Goal: Task Accomplishment & Management: Manage account settings

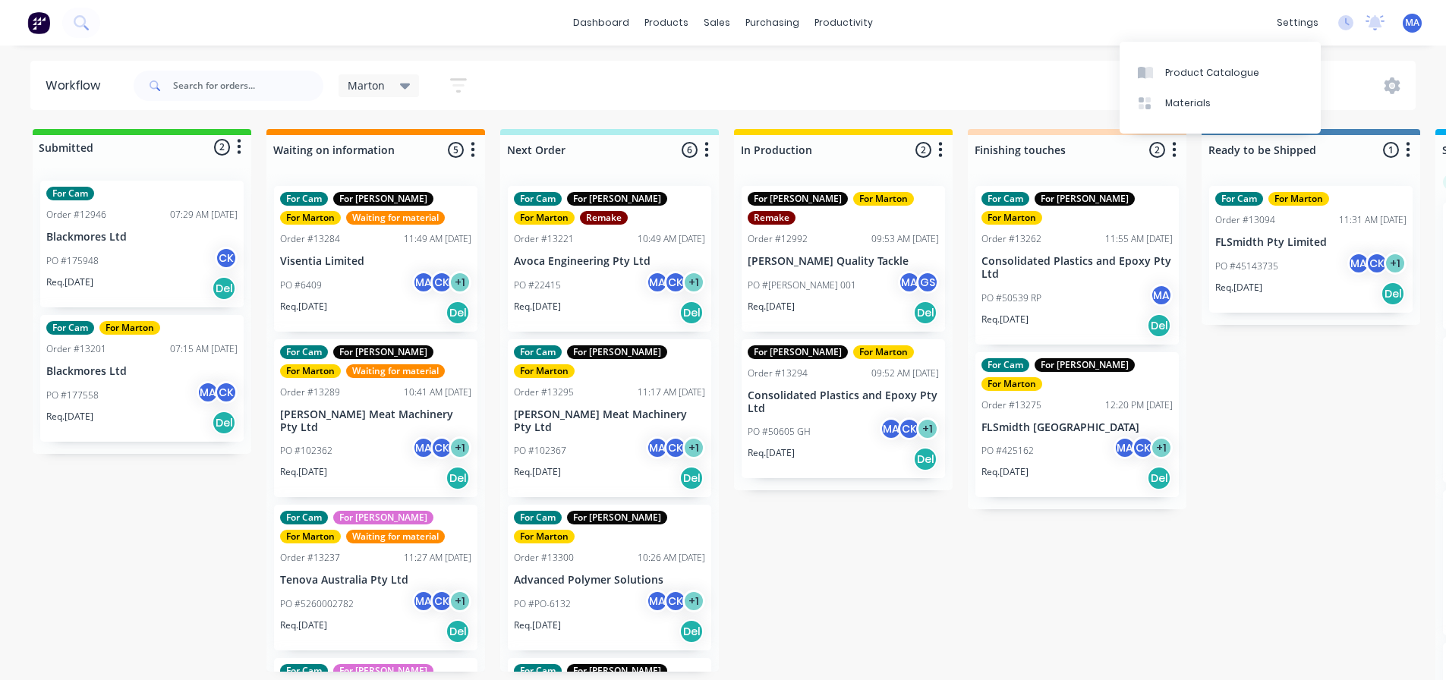
scroll to position [0, 478]
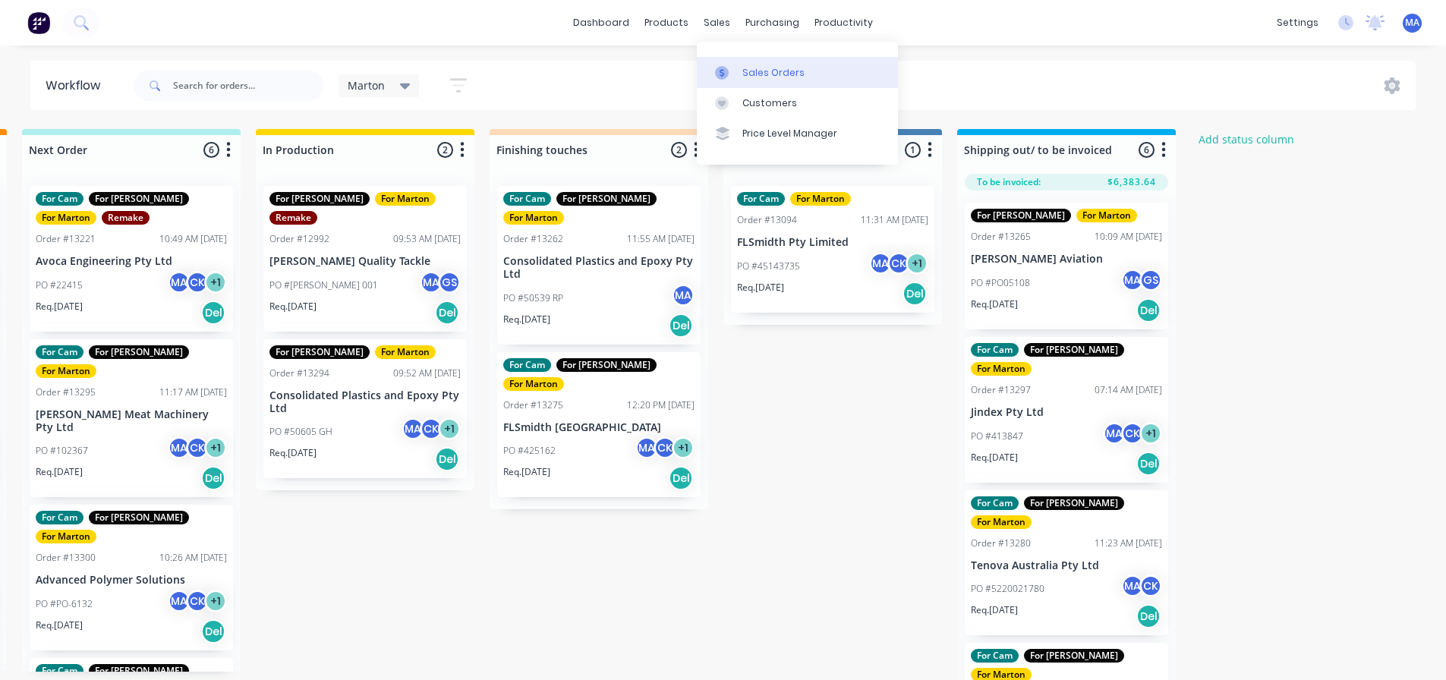
click at [741, 62] on link "Sales Orders" at bounding box center [797, 72] width 201 height 30
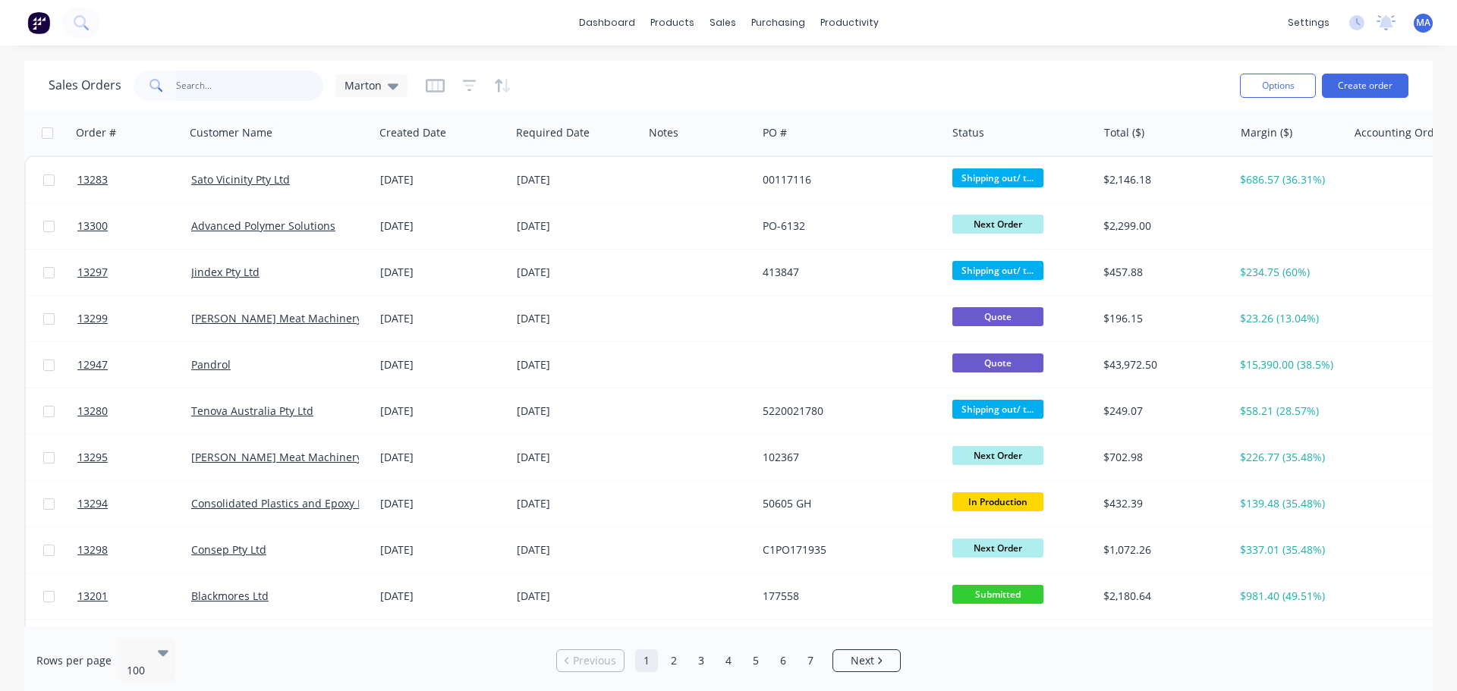
click at [267, 91] on input "text" at bounding box center [250, 86] width 148 height 30
type input "pandrol"
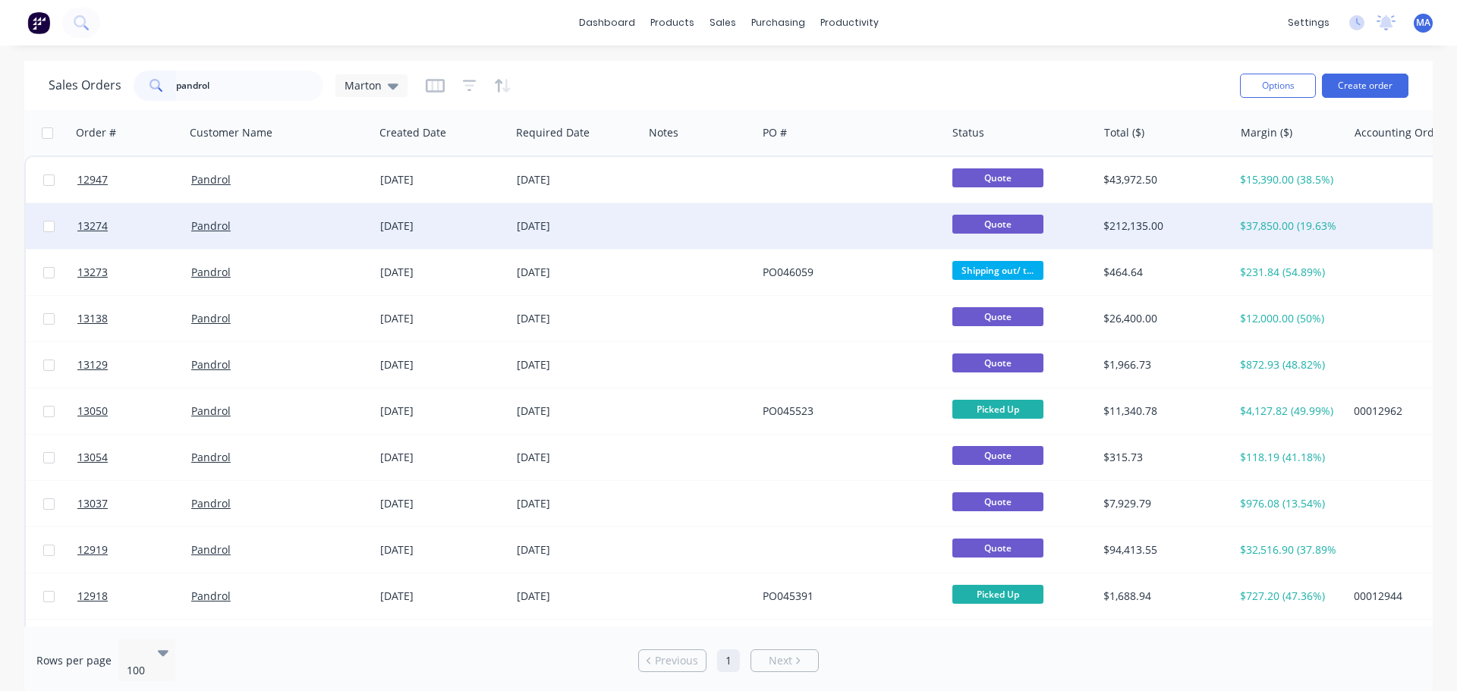
click at [791, 222] on div at bounding box center [851, 226] width 189 height 46
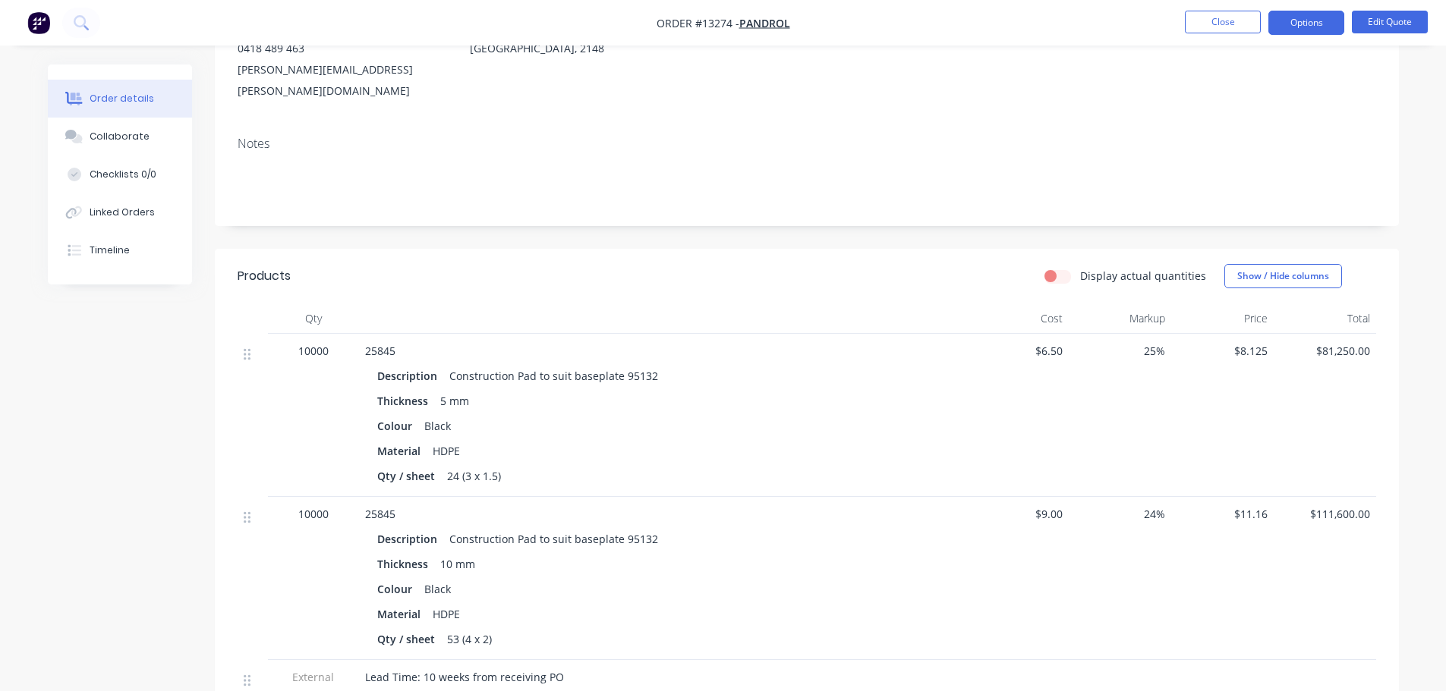
scroll to position [228, 0]
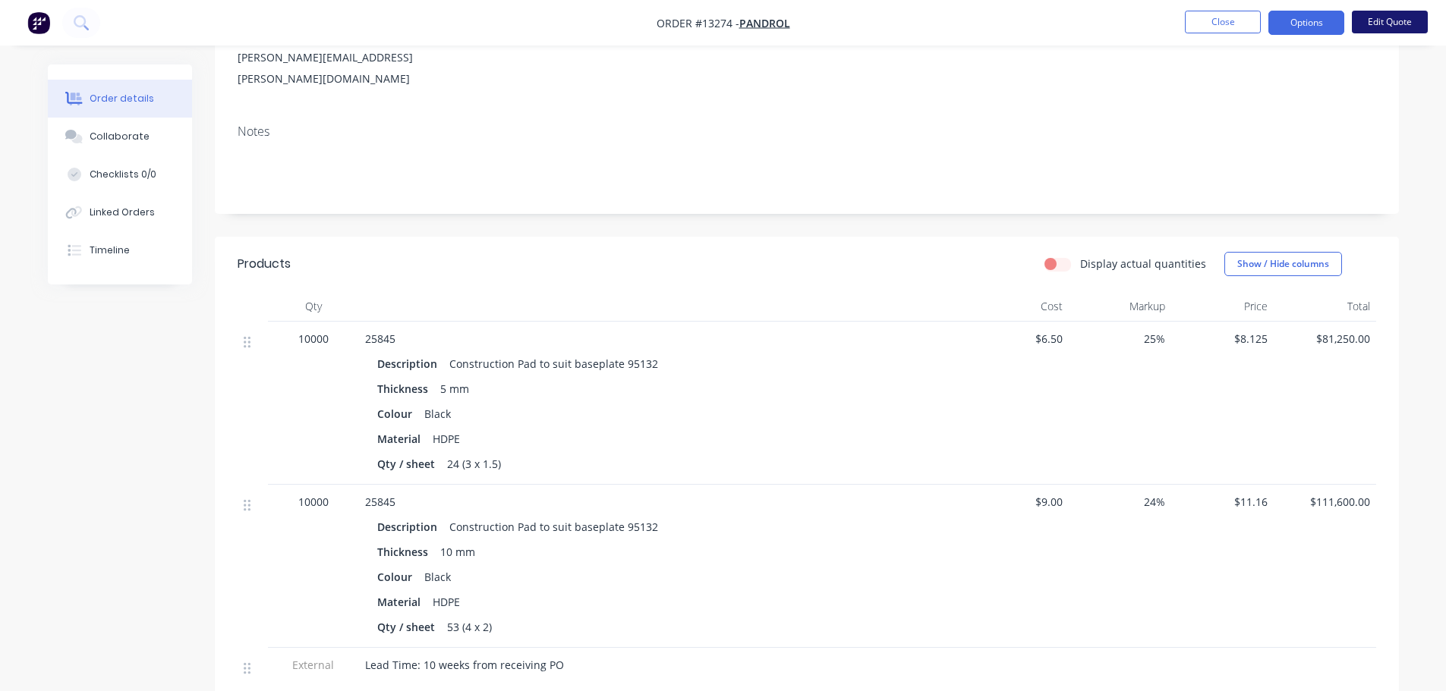
click at [1372, 23] on button "Edit Quote" at bounding box center [1389, 22] width 76 height 23
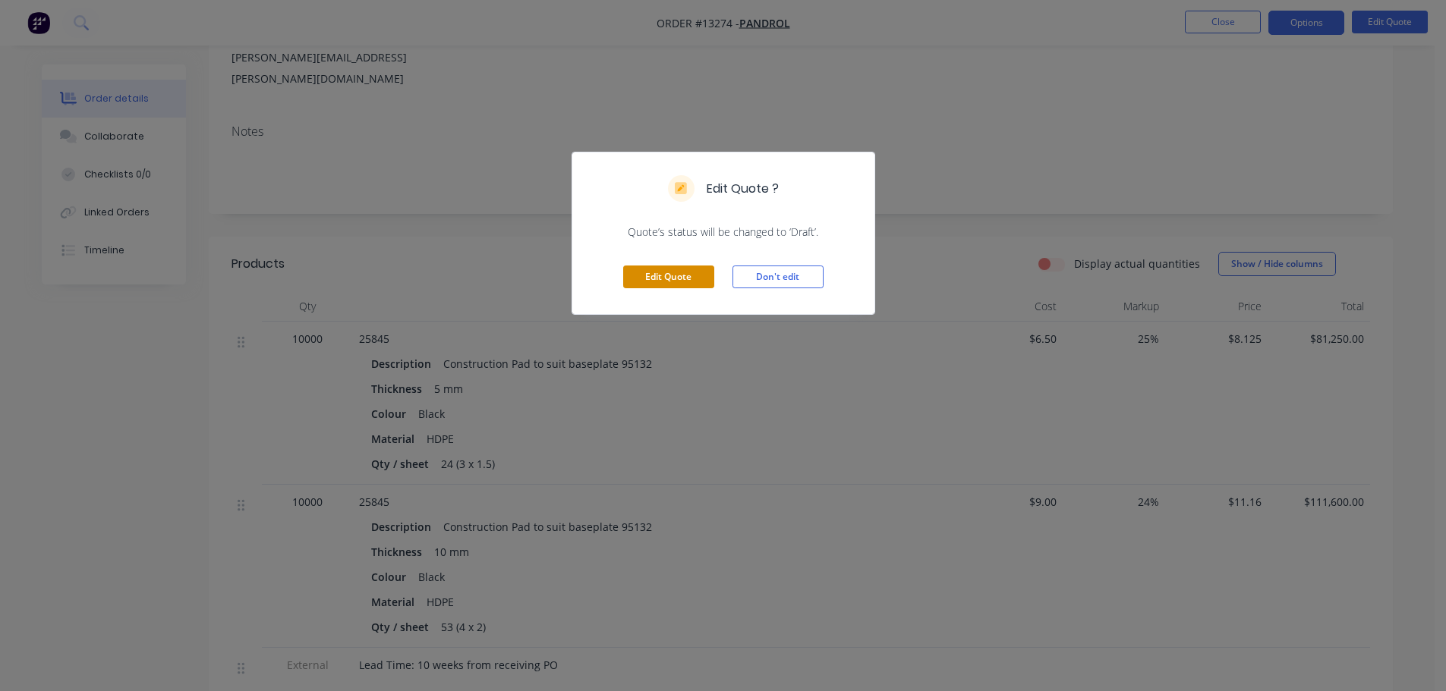
click at [669, 281] on button "Edit Quote" at bounding box center [668, 277] width 91 height 23
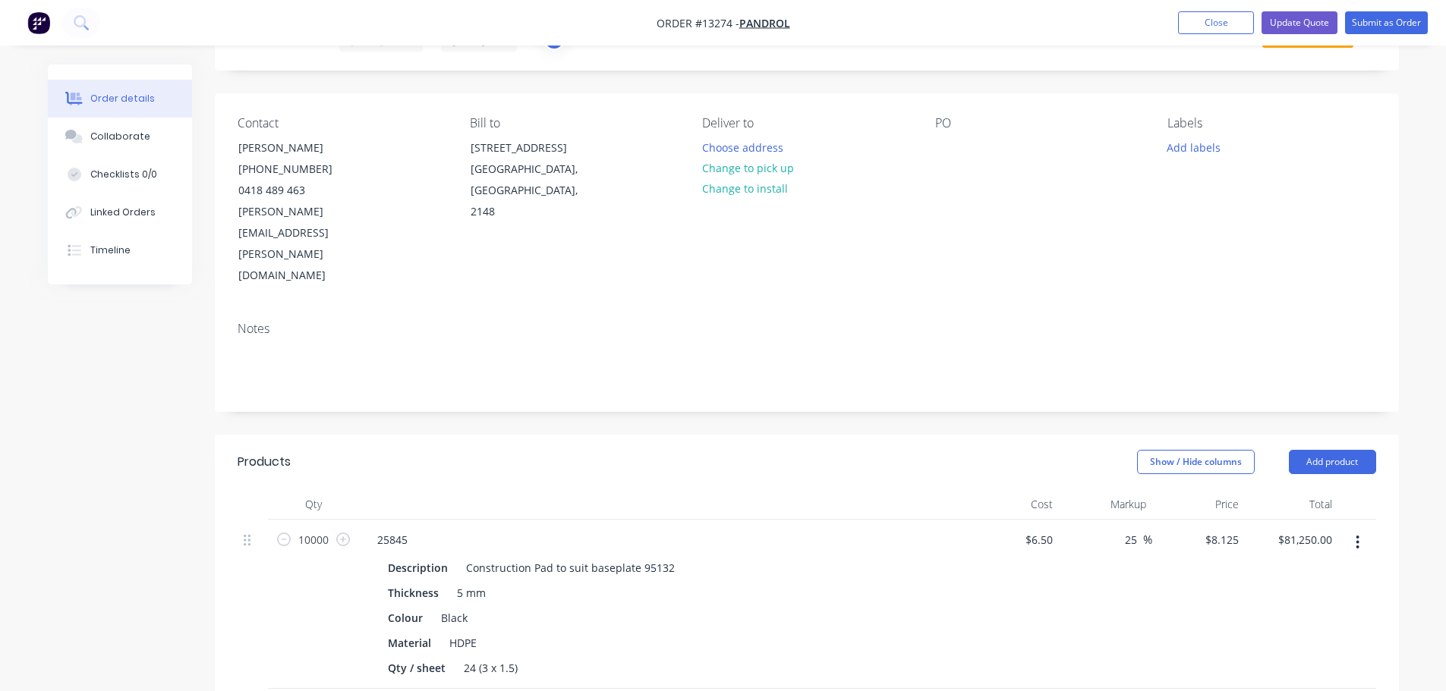
scroll to position [304, 0]
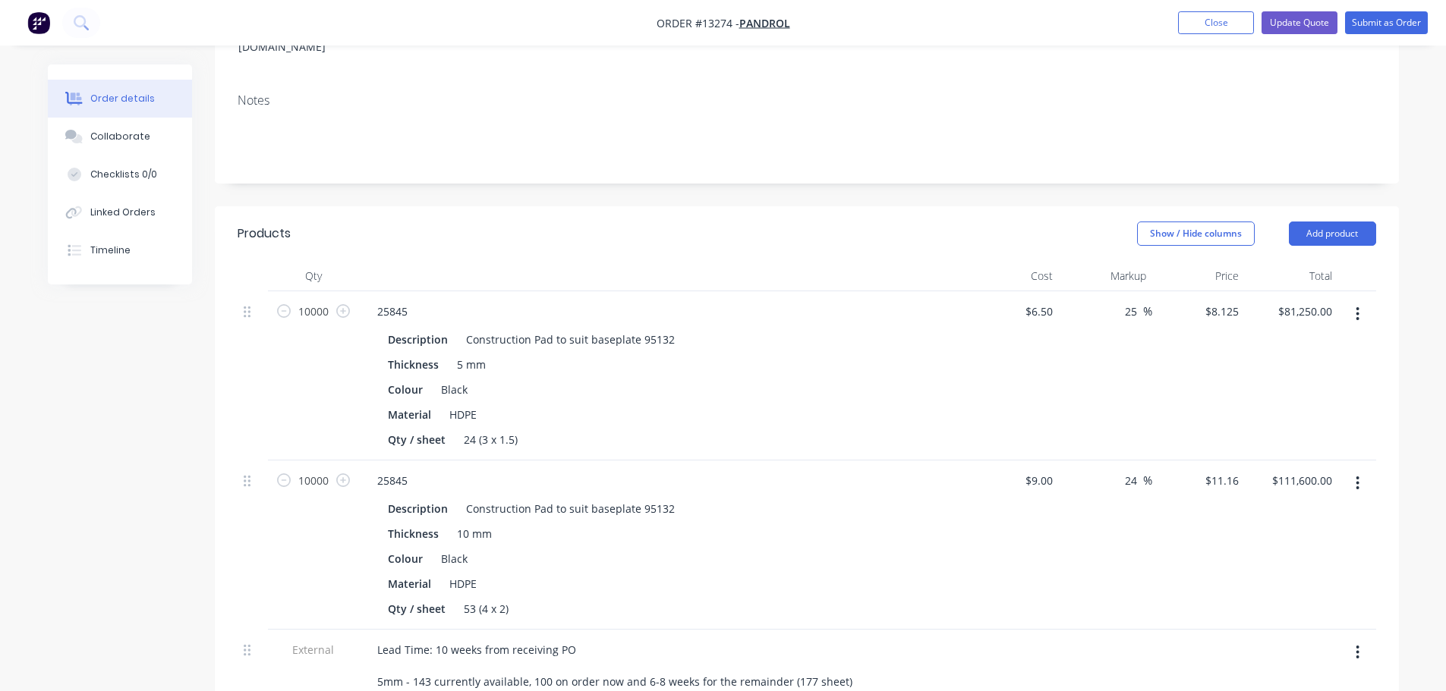
click at [1364, 470] on button "button" at bounding box center [1357, 483] width 36 height 27
click at [1291, 603] on div "Delete" at bounding box center [1303, 614] width 117 height 22
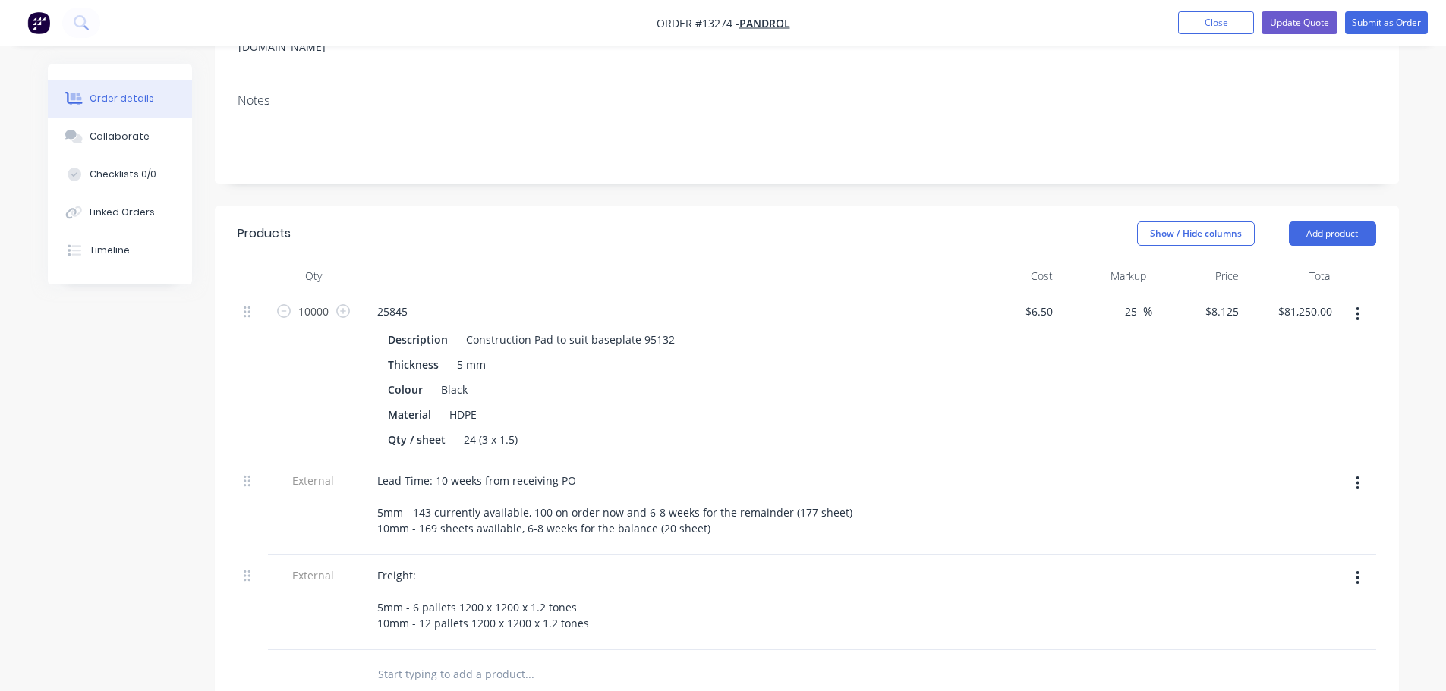
click at [1370, 470] on button "button" at bounding box center [1357, 483] width 36 height 27
click at [1092, 461] on div at bounding box center [1105, 508] width 93 height 95
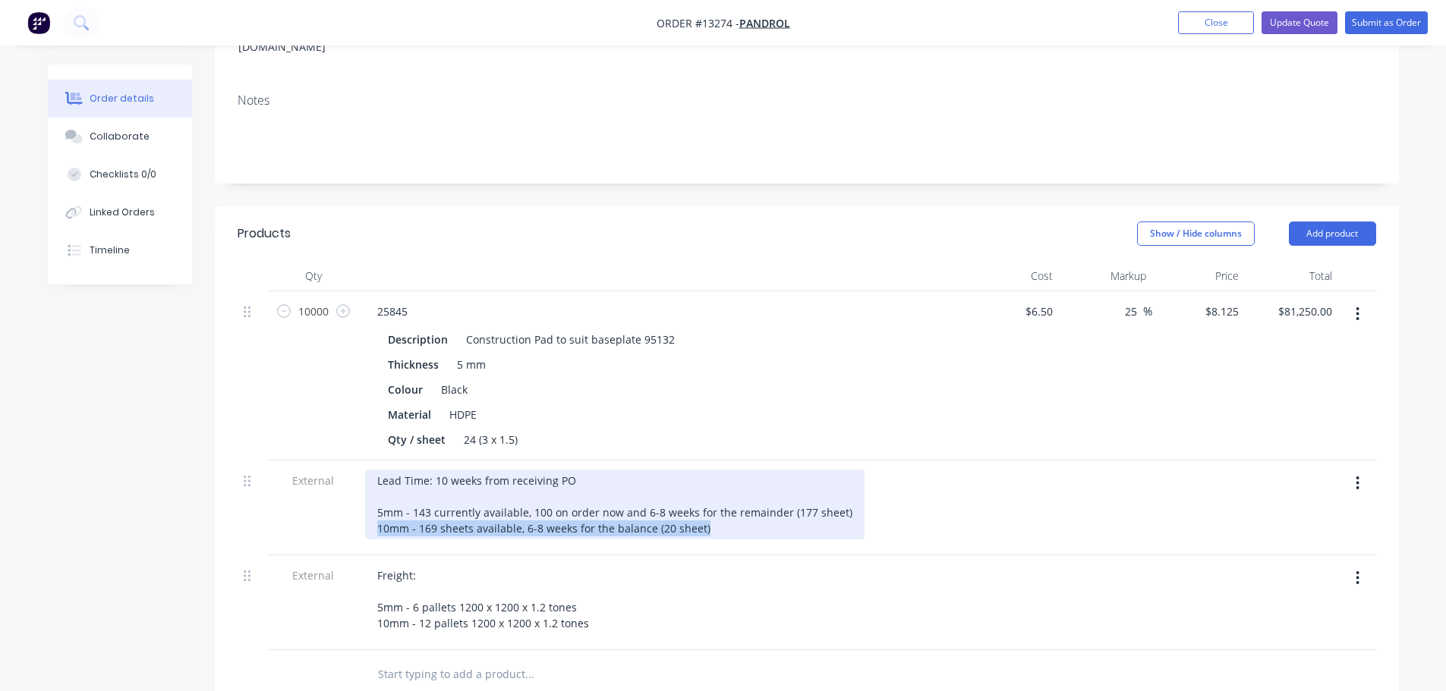
drag, startPoint x: 709, startPoint y: 464, endPoint x: 336, endPoint y: 458, distance: 372.6
click at [336, 461] on div "External Lead Time: 10 weeks from receiving PO 5mm - 143 currently available, 1…" at bounding box center [807, 508] width 1138 height 95
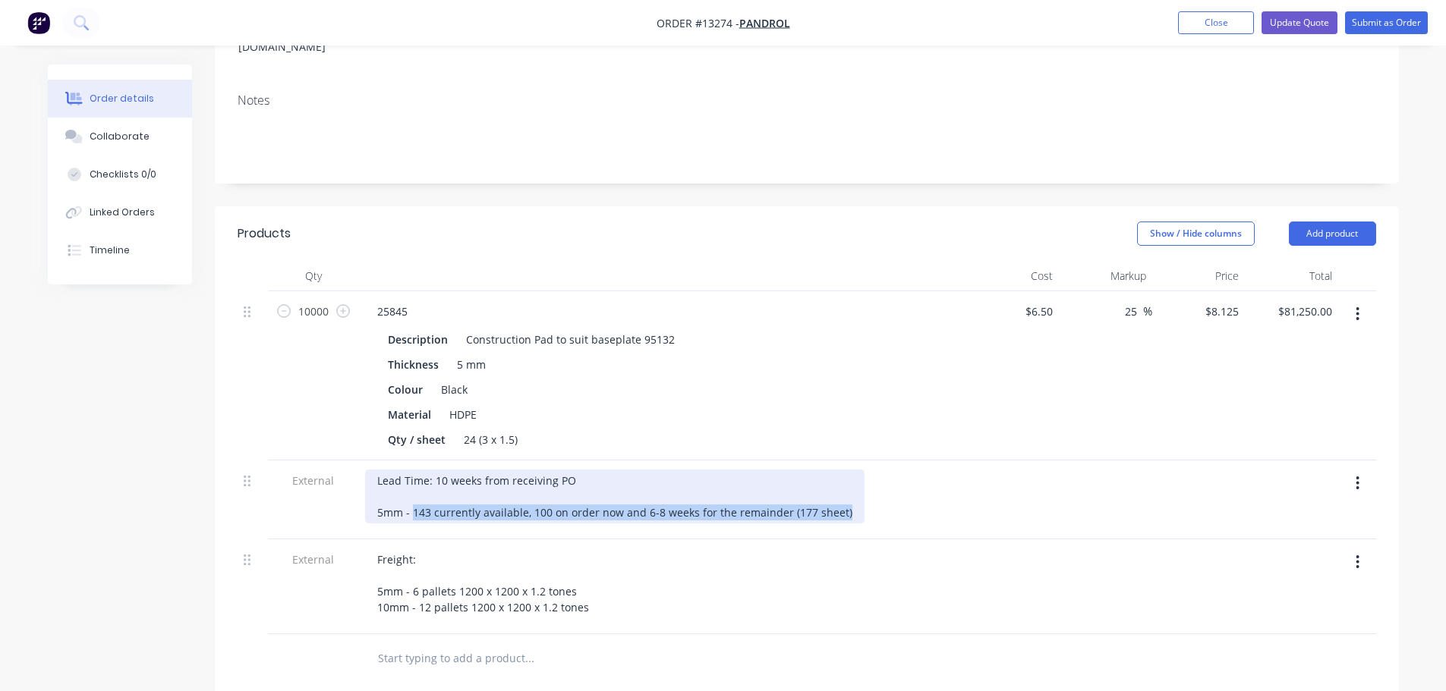
drag, startPoint x: 413, startPoint y: 449, endPoint x: 844, endPoint y: 450, distance: 431.0
click at [844, 470] on div "Lead Time: 10 weeks from receiving PO 5mm - 143 currently available, 100 on ord…" at bounding box center [614, 497] width 499 height 54
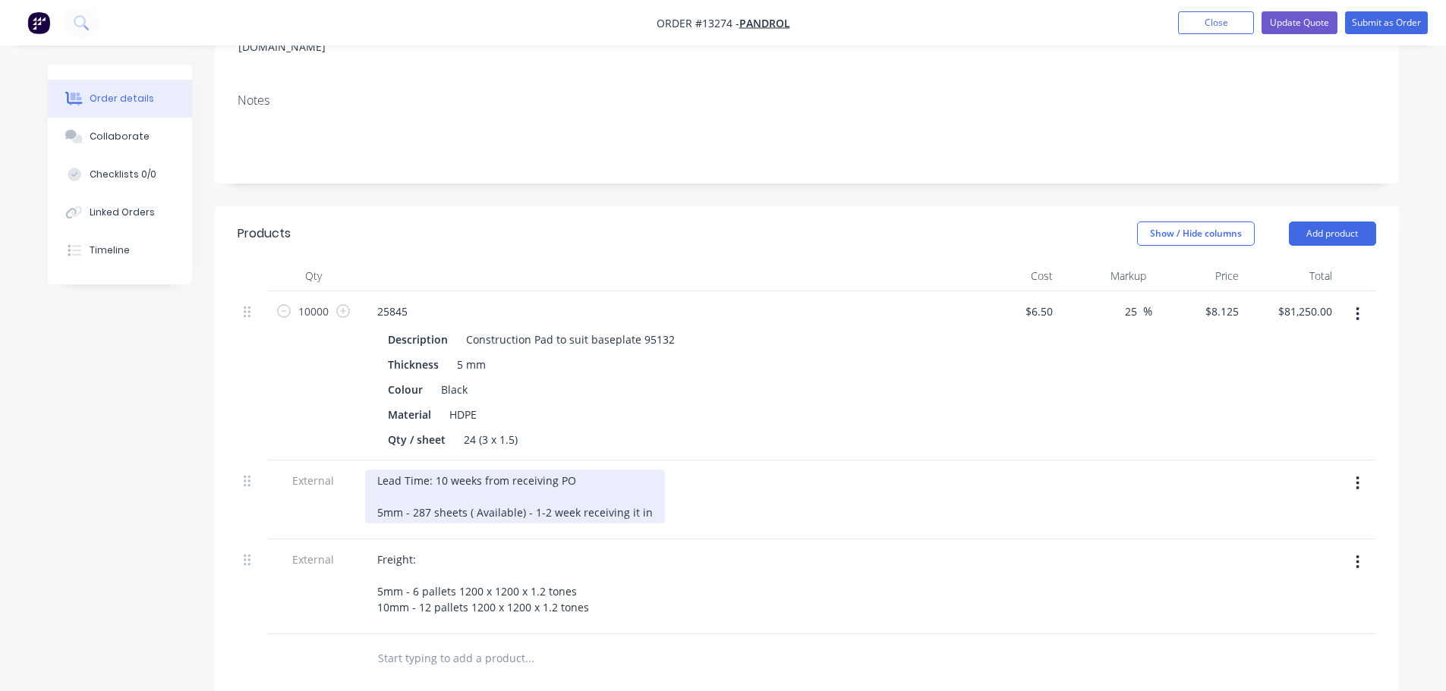
click at [444, 470] on div "Lead Time: 10 weeks from receiving PO 5mm - 287 sheets ( Available) - 1-2 week …" at bounding box center [515, 497] width 300 height 54
click at [574, 470] on div "Lead Time: 4 weeks from receiving PO 5mm - 287 sheets ( Available) - 1-2 week r…" at bounding box center [515, 497] width 300 height 54
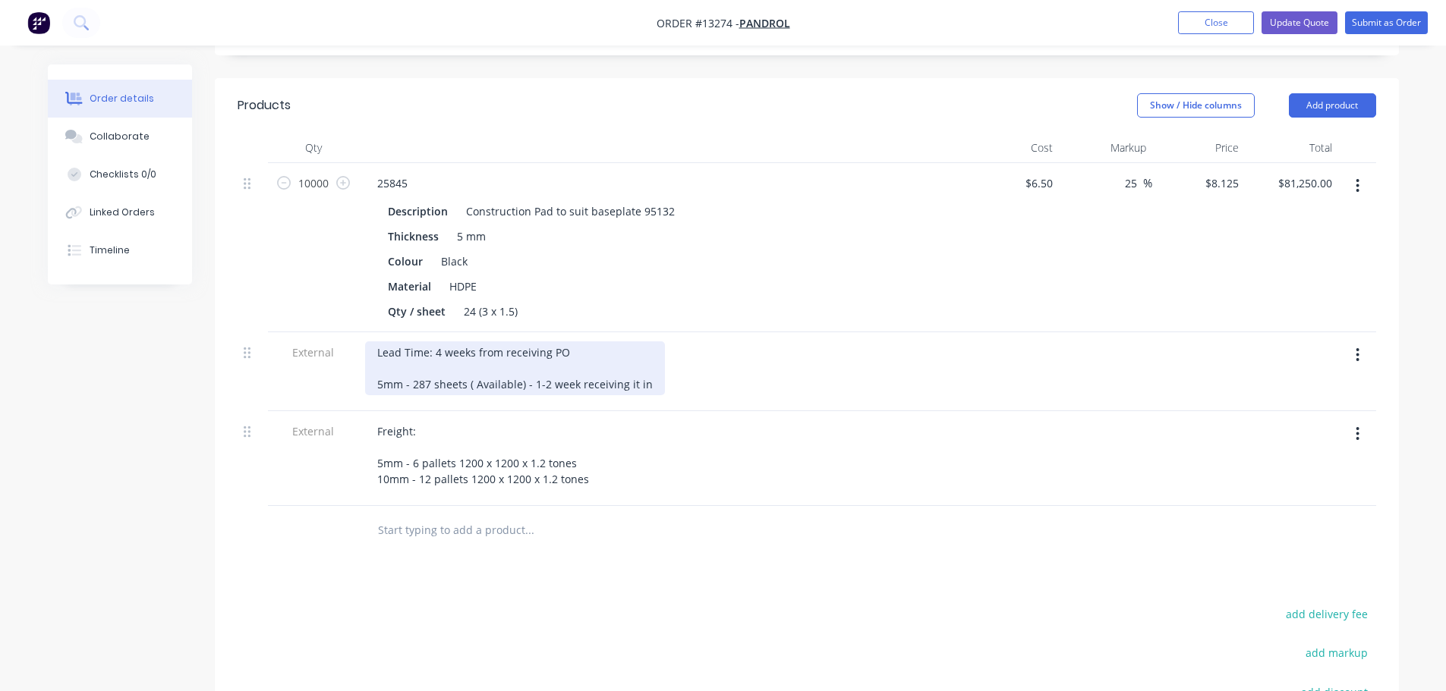
scroll to position [455, 0]
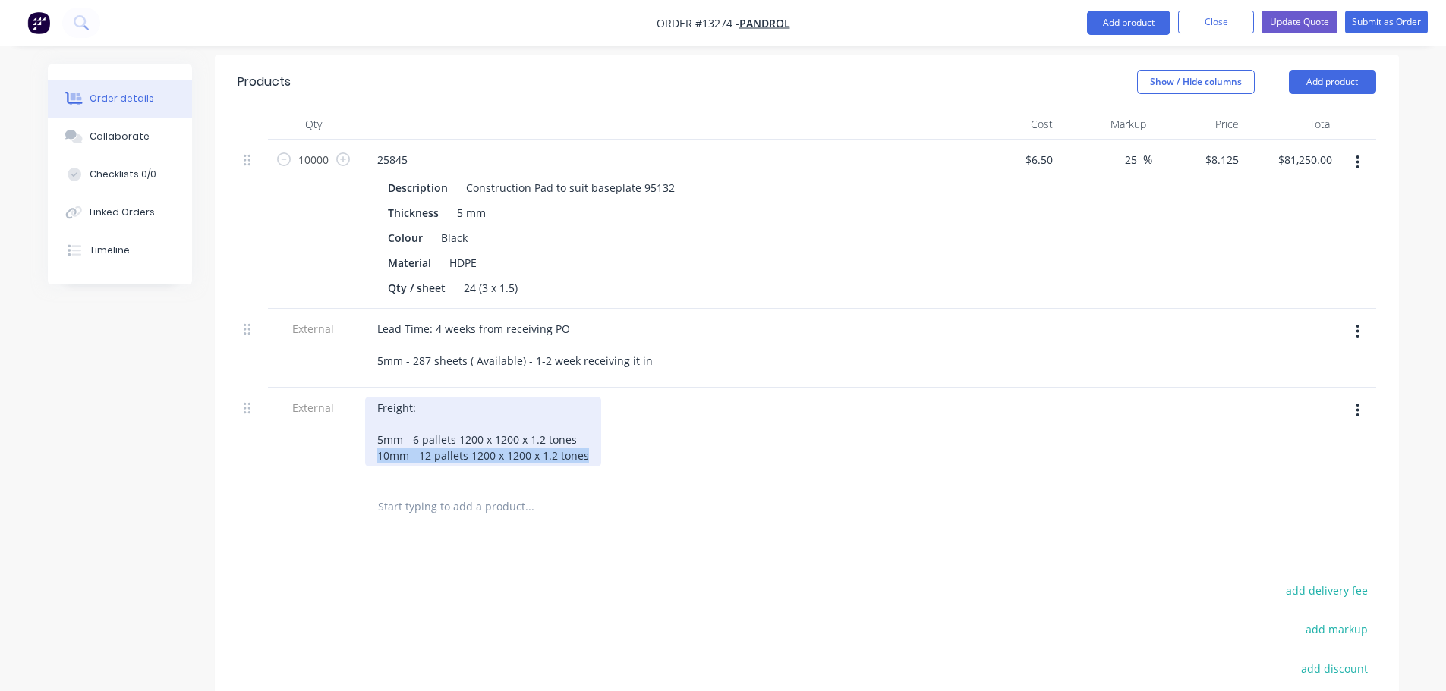
drag, startPoint x: 374, startPoint y: 407, endPoint x: 587, endPoint y: 401, distance: 212.6
click at [587, 401] on div "Freight: 5mm - 6 pallets 1200 x 1200 x 1.2 tones 10mm - 12 pallets 1200 x 1200 …" at bounding box center [483, 432] width 236 height 70
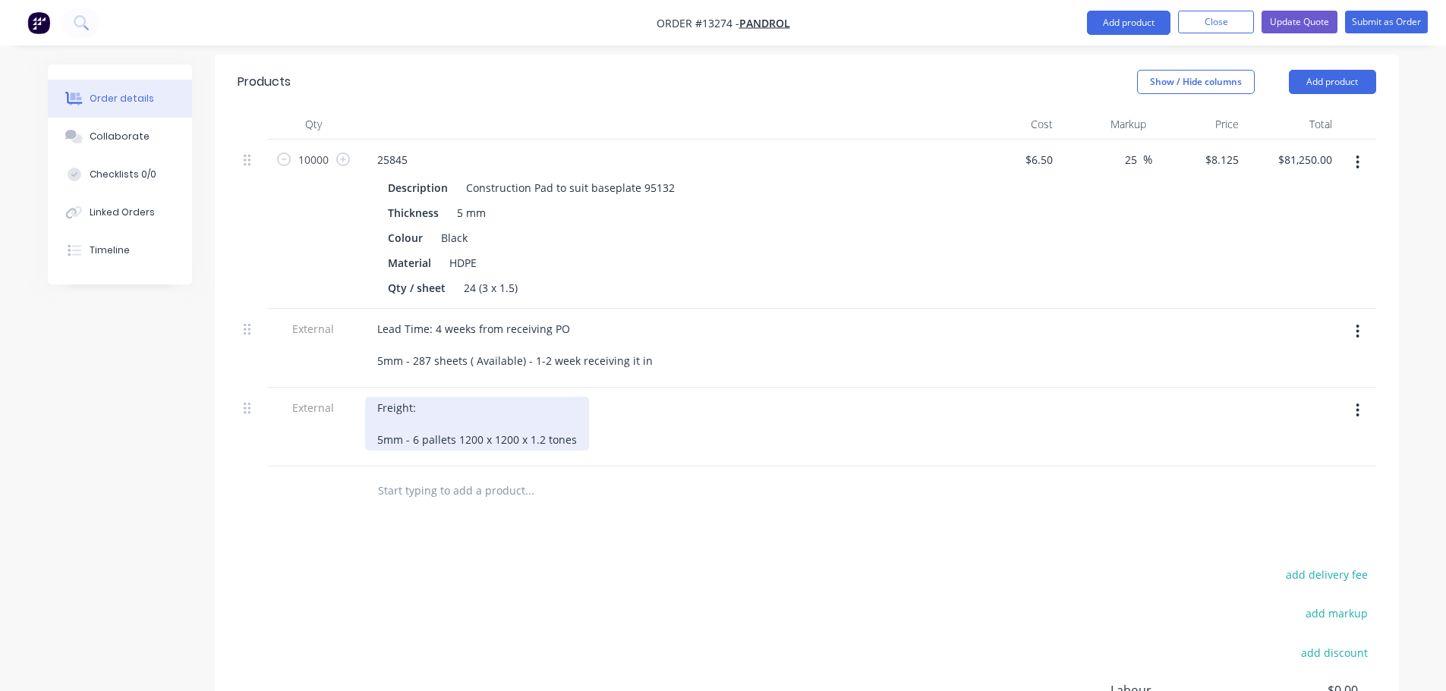
click at [538, 397] on div "Freight: 5mm - 6 pallets 1200 x 1200 x 1.2 tones" at bounding box center [477, 424] width 224 height 54
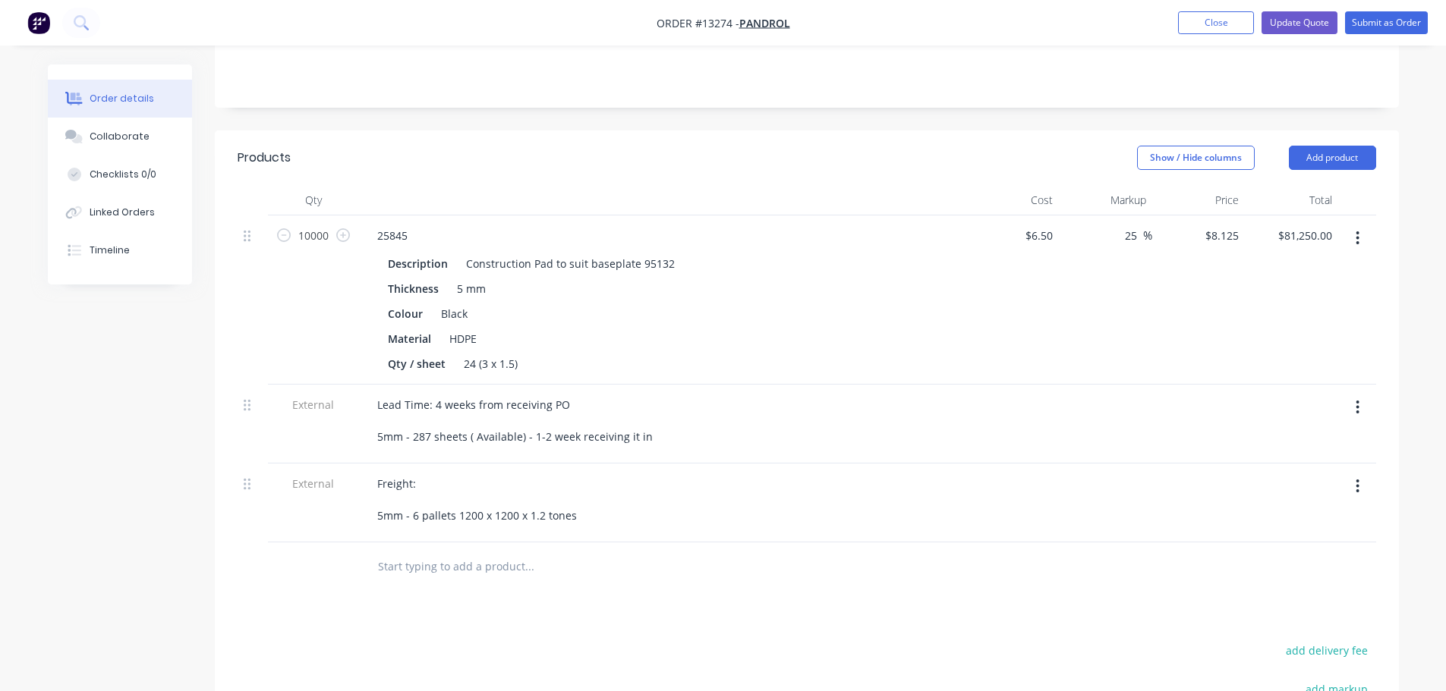
click at [867, 530] on div at bounding box center [662, 531] width 595 height 3
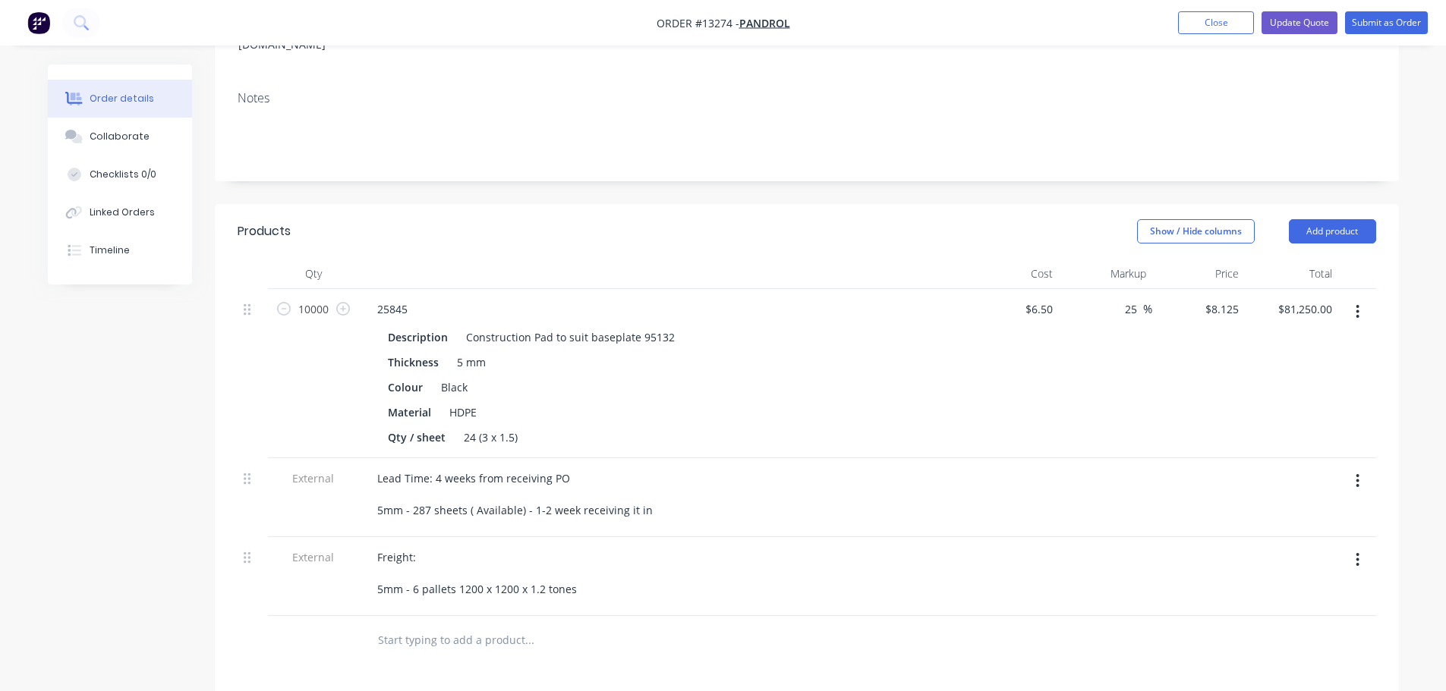
scroll to position [304, 0]
click at [414, 300] on div "25845" at bounding box center [392, 311] width 55 height 22
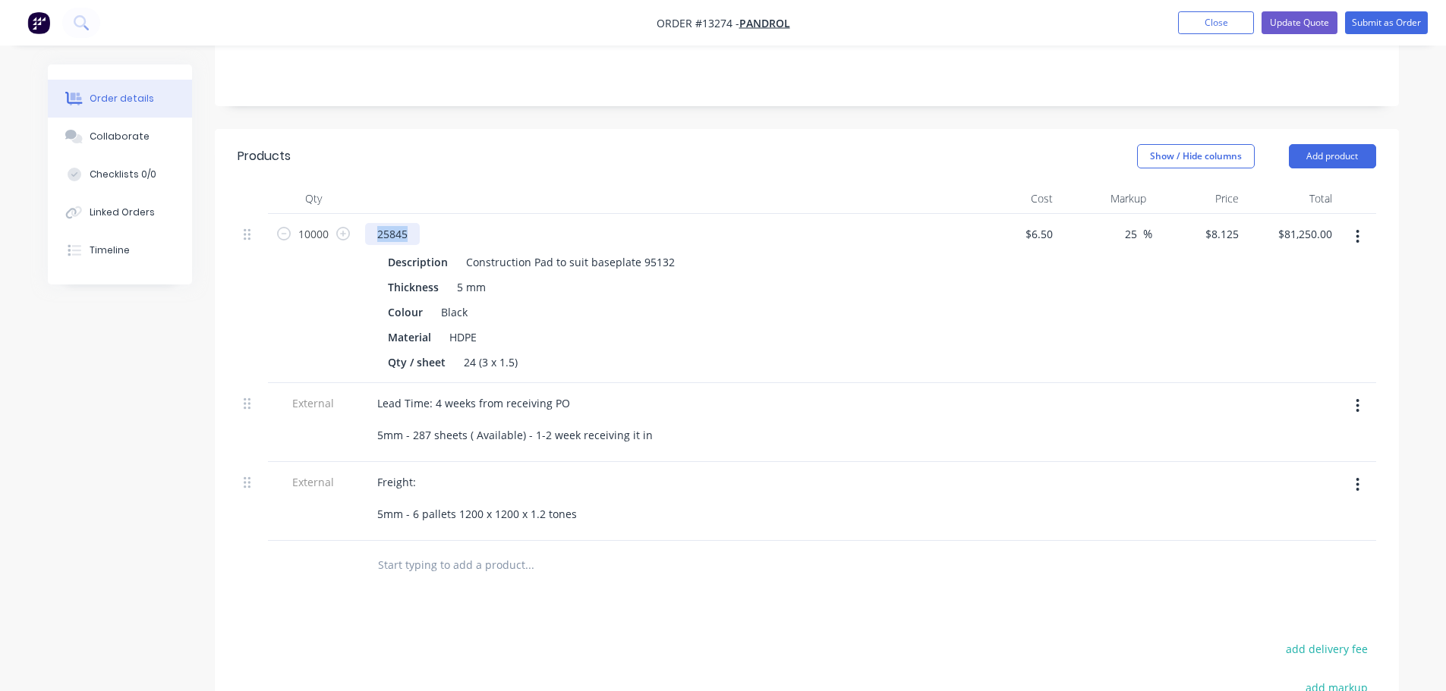
scroll to position [379, 0]
click at [316, 219] on div "10000" at bounding box center [313, 300] width 91 height 169
click at [473, 353] on div "24 (3 x 1.5)" at bounding box center [491, 364] width 66 height 22
click at [803, 303] on div "Colour Black" at bounding box center [659, 314] width 555 height 22
click at [671, 253] on div "Construction Pad to suit baseplate 95132" at bounding box center [570, 264] width 221 height 22
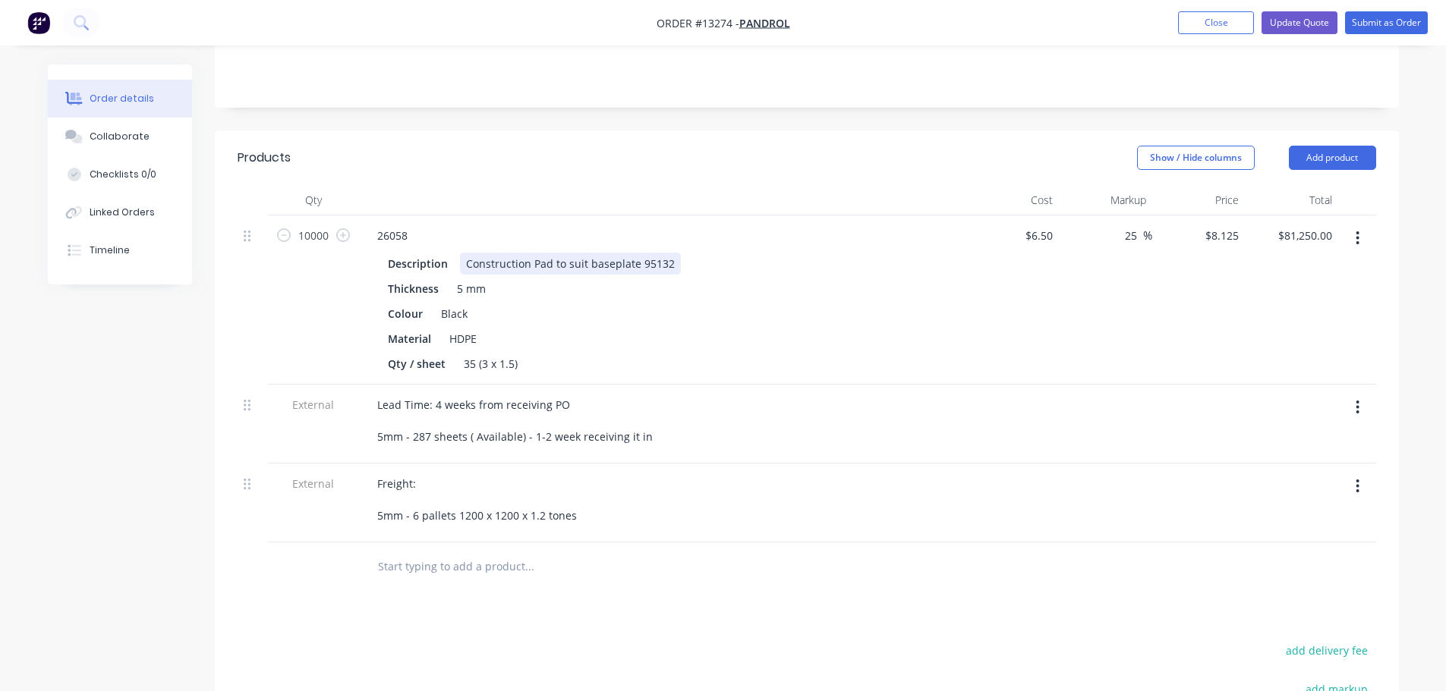
click at [671, 253] on div "Construction Pad to suit baseplate 95132" at bounding box center [570, 264] width 221 height 22
click at [653, 253] on div "Construction Pad to suit baseplate 95132" at bounding box center [570, 264] width 221 height 22
click at [669, 253] on div "Construction Pad to suit baseplate 95132" at bounding box center [570, 264] width 221 height 22
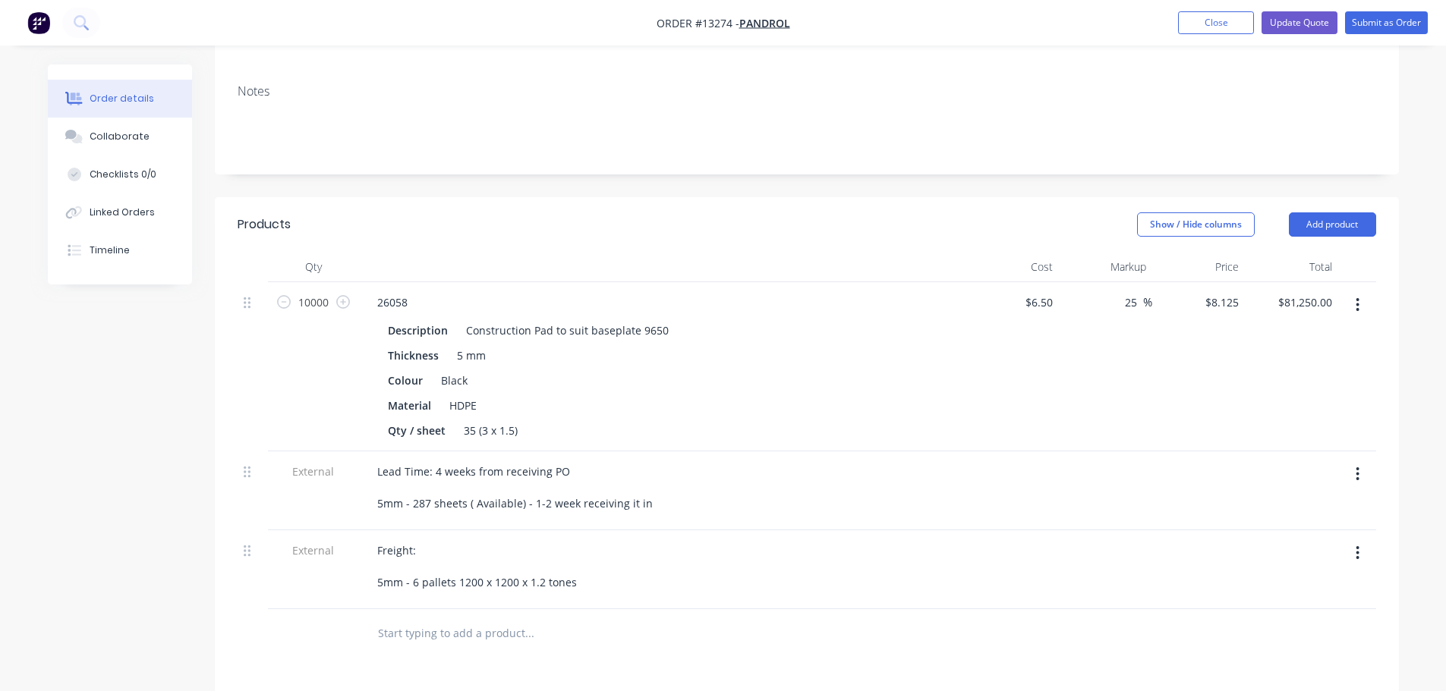
scroll to position [166, 0]
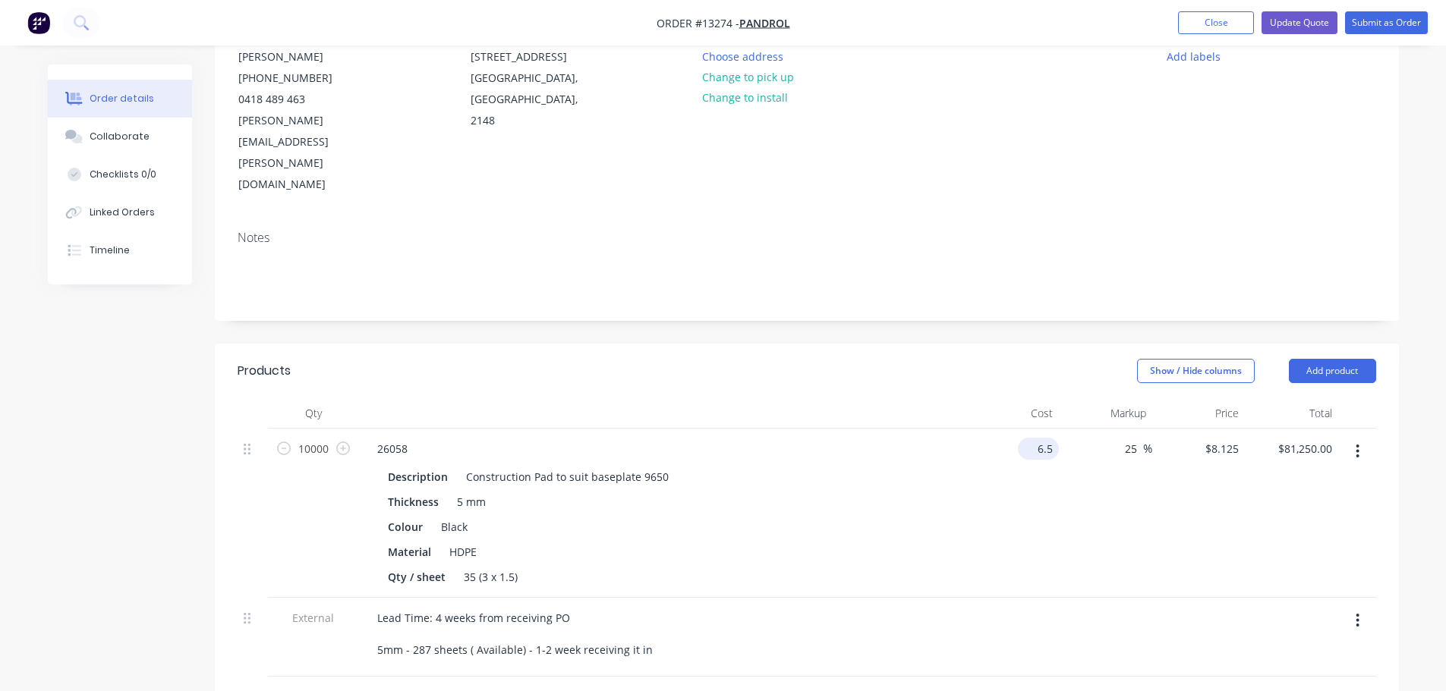
click at [1043, 438] on input "6.5" at bounding box center [1041, 449] width 35 height 22
click at [1043, 438] on input "6.5" at bounding box center [1047, 449] width 23 height 22
type input "$5.15"
type input "$6.4375"
type input "$64,375.00"
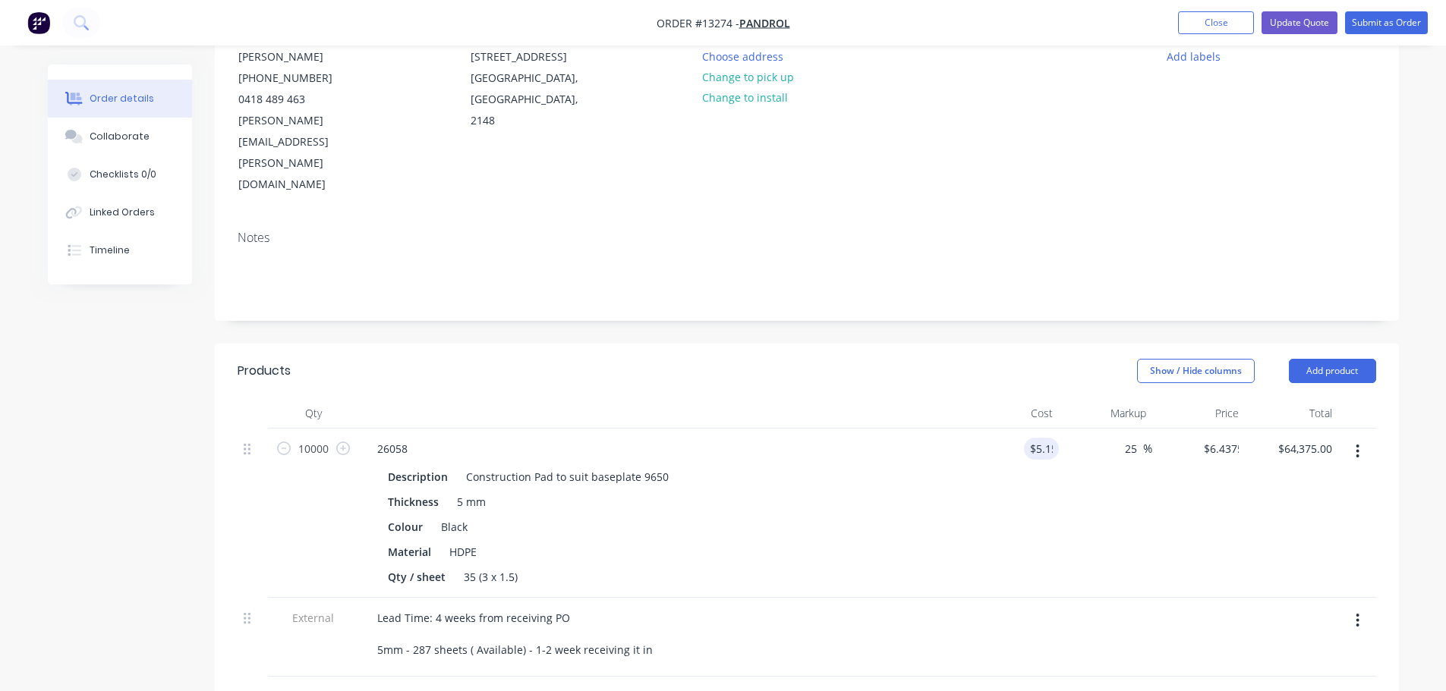
click at [1052, 455] on div "$5.15 5.15" at bounding box center [1012, 513] width 93 height 169
click at [1133, 438] on input "25" at bounding box center [1133, 449] width 20 height 22
click at [1212, 438] on input "6.4375" at bounding box center [1220, 449] width 47 height 22
click at [1212, 438] on input "6.4375" at bounding box center [1223, 449] width 41 height 22
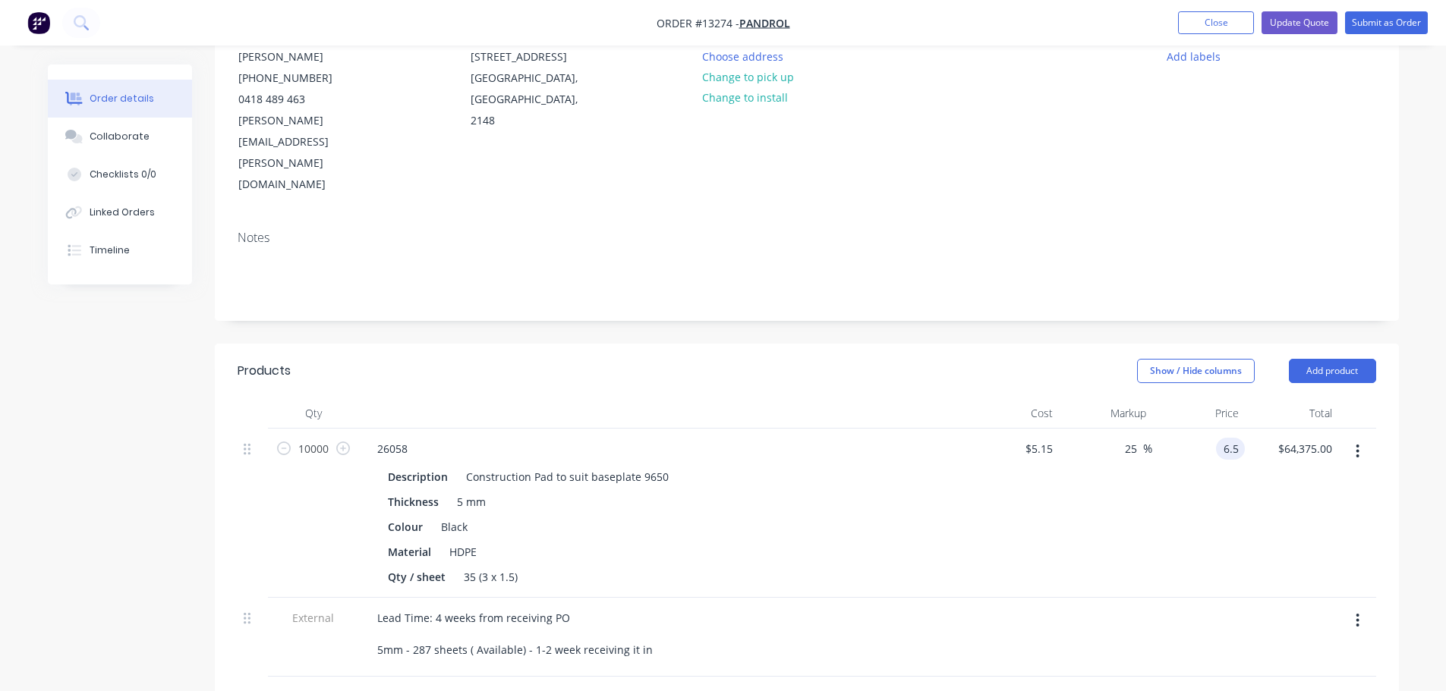
type input "6.5"
type input "26.21"
type input "$6.50"
type input "$65,000.00"
click at [1163, 444] on div "$6.50 $6.50" at bounding box center [1198, 513] width 93 height 169
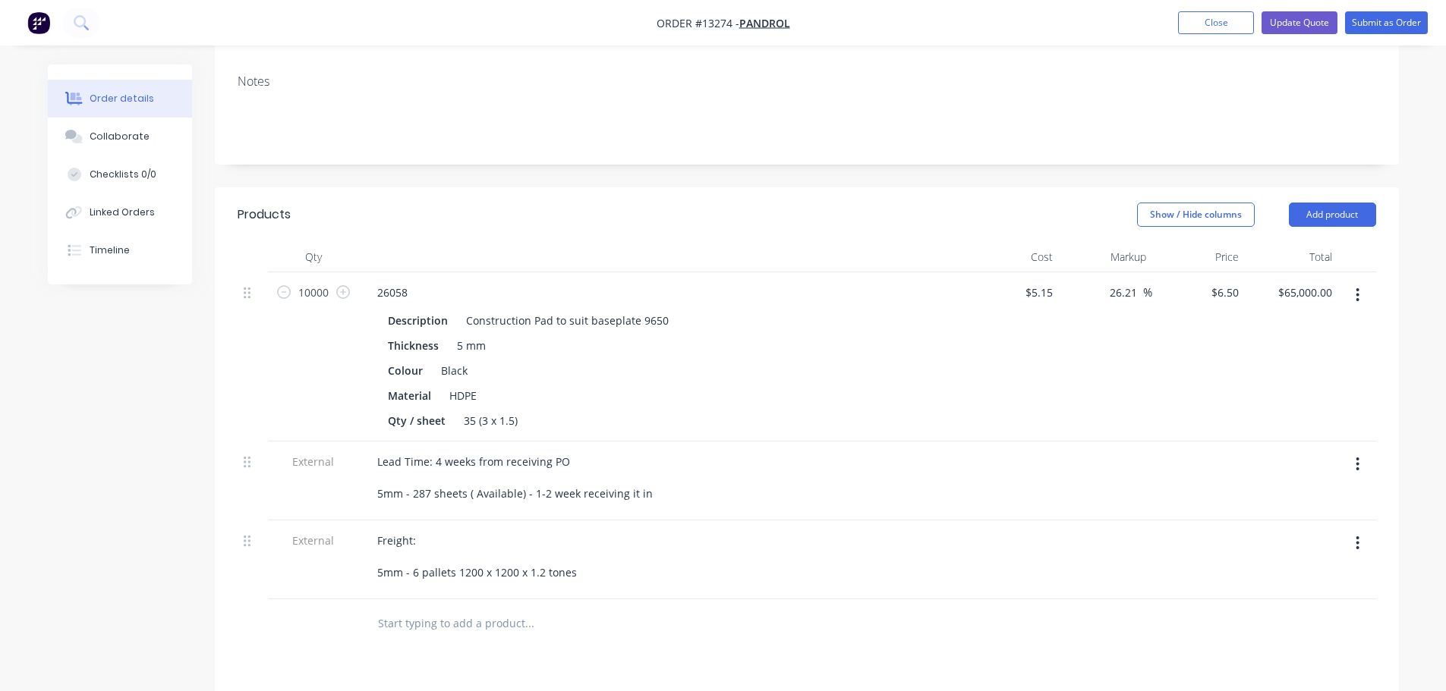
scroll to position [318, 0]
click at [1222, 286] on div "6.5 6.5" at bounding box center [1233, 297] width 23 height 22
type input "7"
type input "35.92"
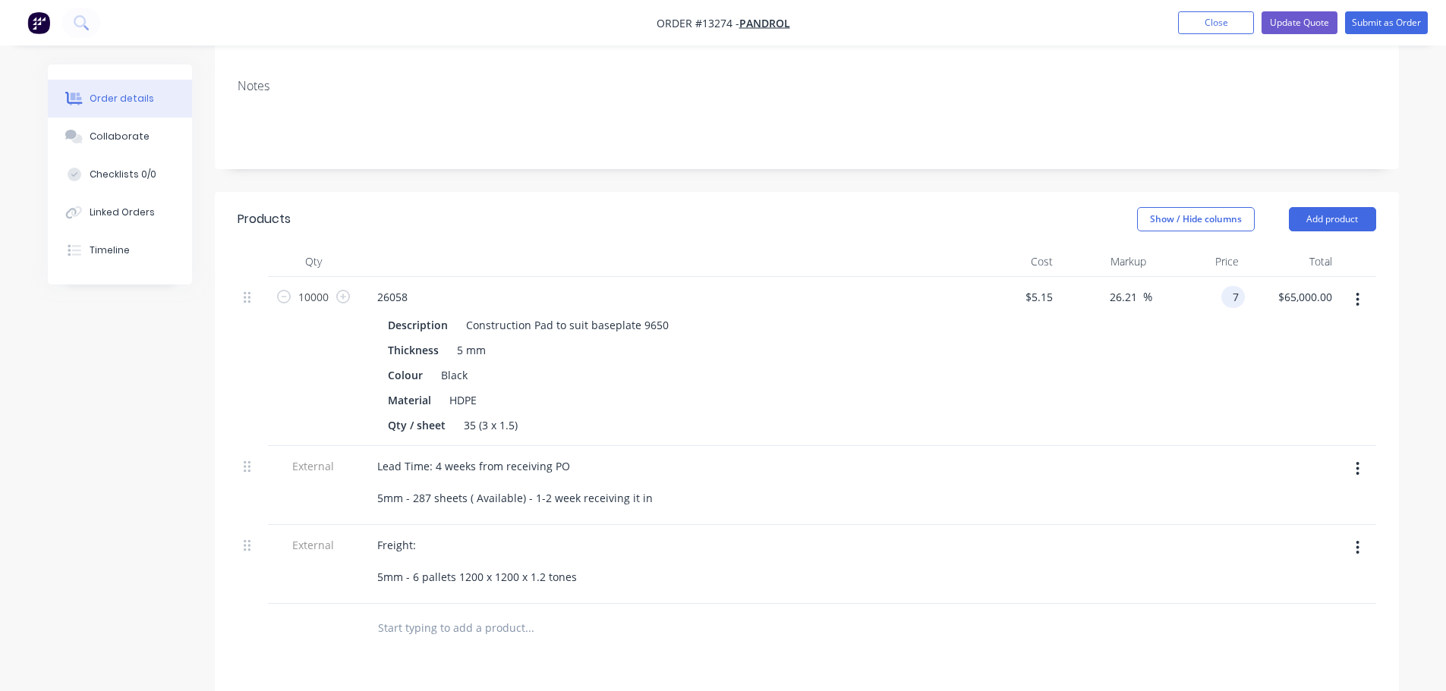
type input "$7.00"
type input "$70,000.00"
click at [1120, 337] on div "35.92 26.21 %" at bounding box center [1105, 361] width 93 height 169
click at [1194, 310] on div "$7.00 $7.00" at bounding box center [1198, 361] width 93 height 169
click at [1235, 286] on input "7" at bounding box center [1227, 297] width 35 height 22
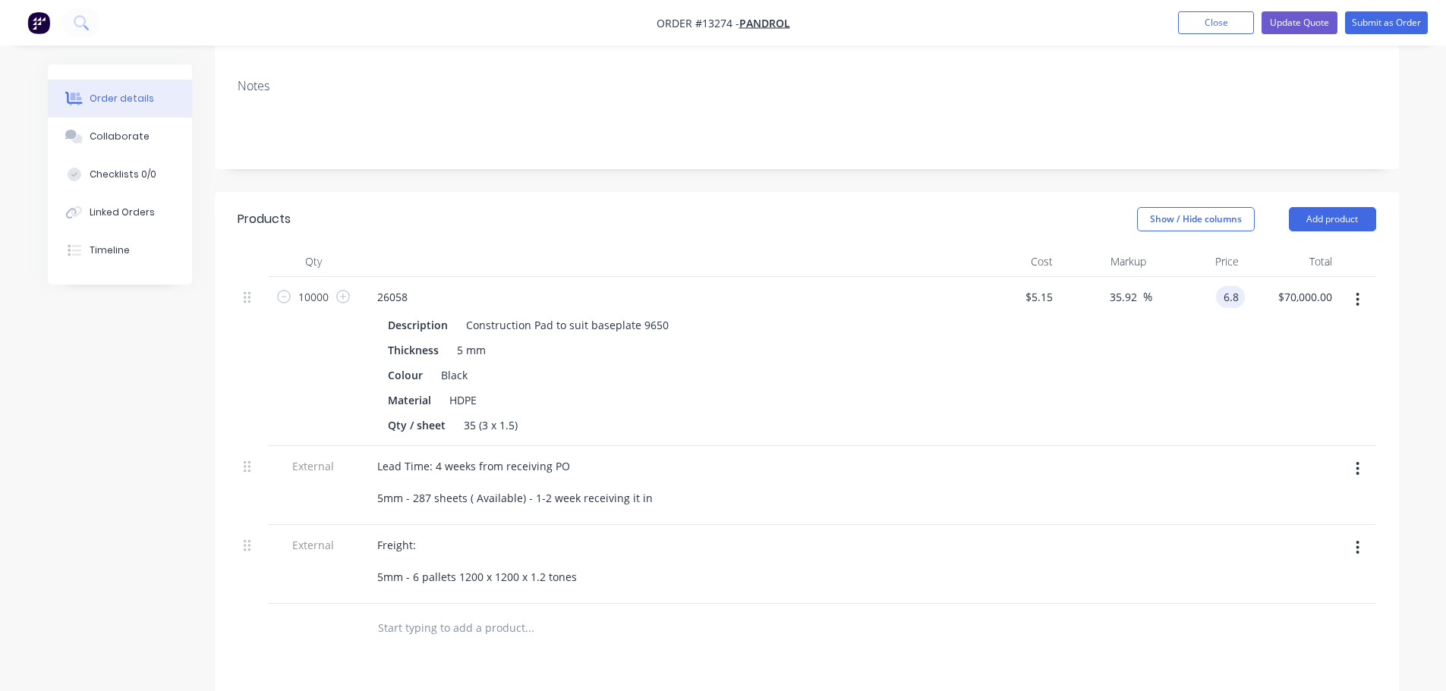
type input "6.8"
type input "32.04"
type input "$6.80"
type input "$68,000.00"
click at [1175, 278] on div "$6.80 $6.80" at bounding box center [1198, 361] width 93 height 169
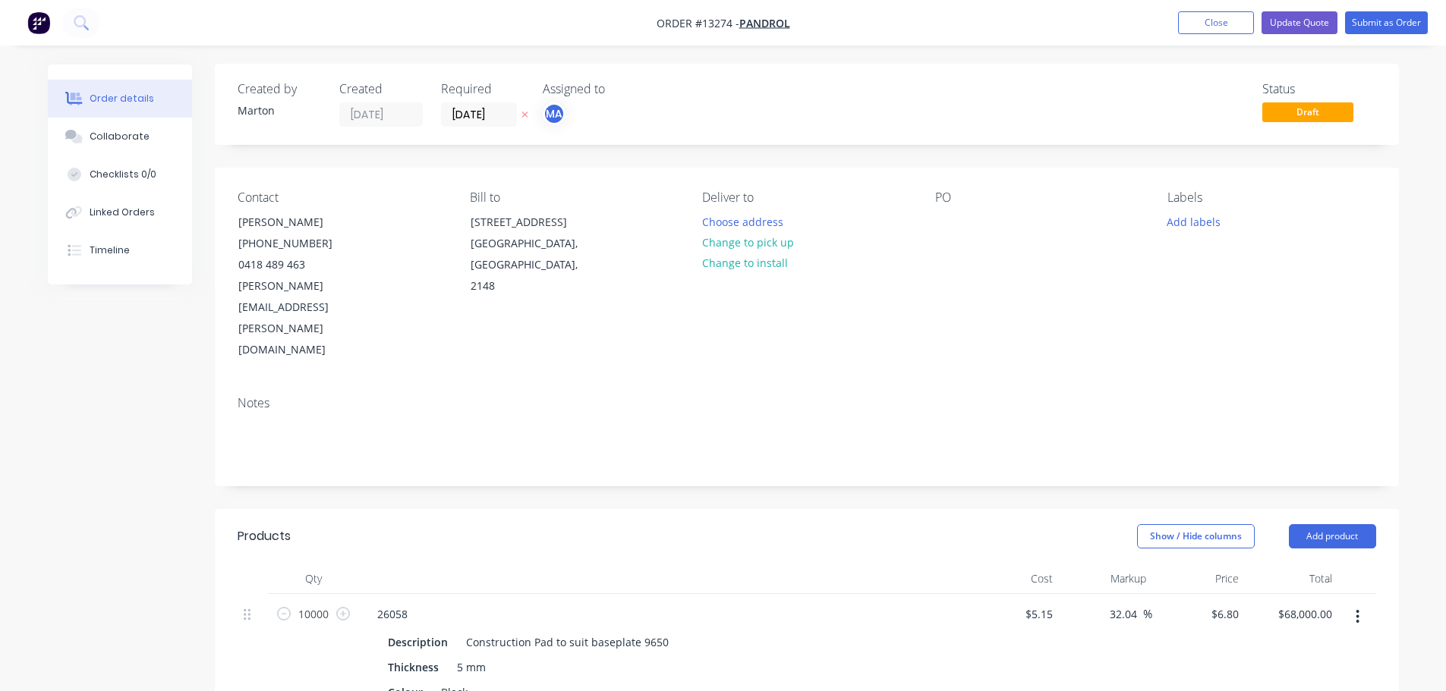
scroll to position [0, 0]
click at [1031, 604] on input "5.15" at bounding box center [1041, 615] width 35 height 22
type input "$5.50"
type input "$7.2621"
type input "$72,621.00"
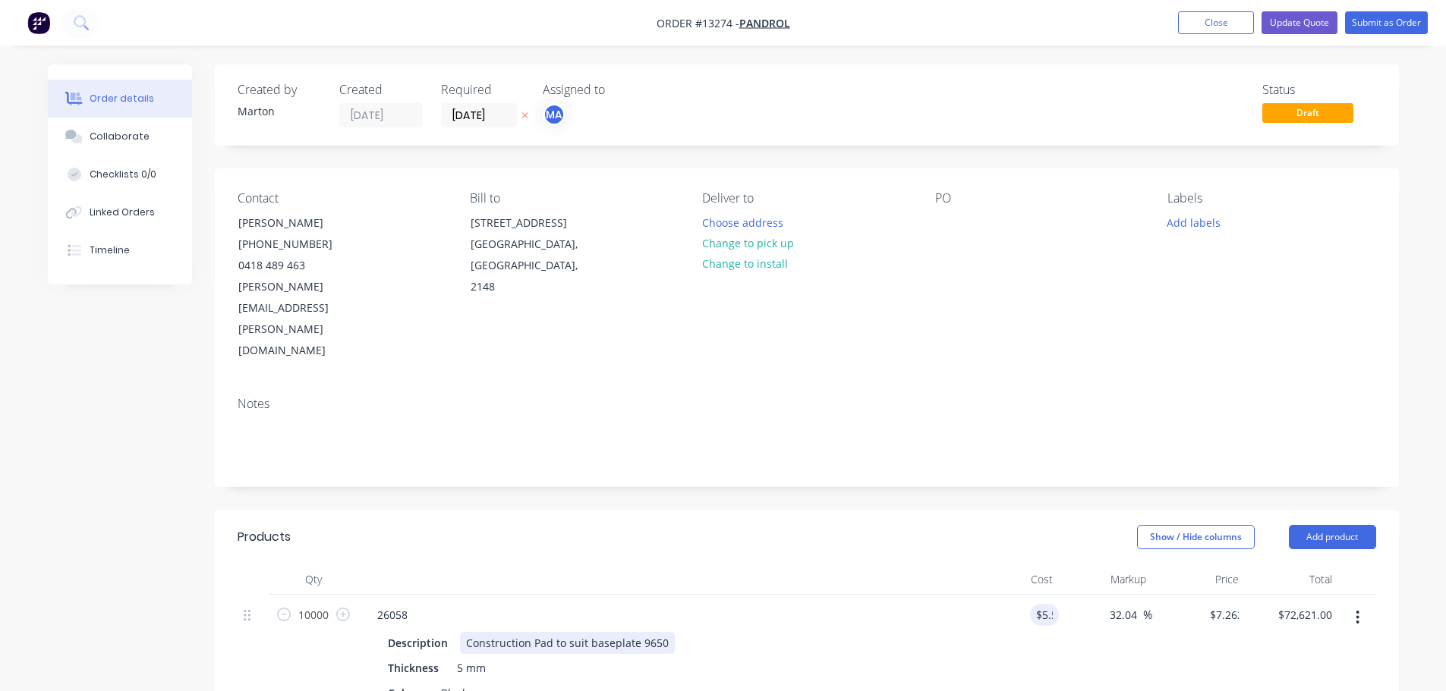
click at [917, 629] on div "Description Construction Pad to suit baseplate 9650 Thickness 5 mm Colour Black…" at bounding box center [662, 691] width 595 height 125
click at [1213, 604] on input "7.2621" at bounding box center [1220, 615] width 47 height 22
click at [1213, 604] on input "7.2621" at bounding box center [1223, 615] width 41 height 22
type input "6.8"
type input "23.64"
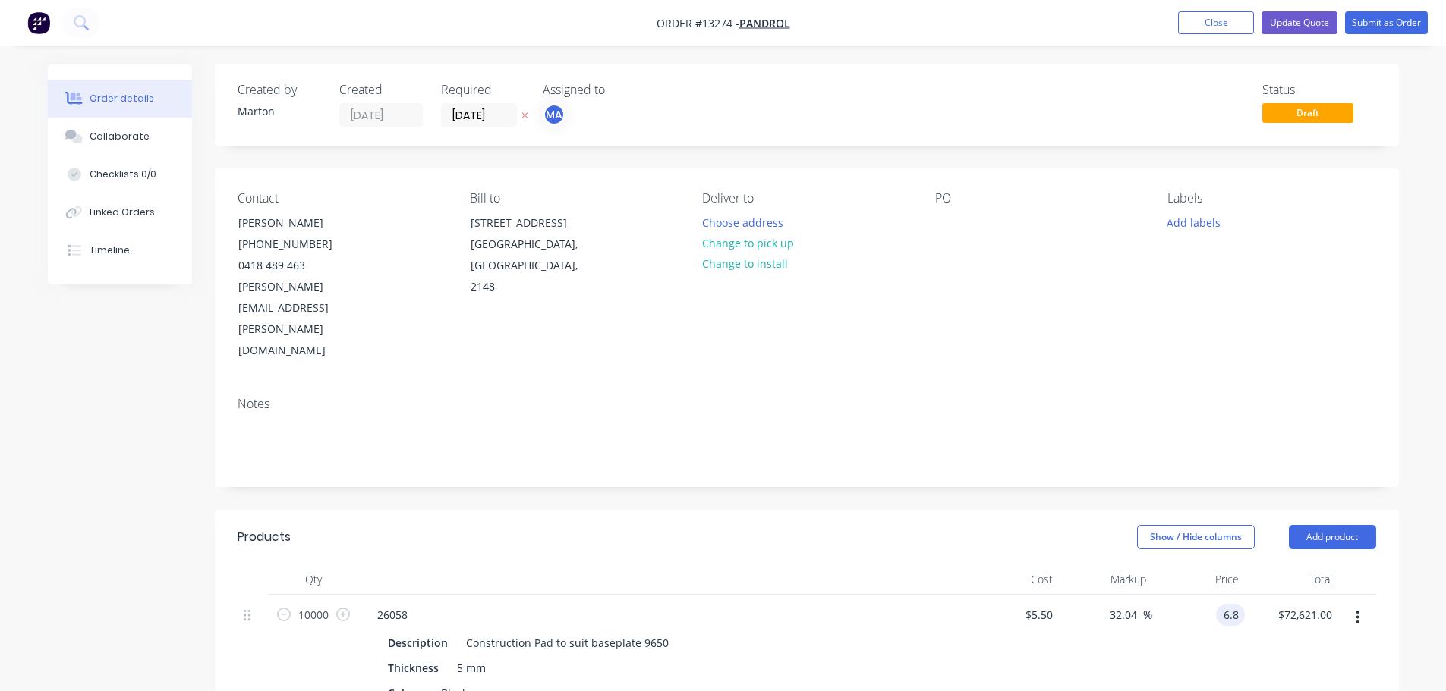
type input "$6.80"
type input "$68,000.00"
click at [1191, 595] on div "$6.80 6.8" at bounding box center [1198, 679] width 93 height 169
click at [1282, 24] on button "Update Quote" at bounding box center [1299, 22] width 76 height 23
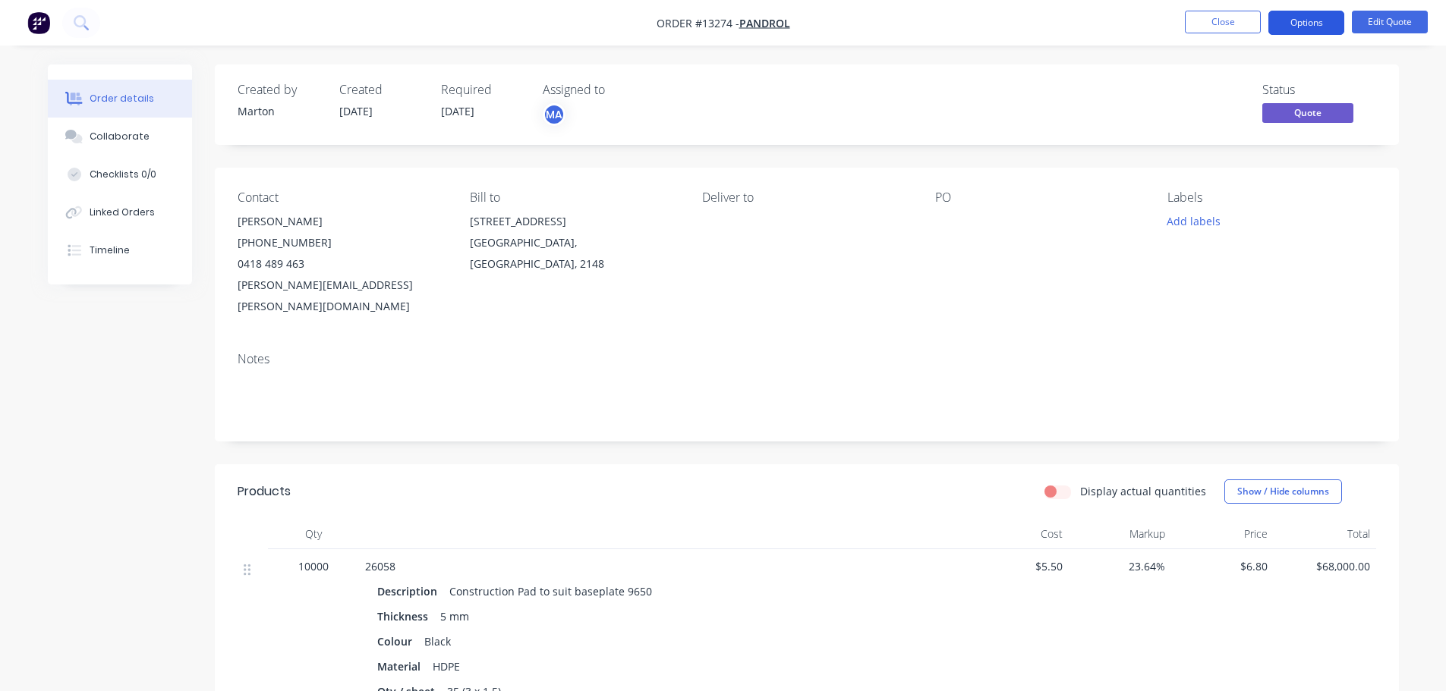
click at [1298, 29] on button "Options" at bounding box center [1306, 23] width 76 height 24
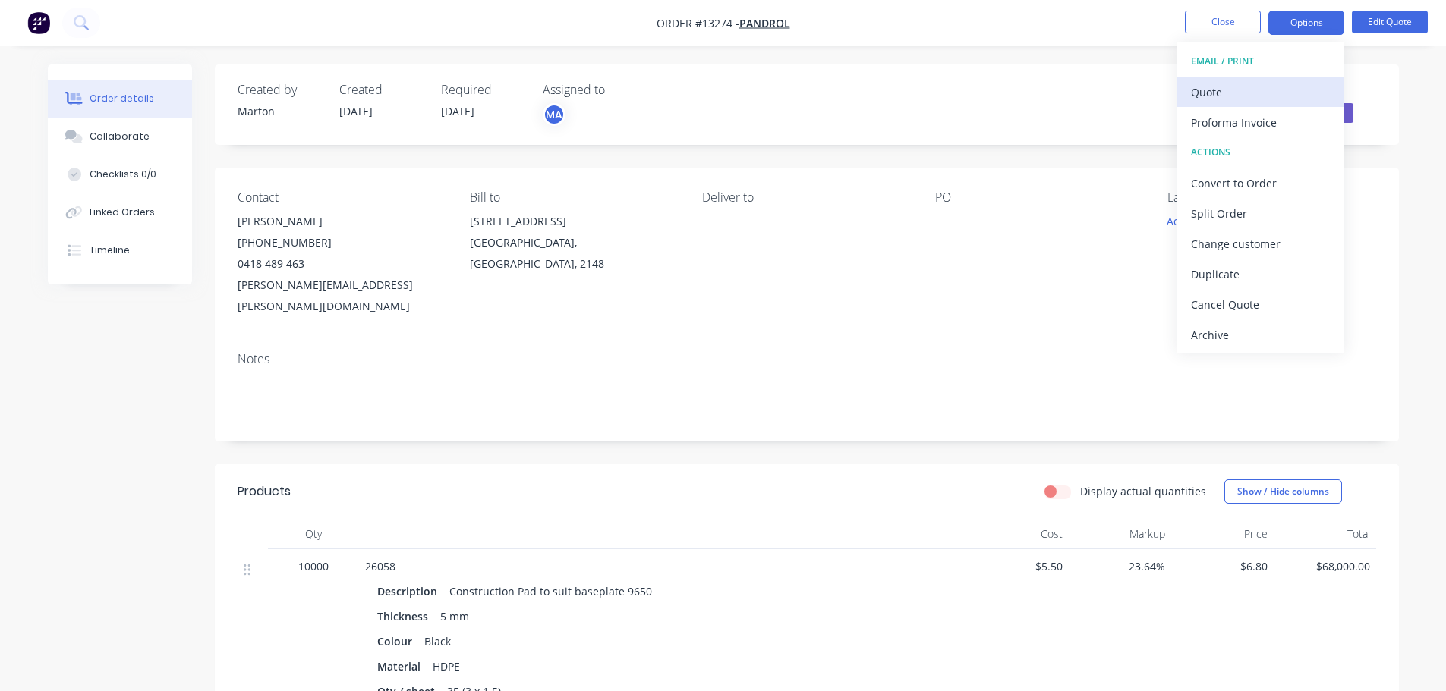
click at [1253, 84] on div "Quote" at bounding box center [1261, 92] width 140 height 22
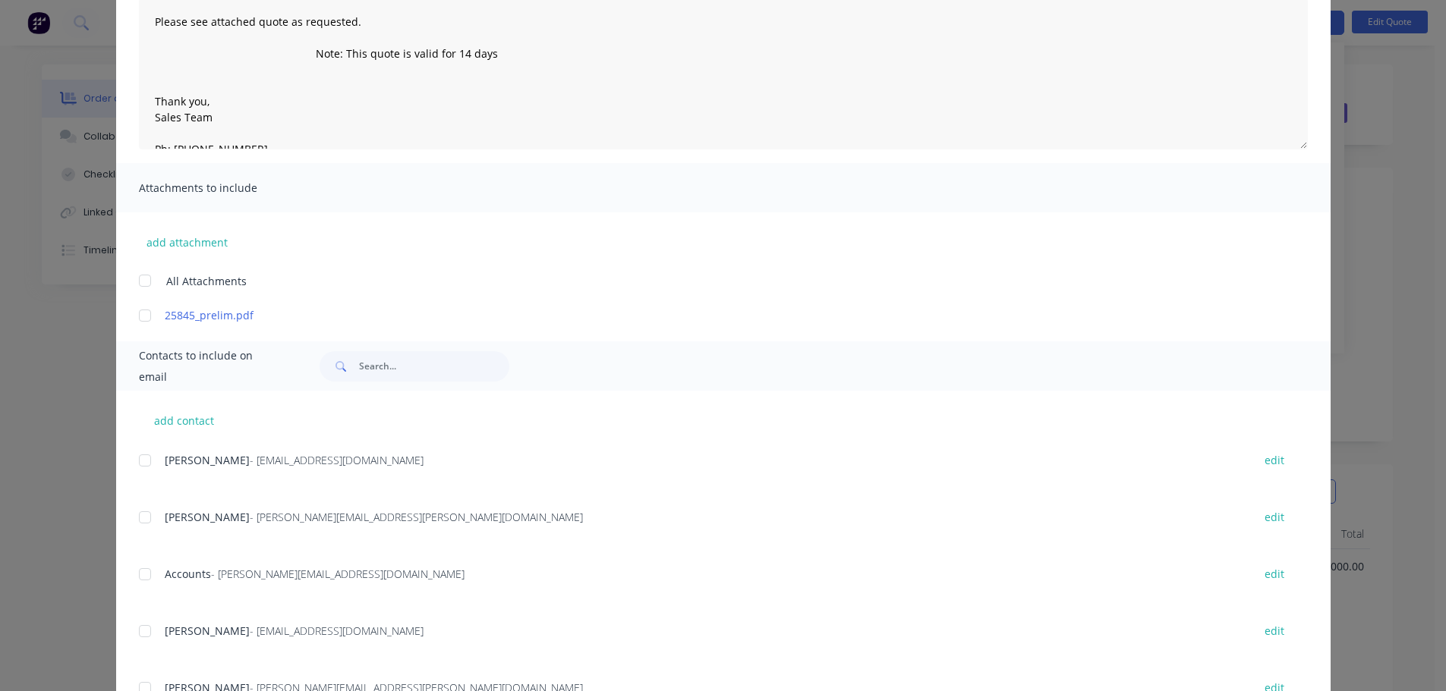
scroll to position [240, 0]
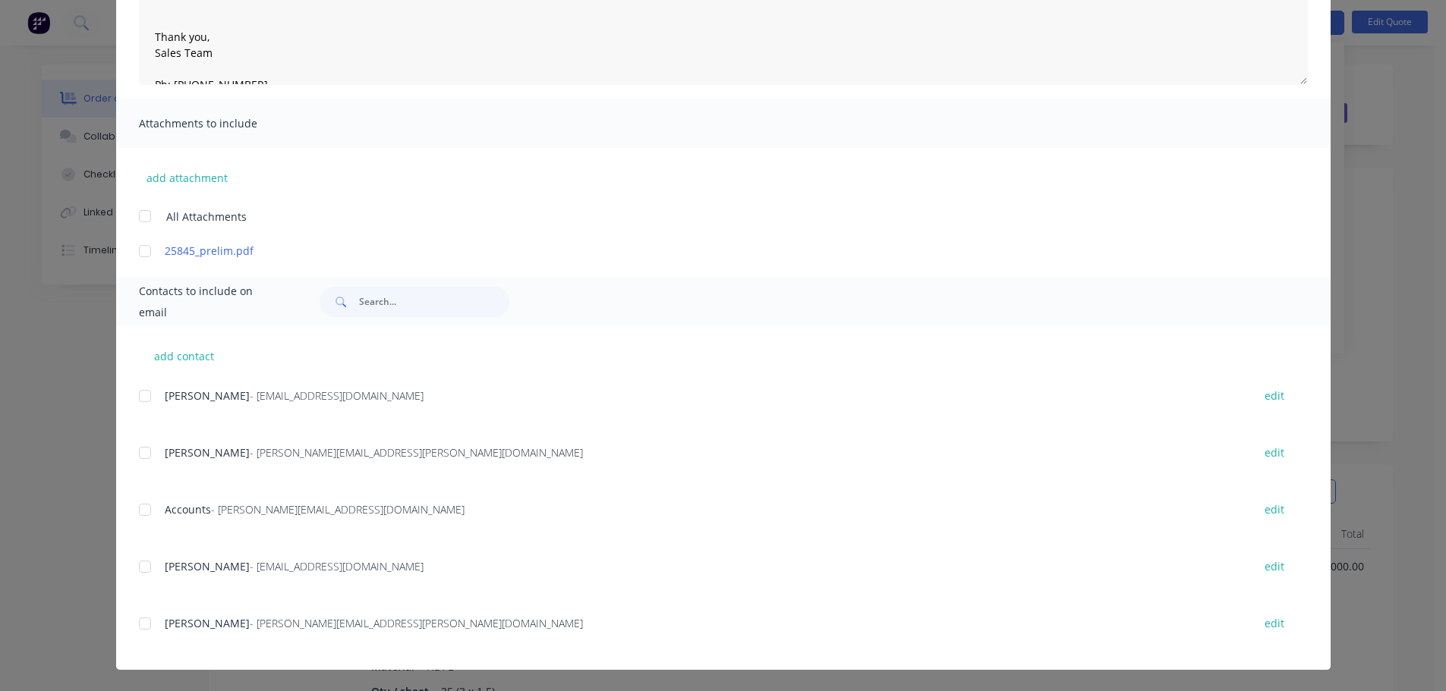
click at [147, 455] on div at bounding box center [145, 453] width 30 height 30
click at [138, 628] on div at bounding box center [145, 624] width 30 height 30
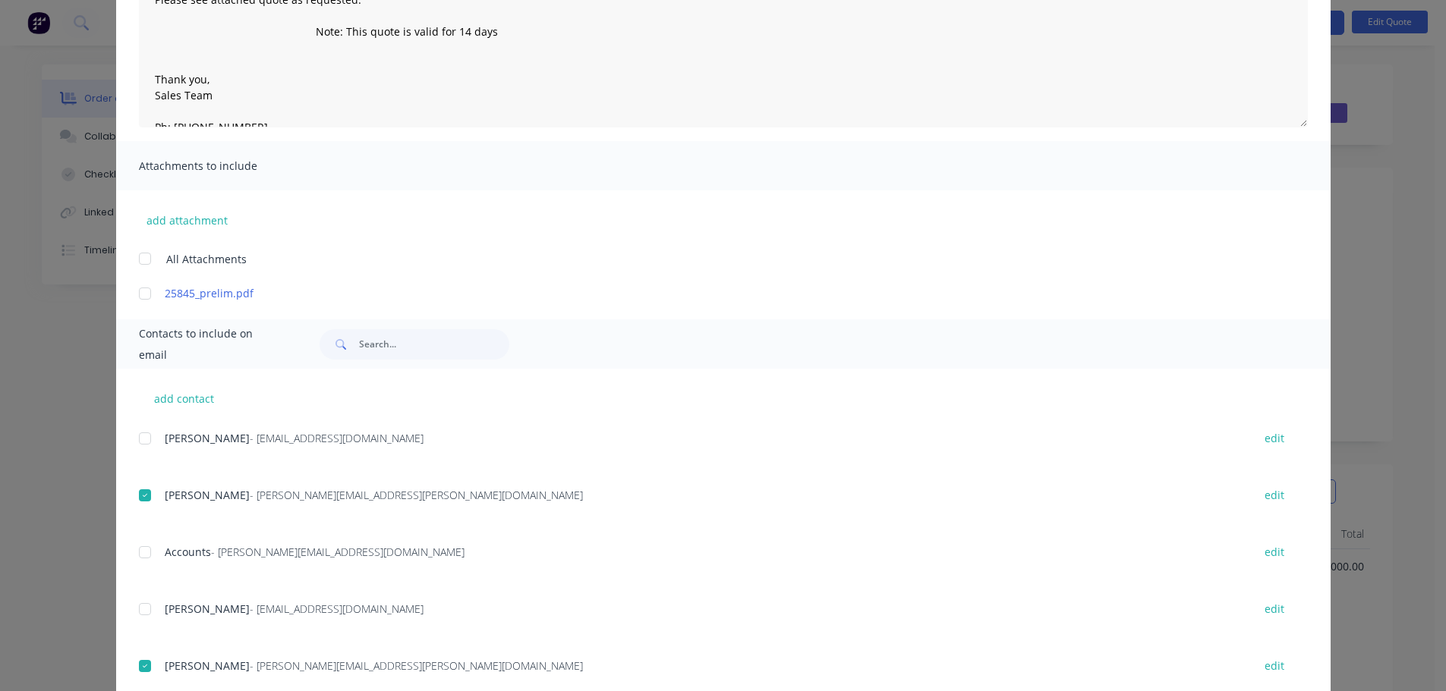
scroll to position [12, 0]
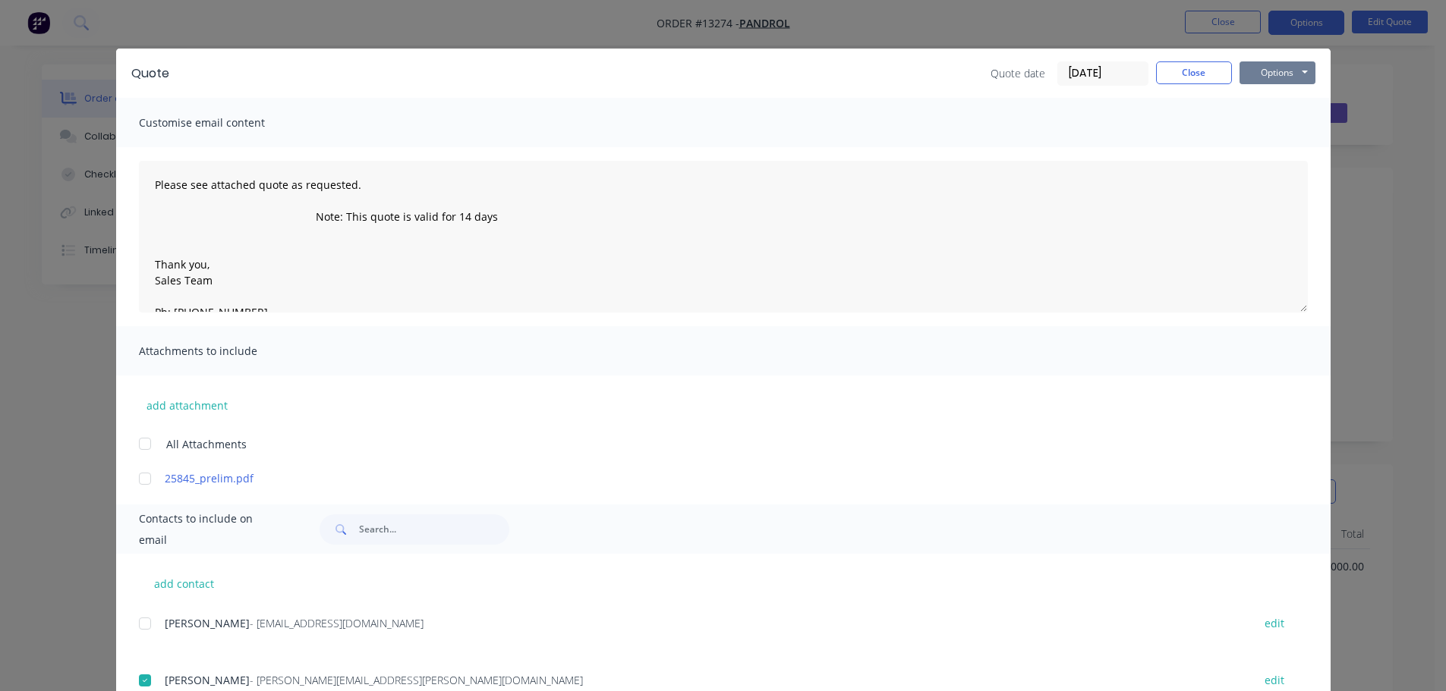
click at [1301, 75] on button "Options" at bounding box center [1277, 72] width 76 height 23
click at [1289, 99] on button "Preview" at bounding box center [1287, 99] width 97 height 25
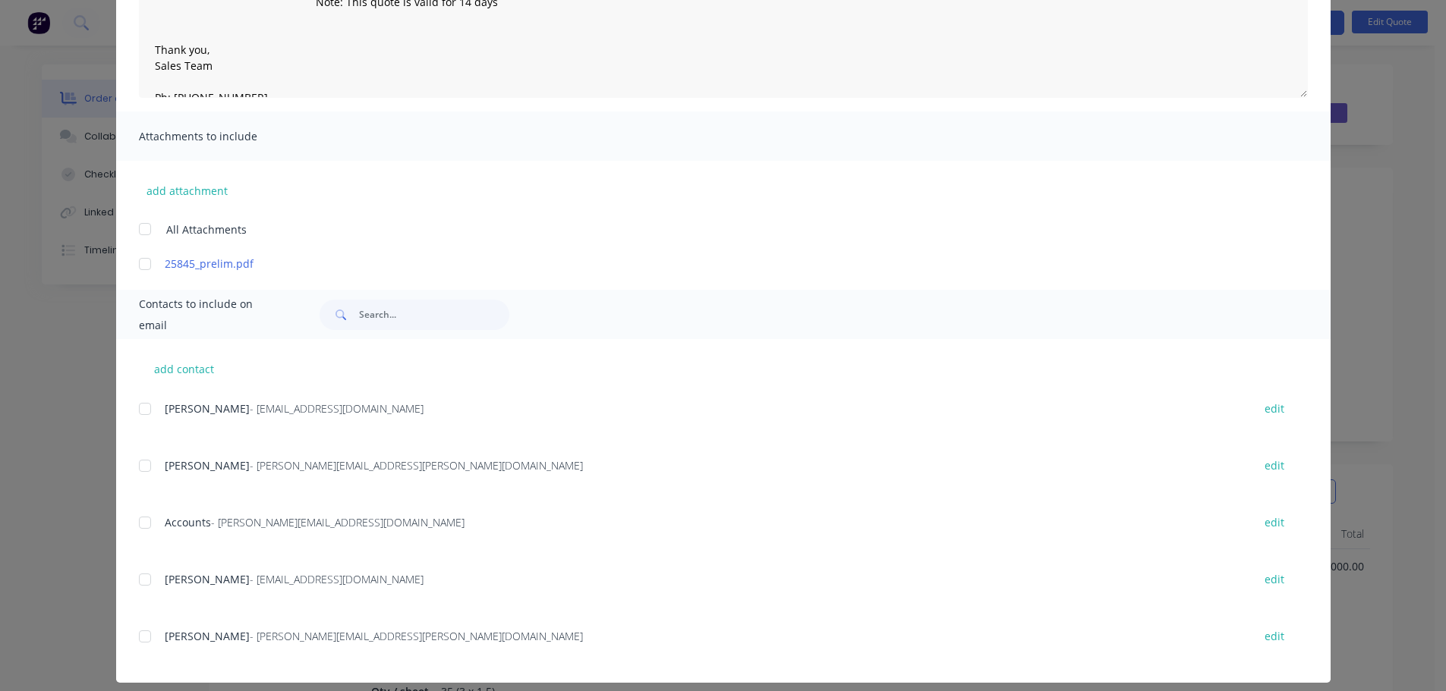
scroll to position [240, 0]
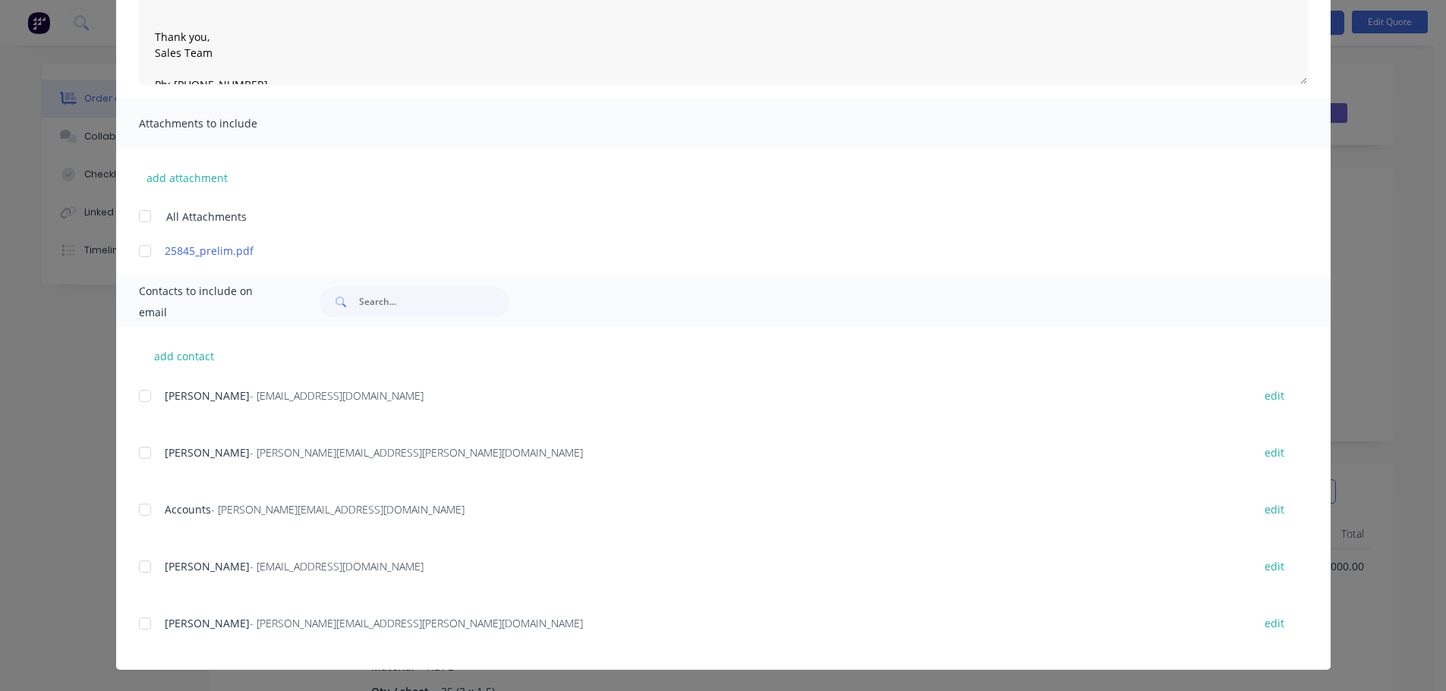
click at [146, 458] on div at bounding box center [145, 453] width 30 height 30
drag, startPoint x: 142, startPoint y: 621, endPoint x: 219, endPoint y: 604, distance: 78.4
click at [143, 621] on div at bounding box center [145, 624] width 30 height 30
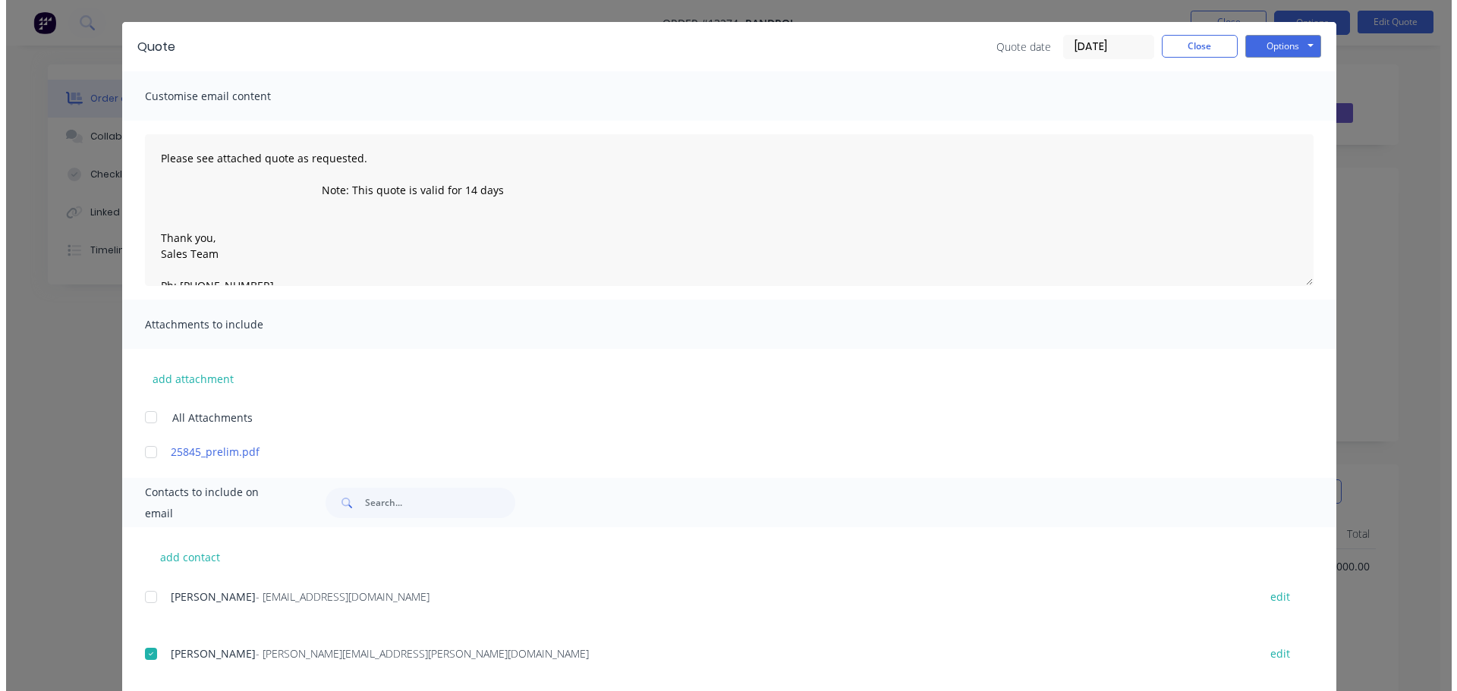
scroll to position [0, 0]
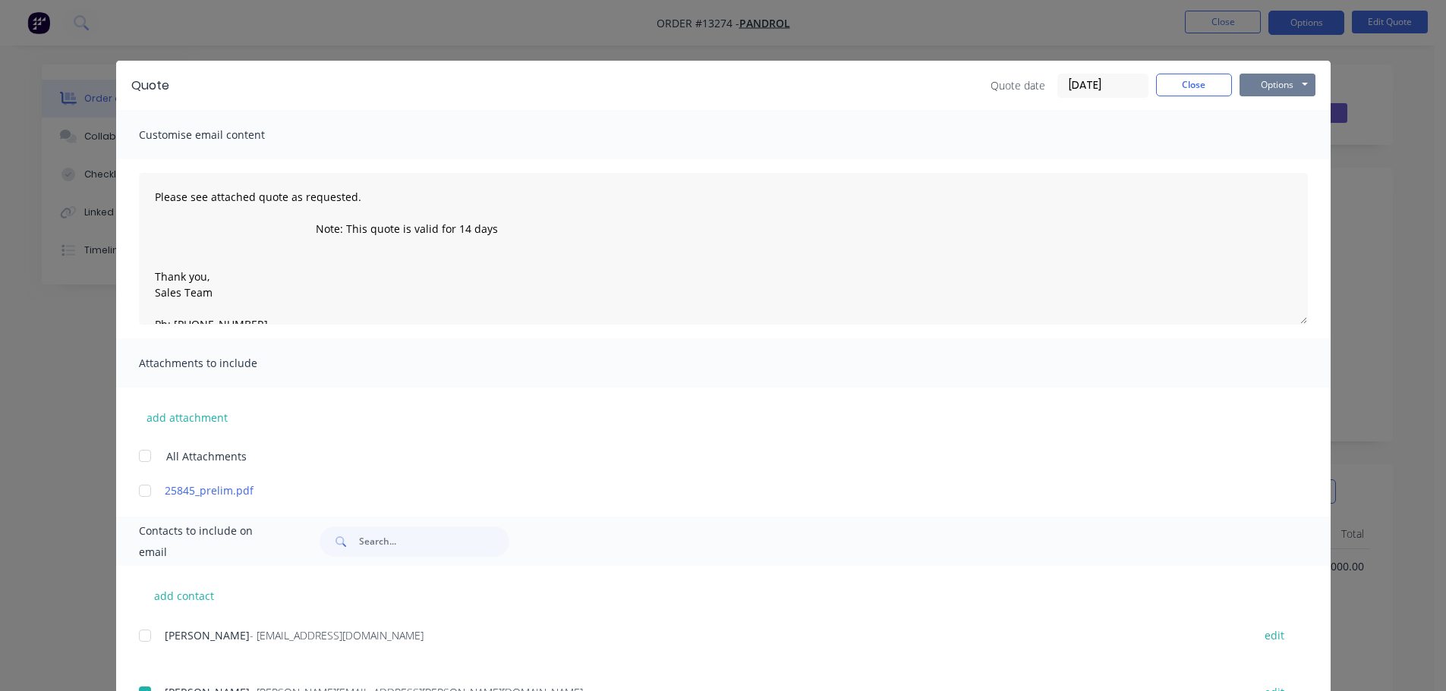
click at [1276, 85] on button "Options" at bounding box center [1277, 85] width 76 height 23
click at [1269, 154] on button "Email" at bounding box center [1287, 161] width 97 height 25
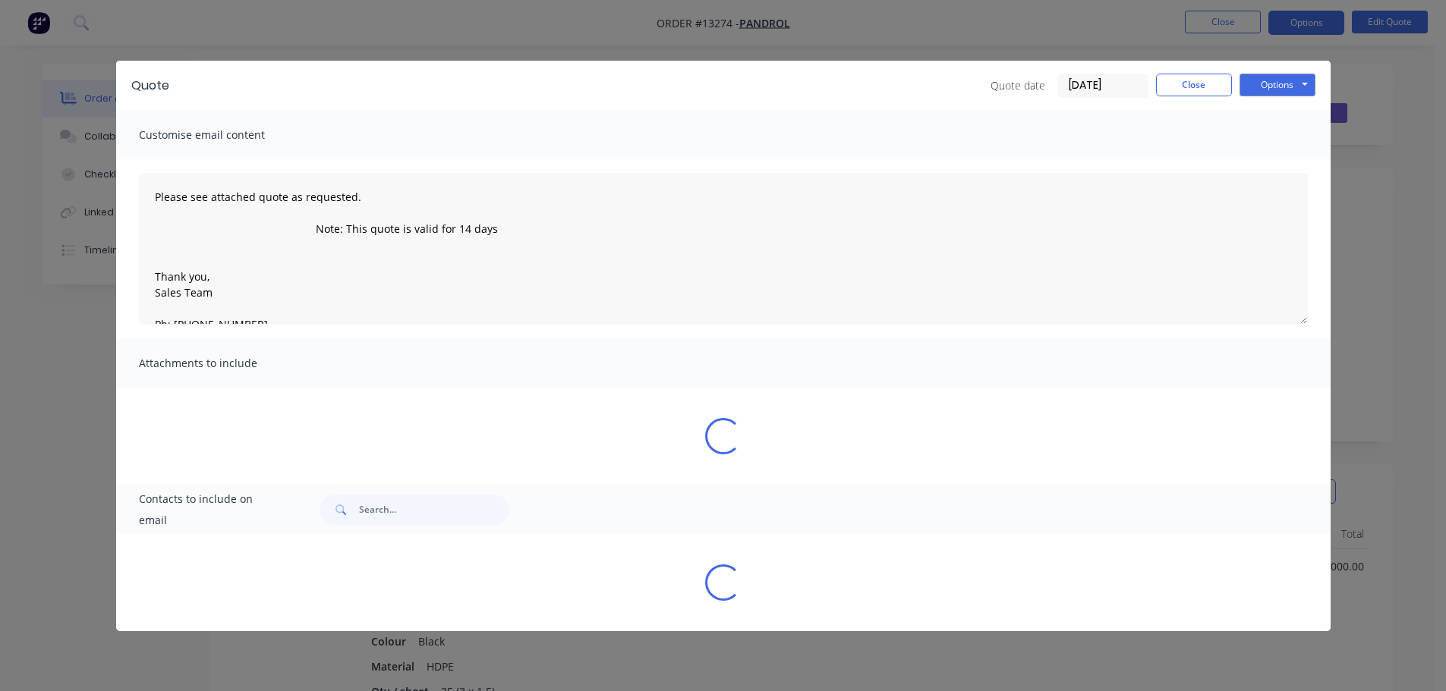
type textarea "Please see attached quote as requested. Note: This quote is valid for 14 days T…"
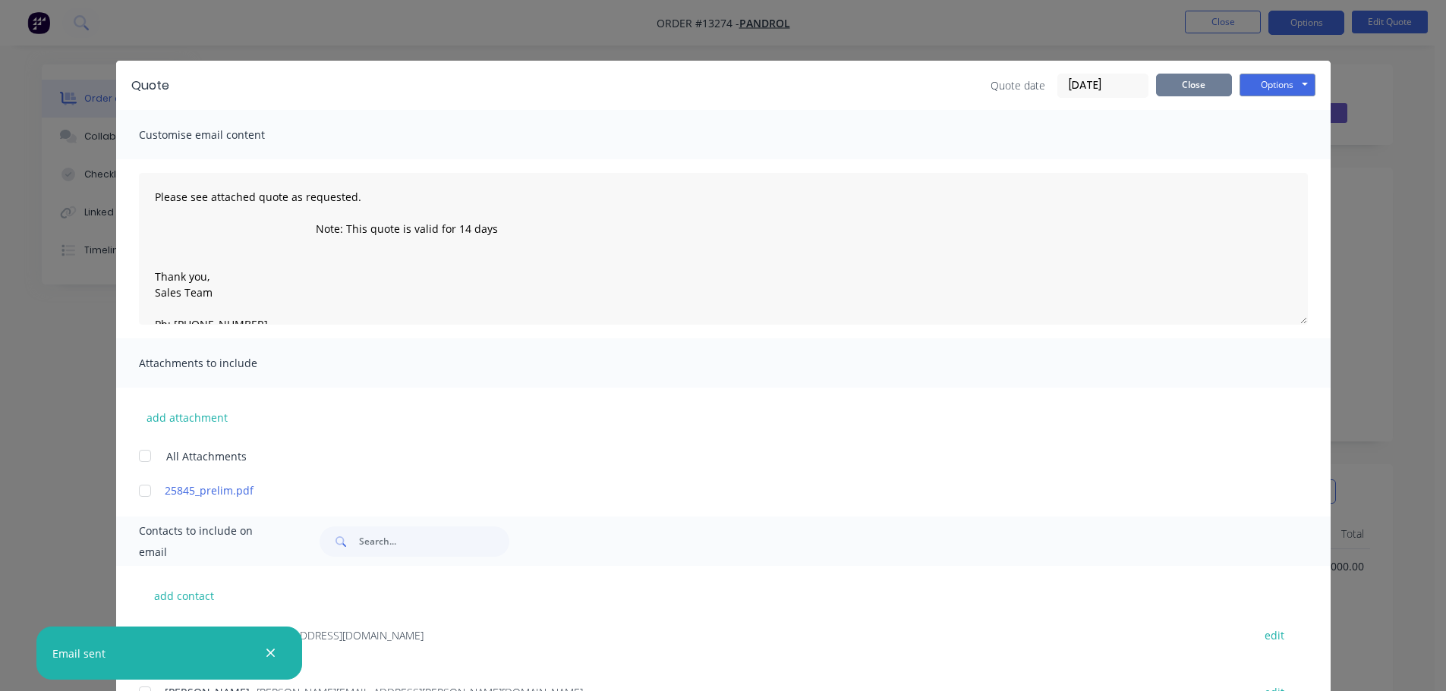
click at [1197, 82] on button "Close" at bounding box center [1194, 85] width 76 height 23
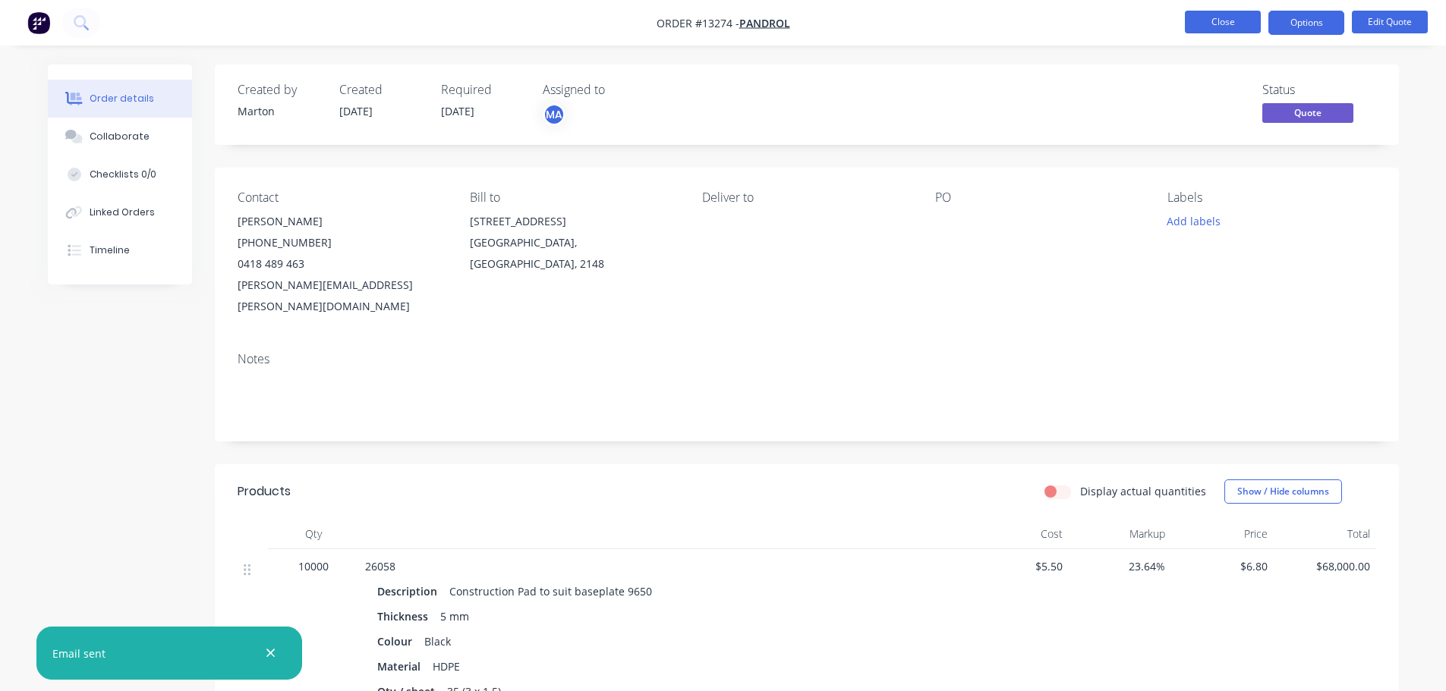
click at [1219, 27] on button "Close" at bounding box center [1222, 22] width 76 height 23
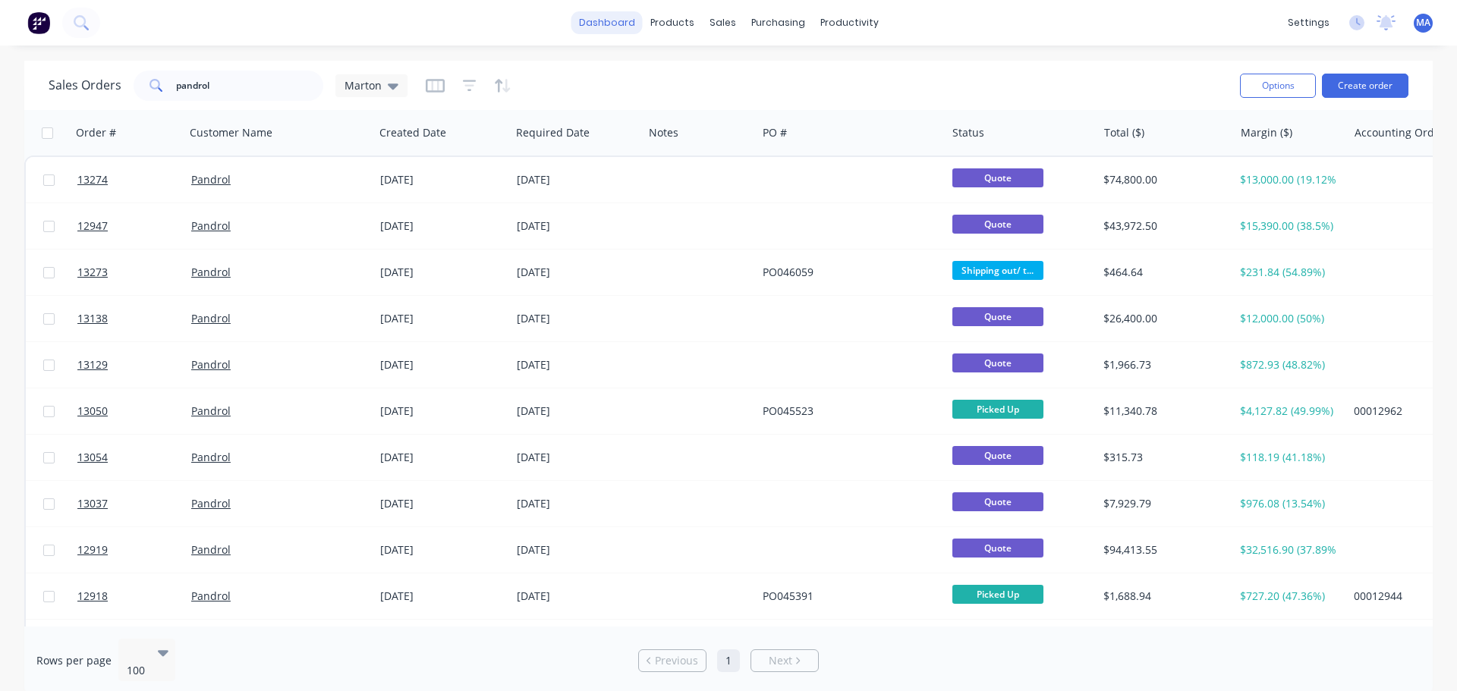
click at [598, 26] on link "dashboard" at bounding box center [606, 22] width 71 height 23
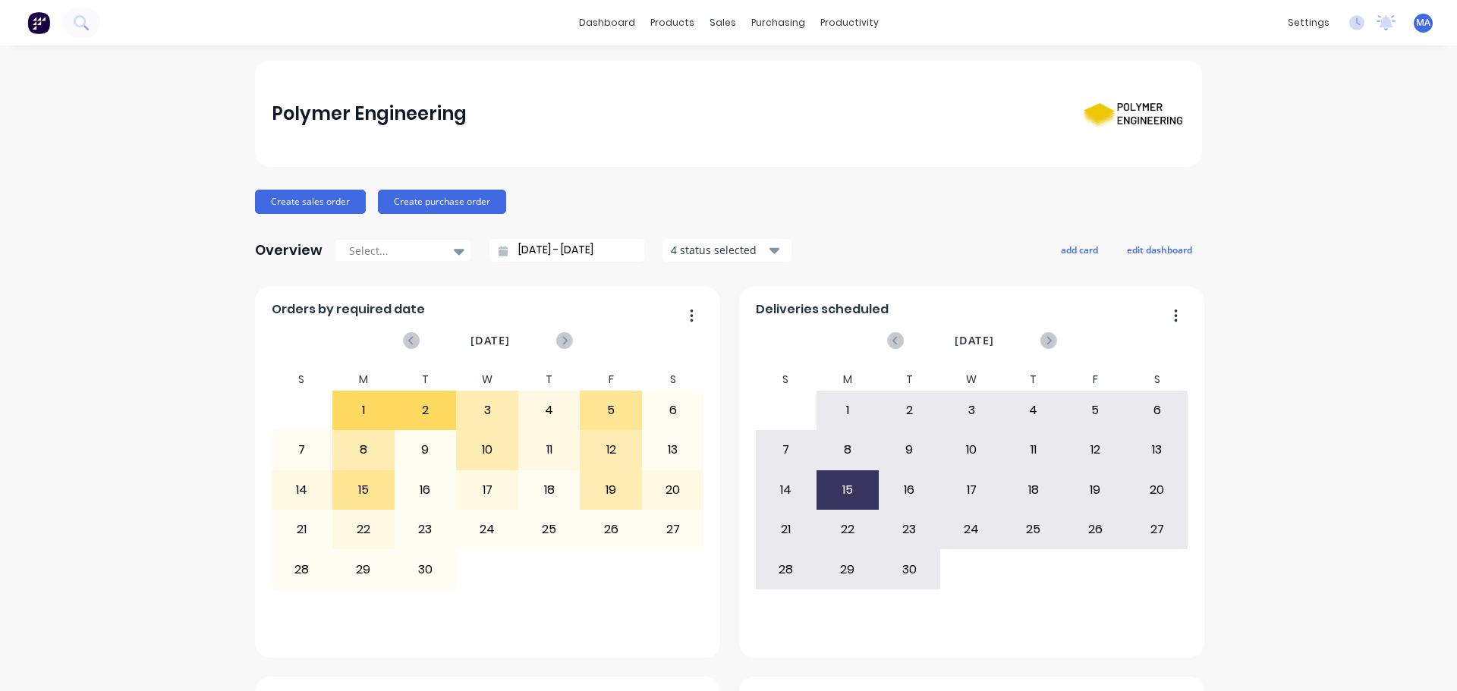
click at [690, 78] on div "Product Catalogue" at bounding box center [734, 73] width 94 height 14
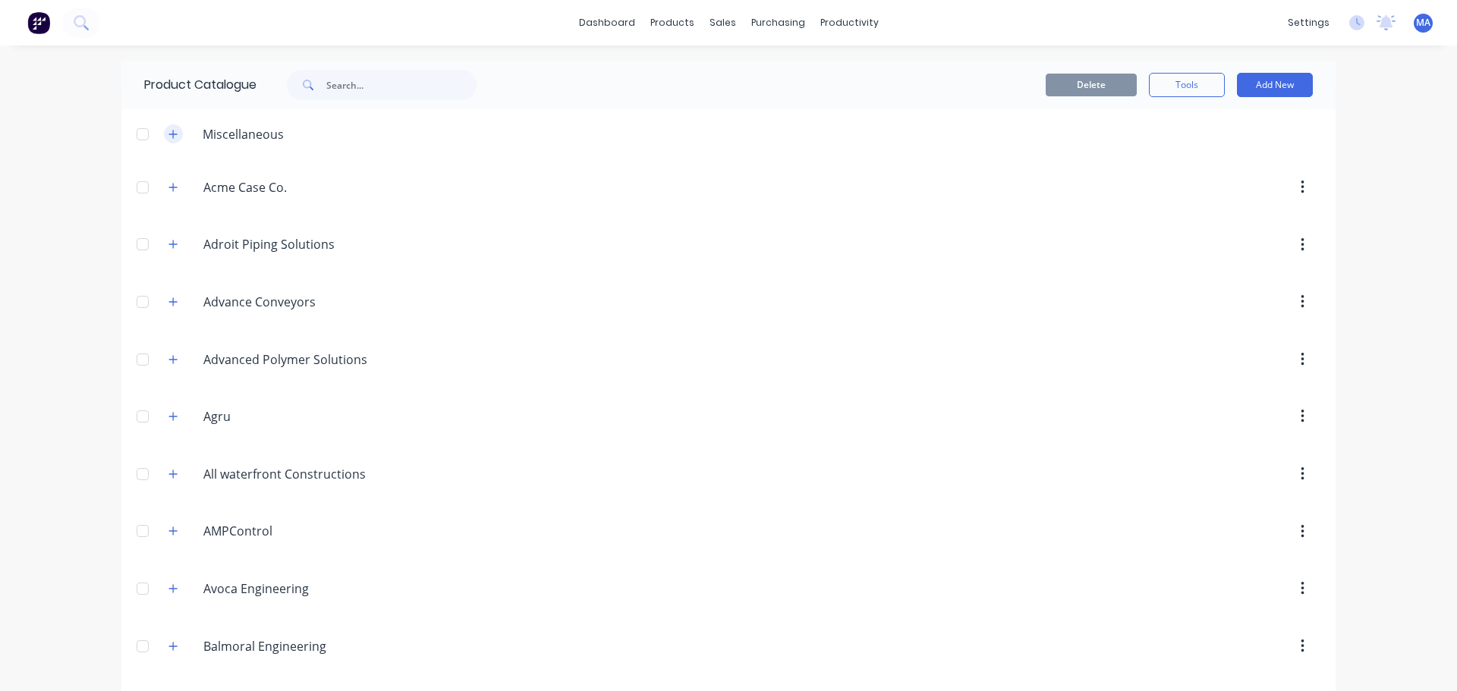
click at [168, 131] on icon "button" at bounding box center [172, 134] width 9 height 11
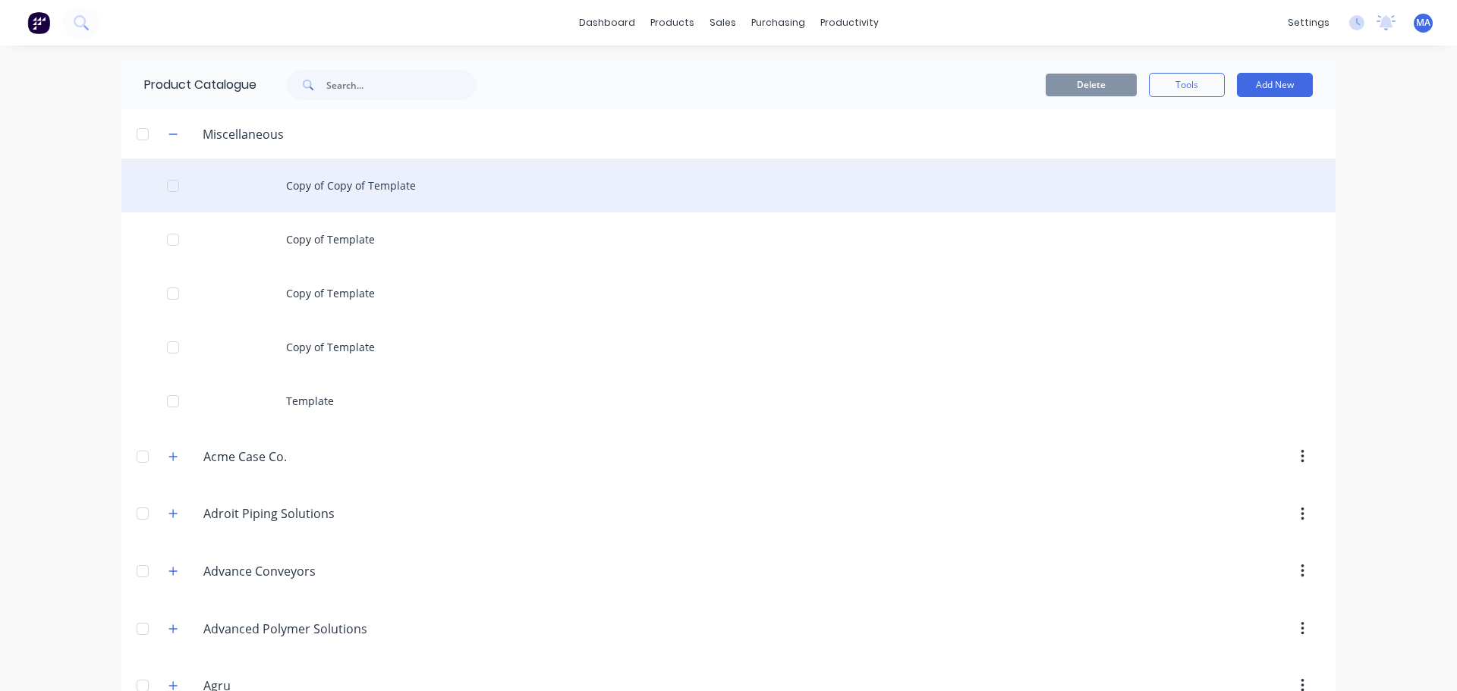
click at [349, 189] on div "Copy of Copy of Template" at bounding box center [728, 186] width 1214 height 54
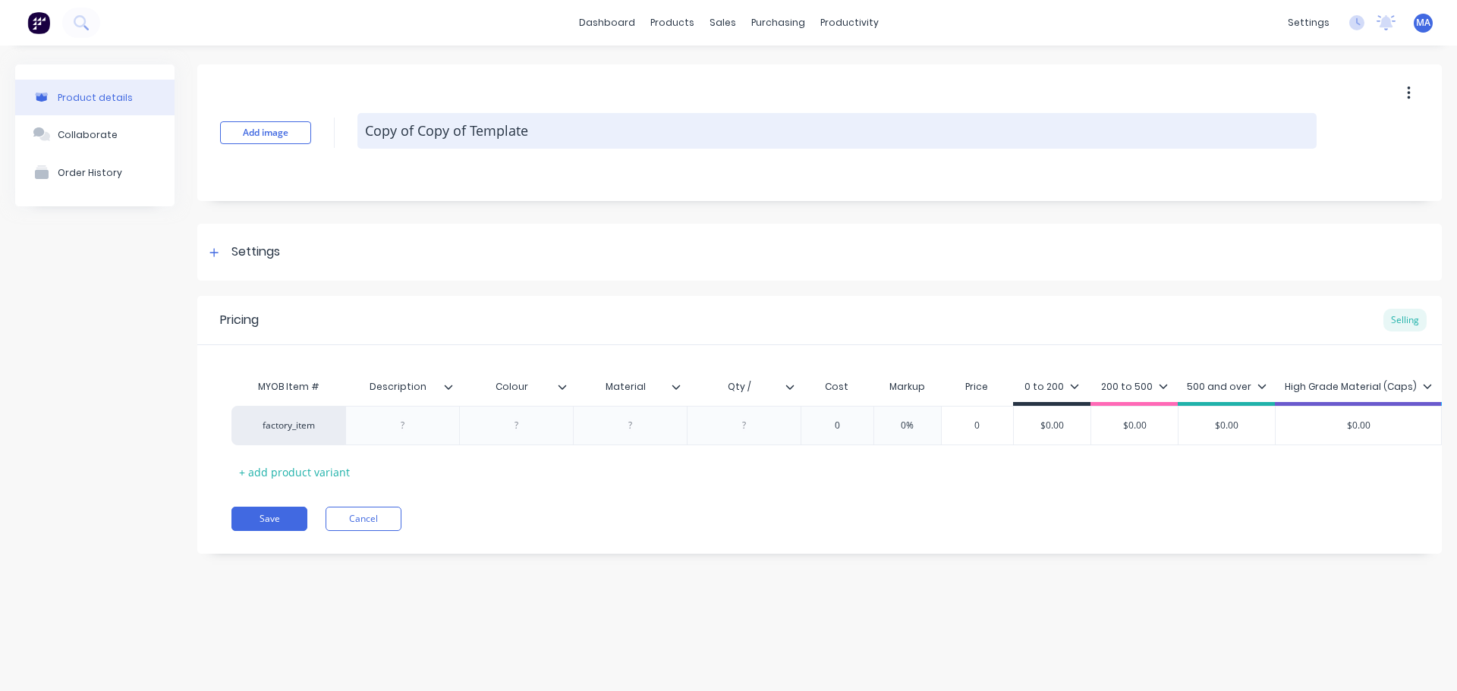
click at [541, 136] on textarea "Copy of Copy of Template" at bounding box center [836, 131] width 959 height 36
drag, startPoint x: 507, startPoint y: 131, endPoint x: 364, endPoint y: 140, distance: 142.9
click at [364, 140] on textarea "Copy of Copy of Template" at bounding box center [836, 131] width 959 height 36
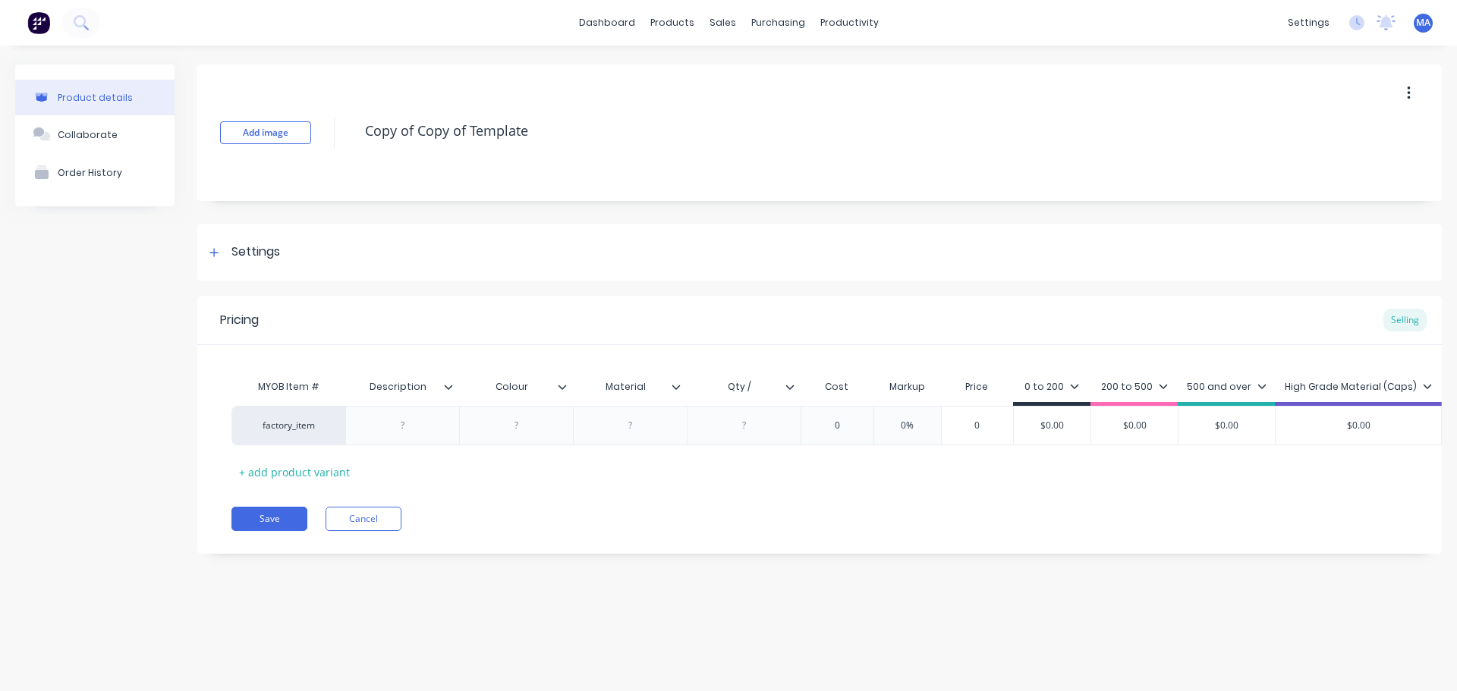
click at [587, 112] on div "Add image Copy of Copy of Template" at bounding box center [819, 132] width 1244 height 137
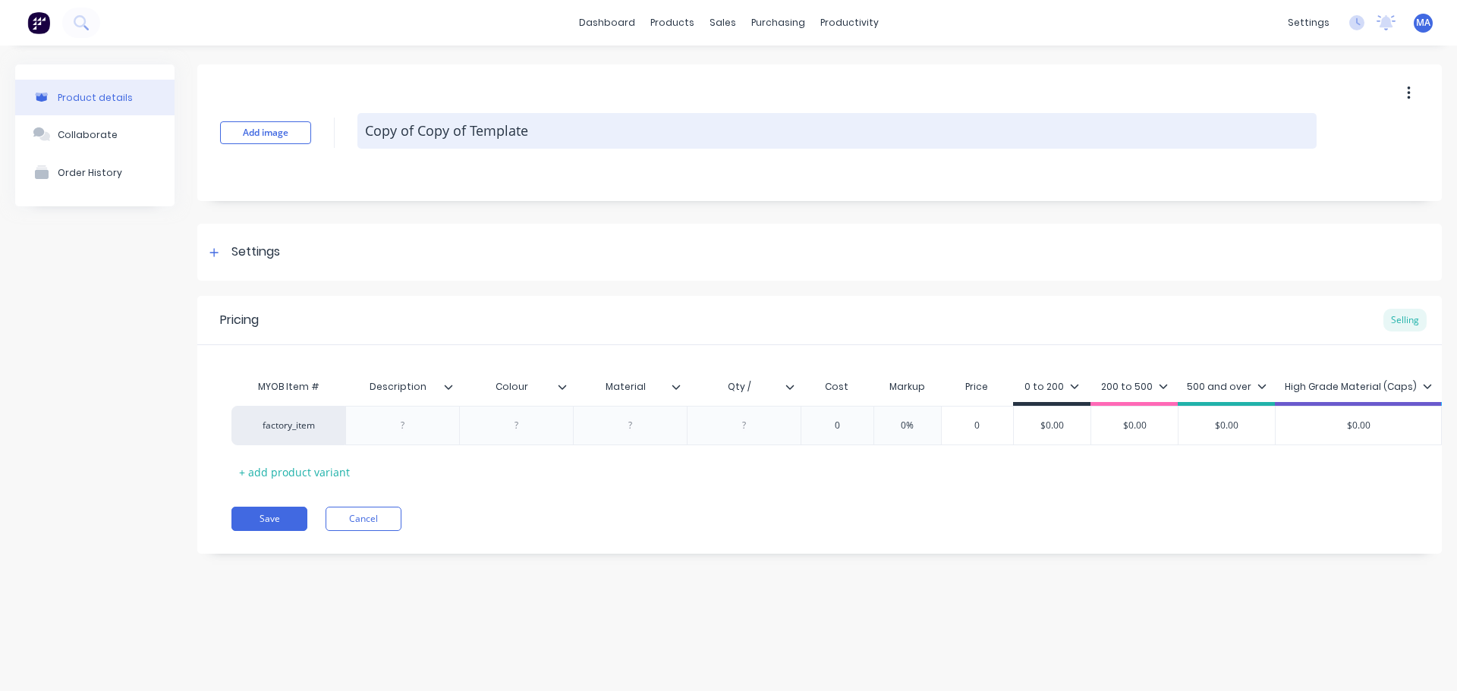
click at [580, 127] on textarea "Copy of Copy of Template" at bounding box center [836, 131] width 959 height 36
type textarea "x"
type textarea "2"
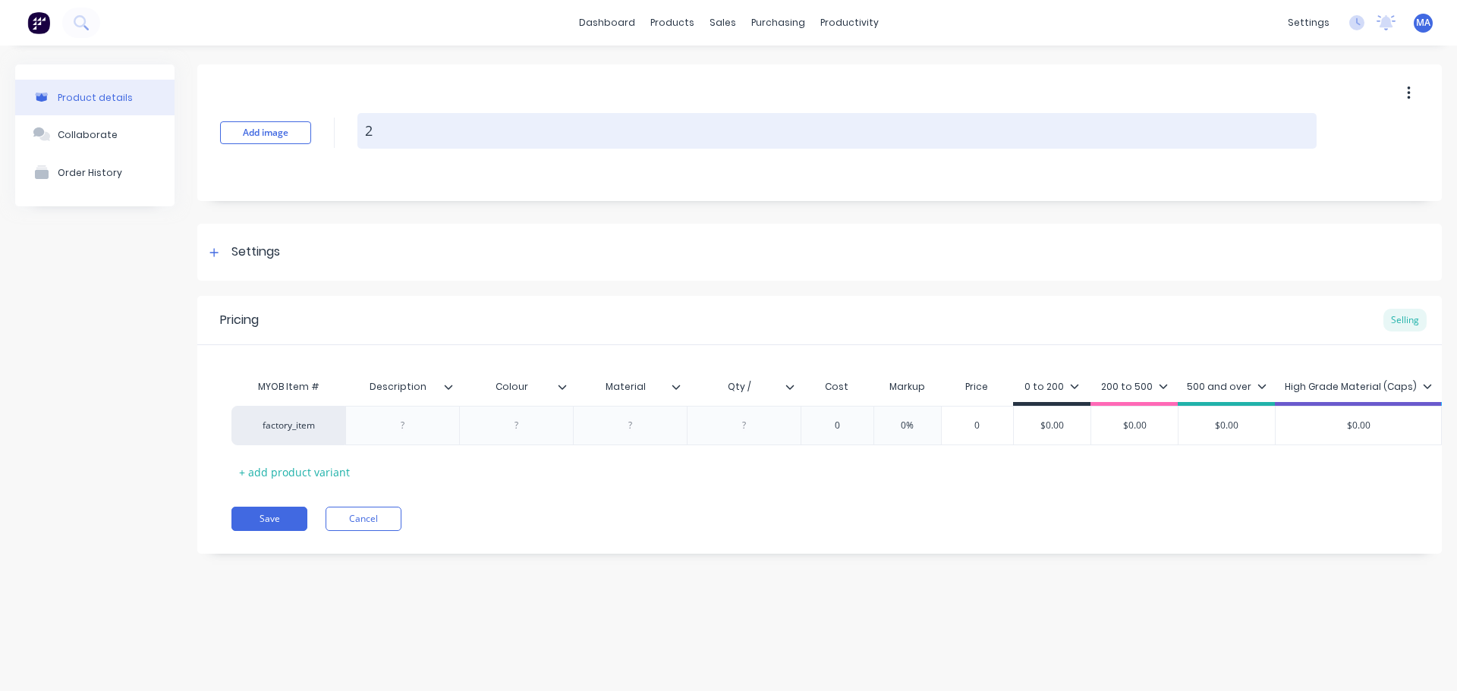
type textarea "x"
type textarea "26"
type textarea "x"
type textarea "260"
type textarea "x"
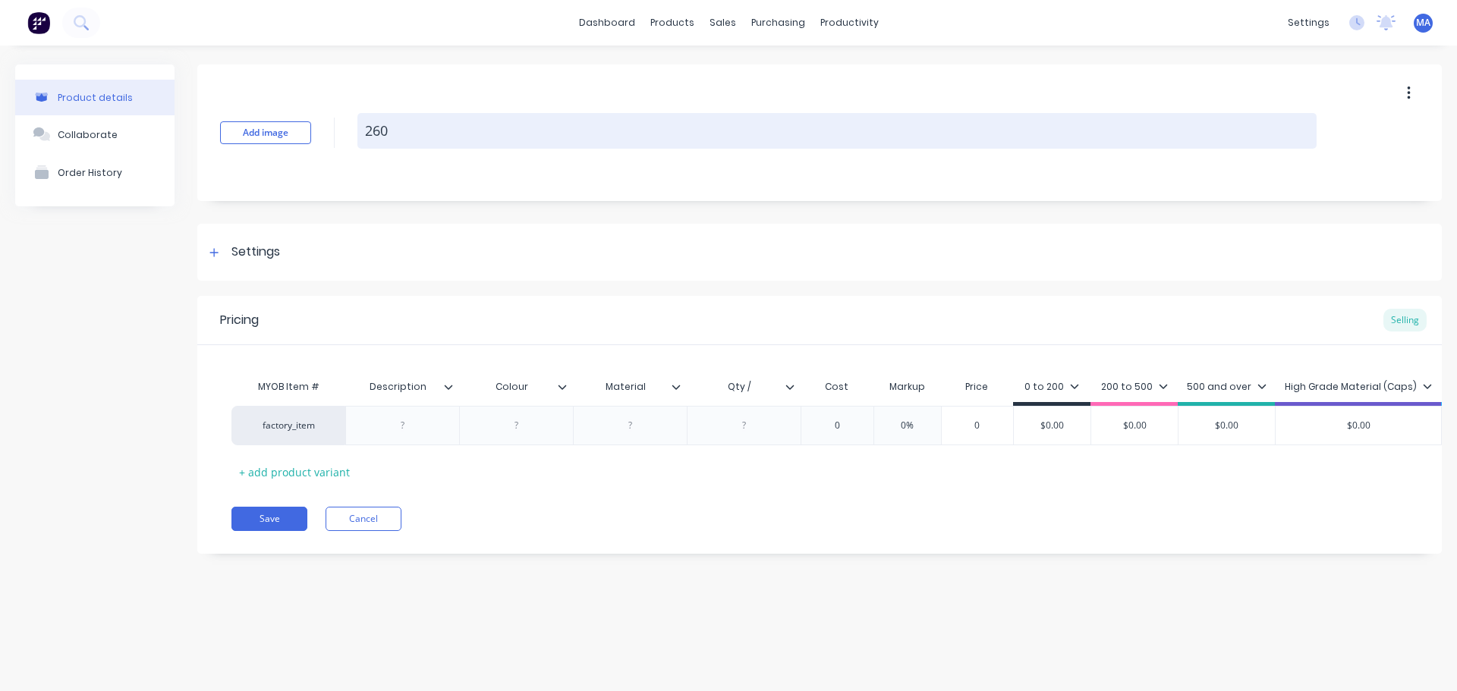
type textarea "2605"
type textarea "x"
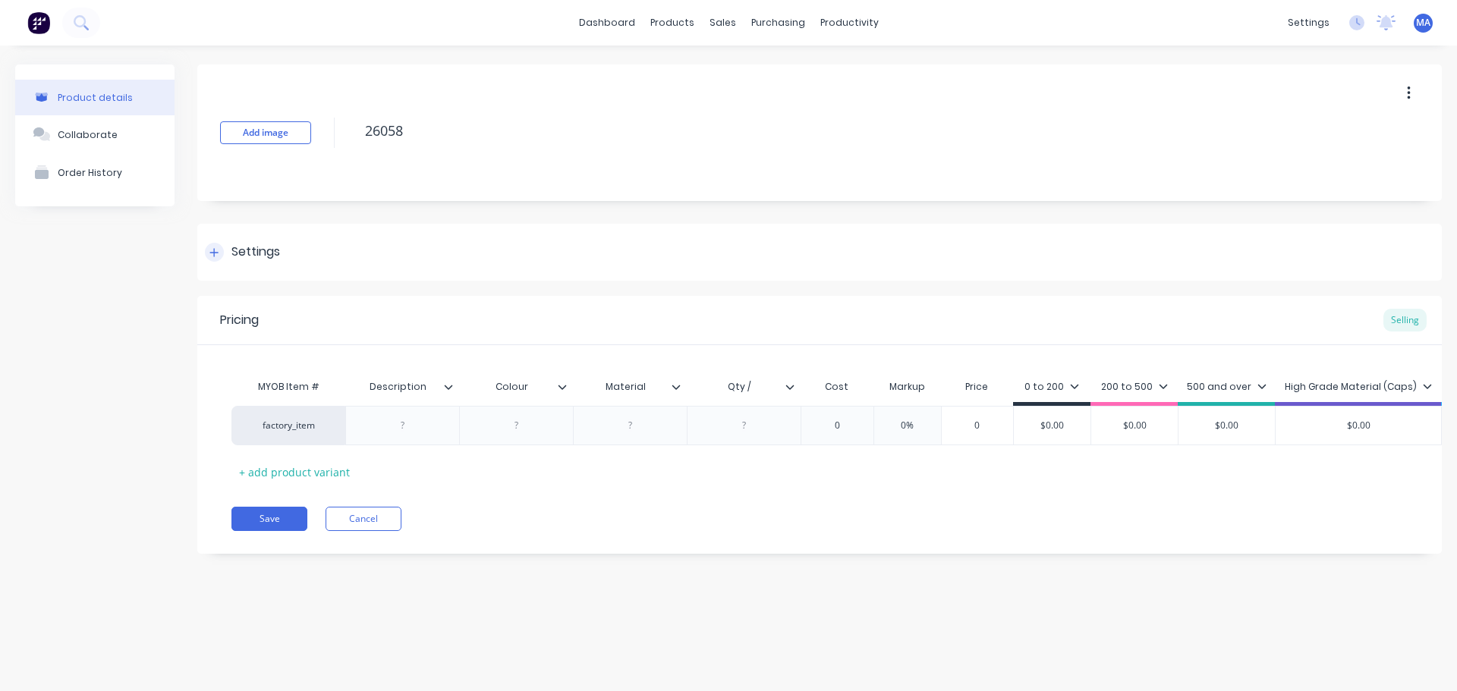
type textarea "26058"
type textarea "x"
type textarea "26058"
click at [333, 261] on div "Settings" at bounding box center [819, 252] width 1244 height 57
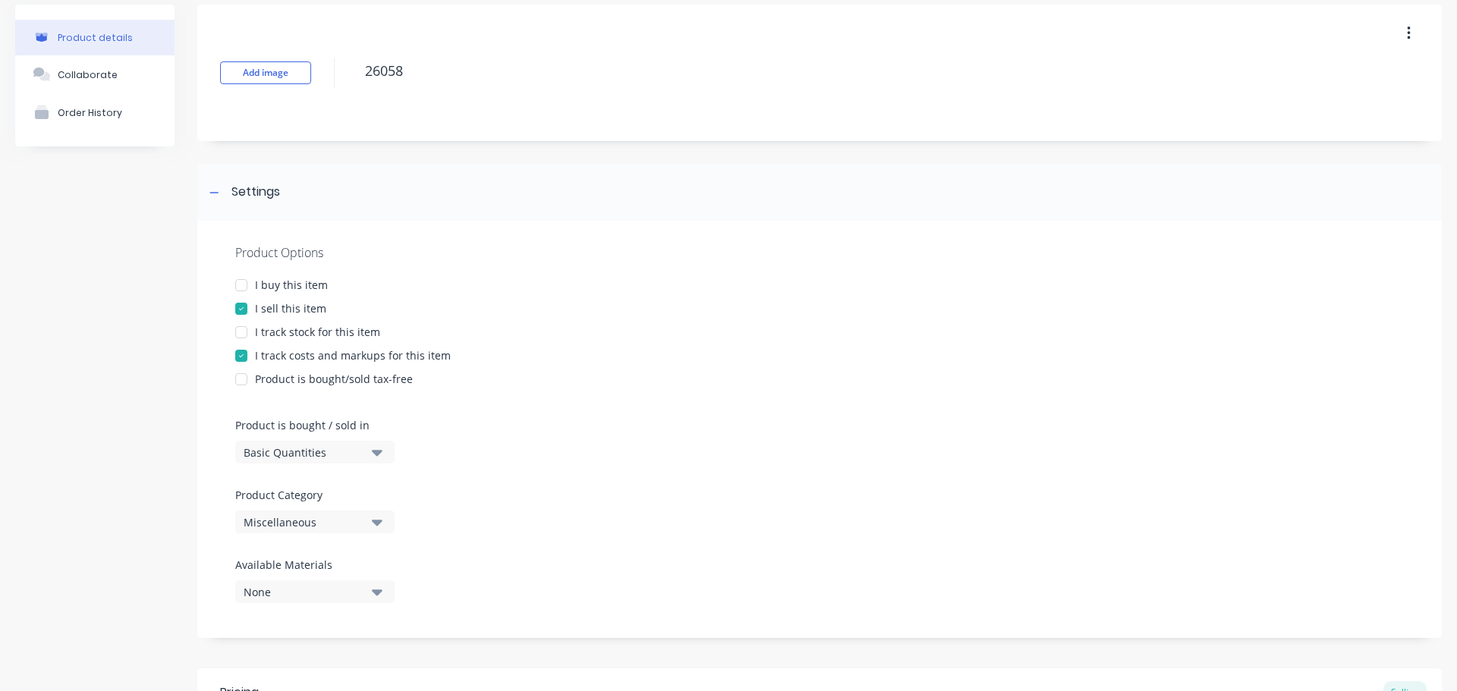
scroll to position [152, 0]
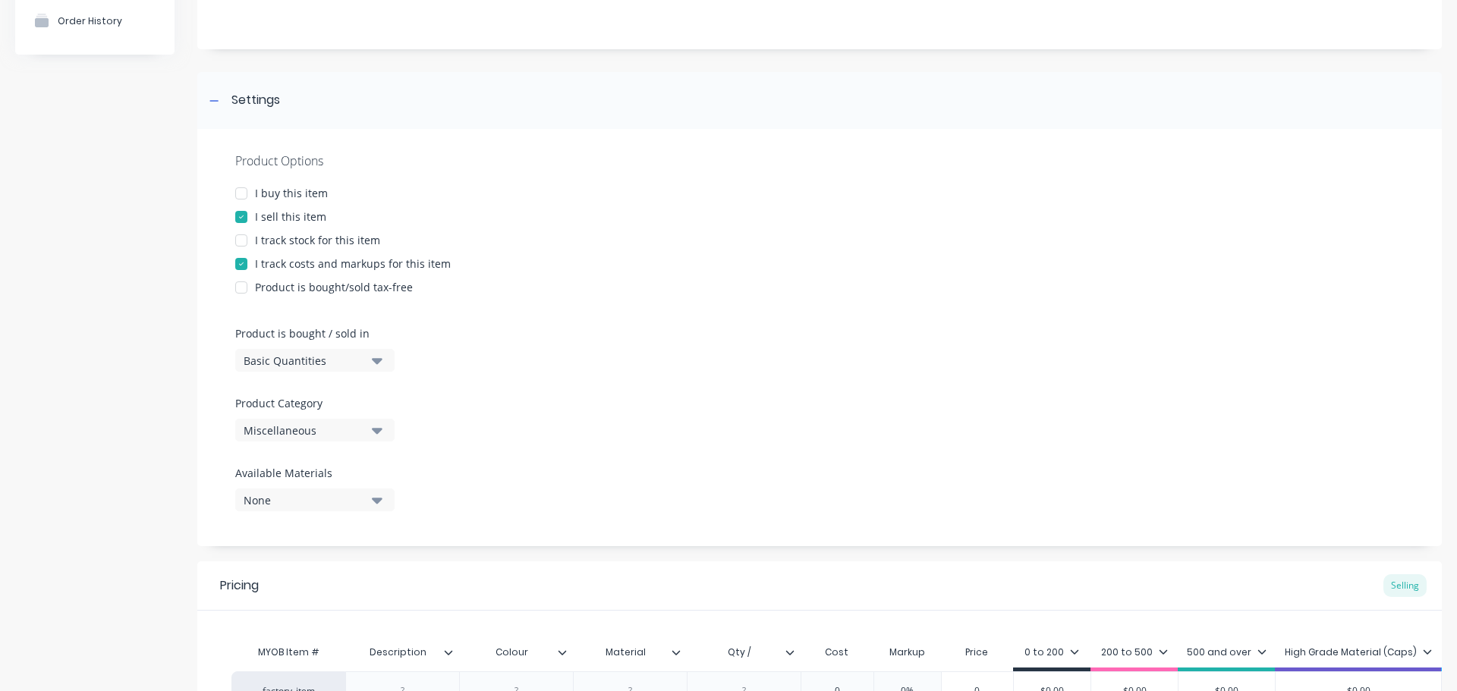
drag, startPoint x: 318, startPoint y: 429, endPoint x: 337, endPoint y: 408, distance: 28.5
click at [318, 430] on div "Miscellaneous" at bounding box center [304, 431] width 121 height 16
click at [323, 463] on Category "text" at bounding box center [359, 476] width 161 height 30
type Category "pandrol"
click at [314, 511] on div "Pandrol" at bounding box center [349, 514] width 228 height 30
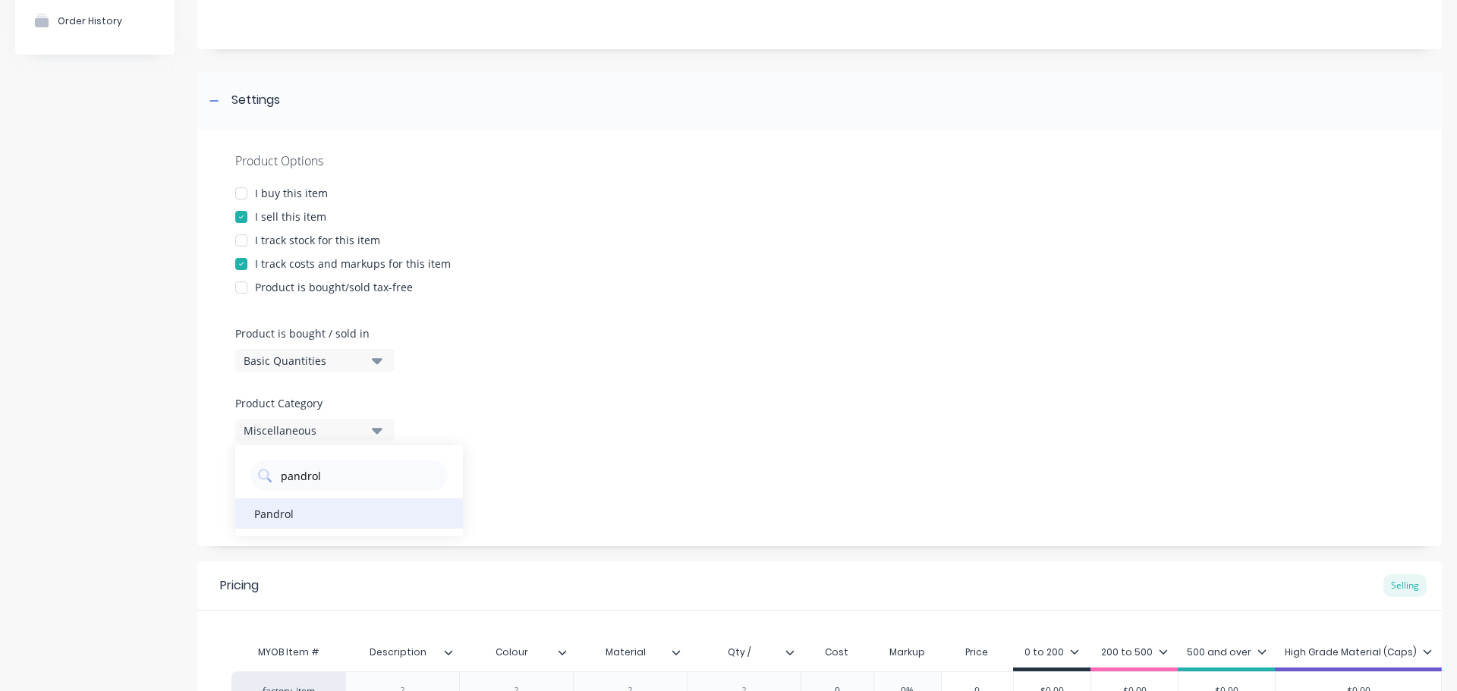
type textarea "x"
drag, startPoint x: 624, startPoint y: 348, endPoint x: 606, endPoint y: 349, distance: 17.5
click at [624, 348] on div "Product Options I buy this item I sell this item I track stock for this item I …" at bounding box center [819, 337] width 1244 height 417
click at [267, 107] on div "Settings" at bounding box center [255, 100] width 49 height 19
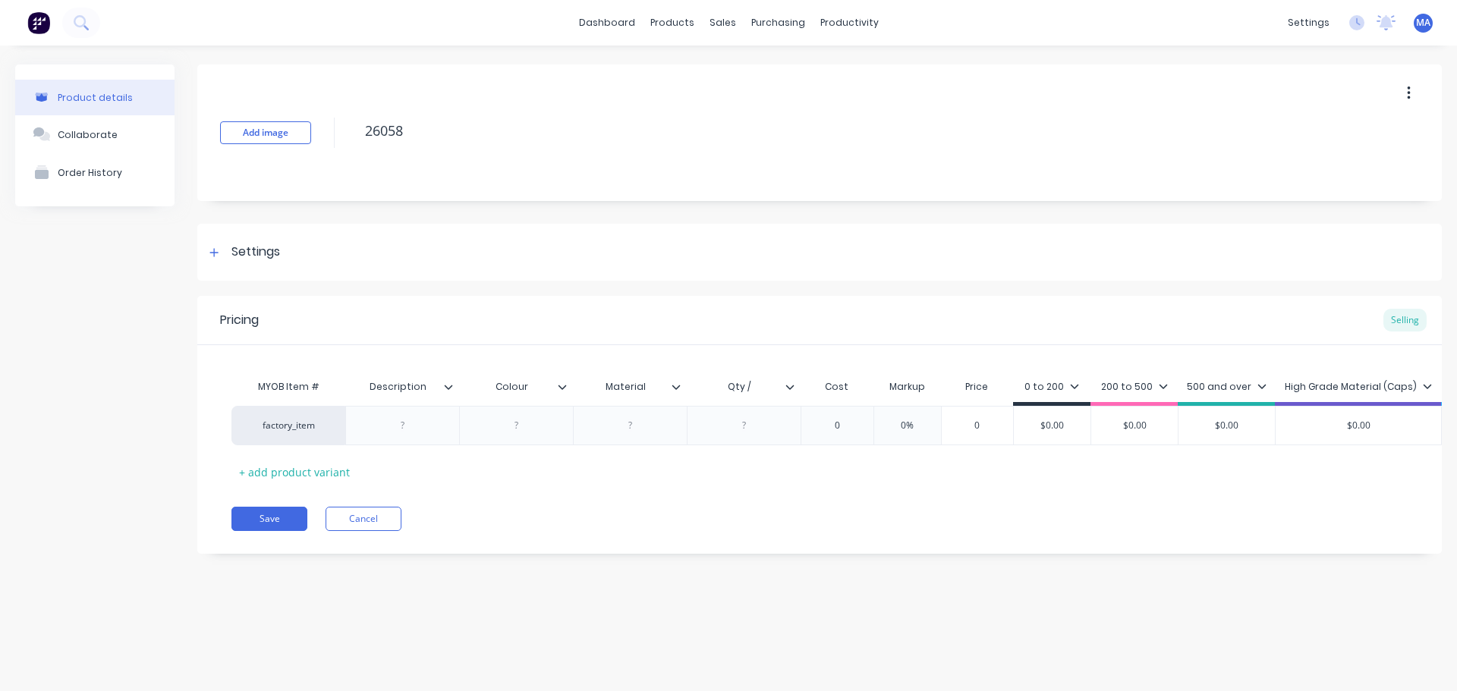
scroll to position [0, 0]
click at [423, 427] on div at bounding box center [403, 426] width 76 height 20
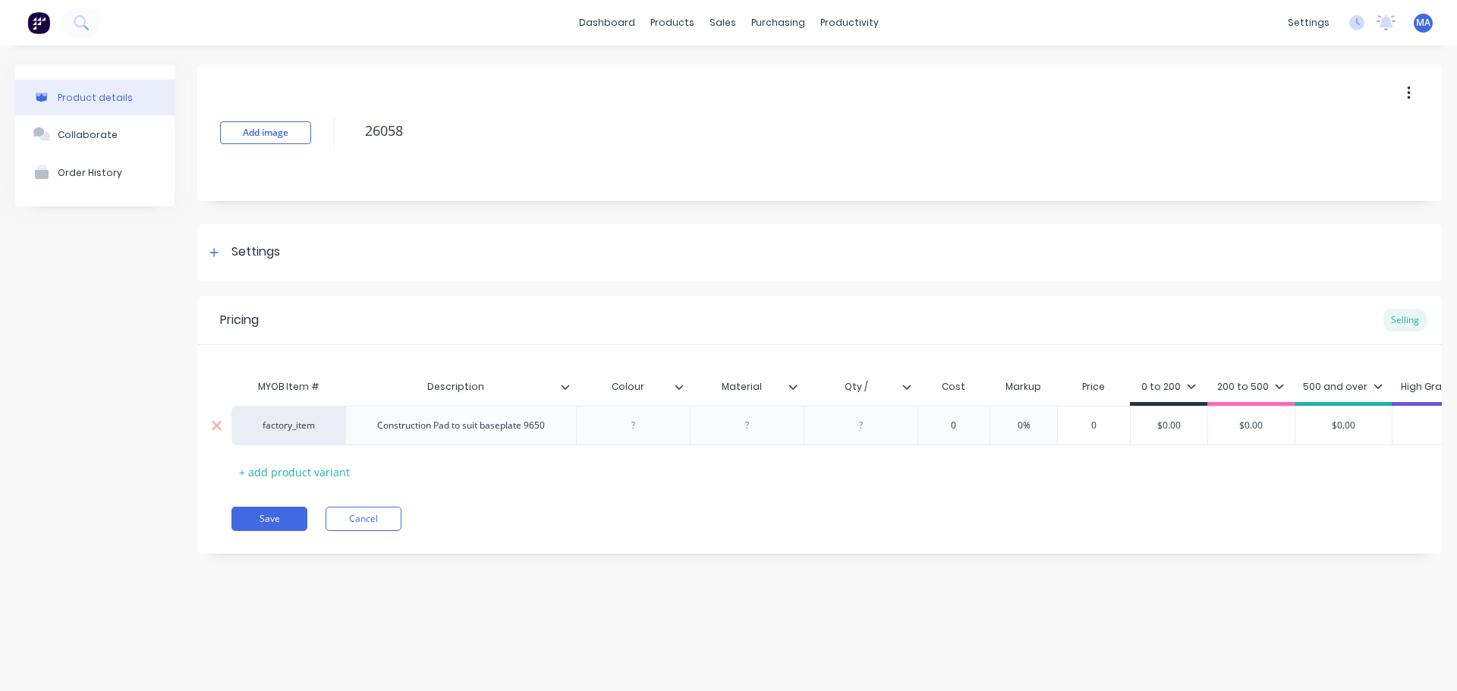
click at [527, 441] on div "factory_item Construction Pad to suit baseplate 9650 0 0% 0 $0.00 $0.00 $0.00 $…" at bounding box center [972, 425] width 1483 height 39
type textarea "x"
drag, startPoint x: 646, startPoint y: 435, endPoint x: 648, endPoint y: 427, distance: 7.9
click at [646, 434] on div "factory_item Construction Pad to suit baseplate 9650 0 0% 0 $0.00 $0.00 $0.00 $…" at bounding box center [819, 425] width 1176 height 39
type textarea "x"
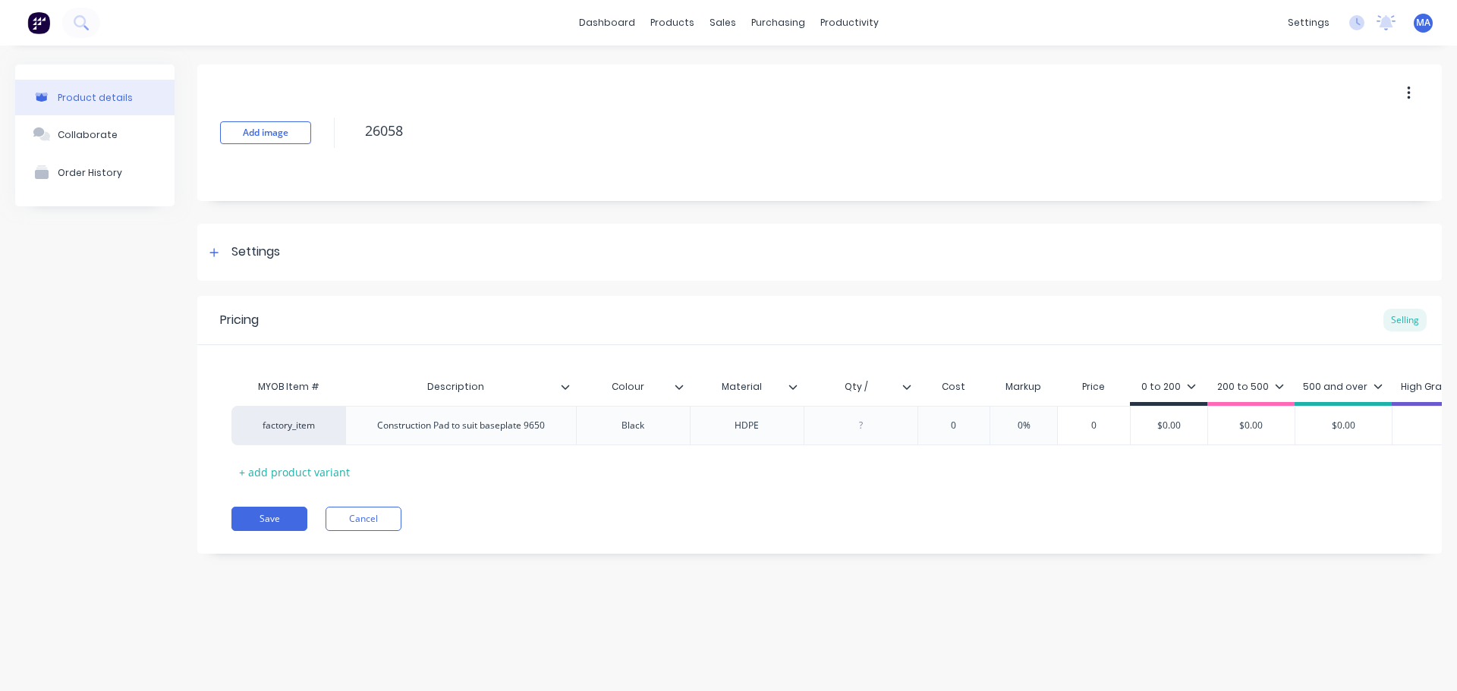
type textarea "x"
click at [877, 389] on input "Qty /" at bounding box center [856, 387] width 105 height 14
type input "Qty / sheet"
click at [937, 415] on div "0" at bounding box center [954, 426] width 76 height 38
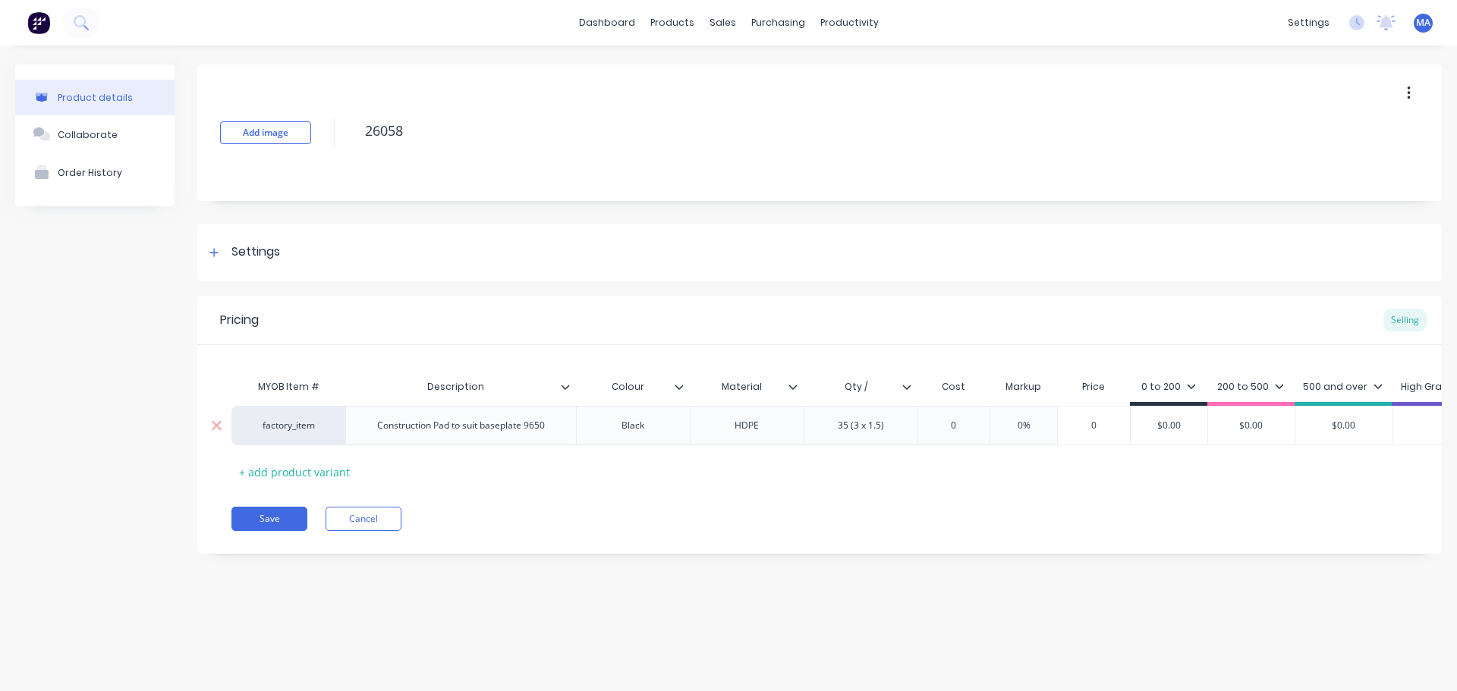
type textarea "x"
type input "0"
click at [945, 417] on div "0" at bounding box center [954, 426] width 76 height 38
type textarea "x"
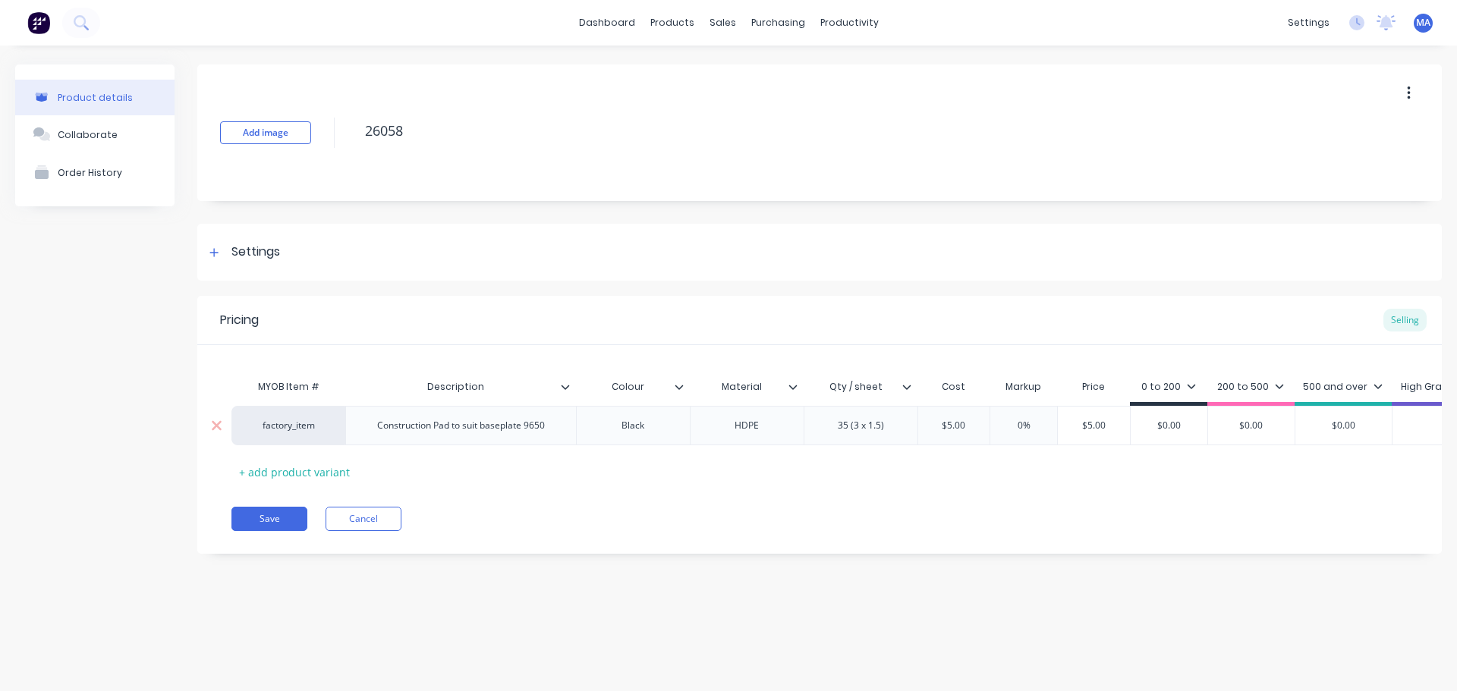
type input "05."
type textarea "x"
type input "05.15"
type textarea "x"
type input "05.15"
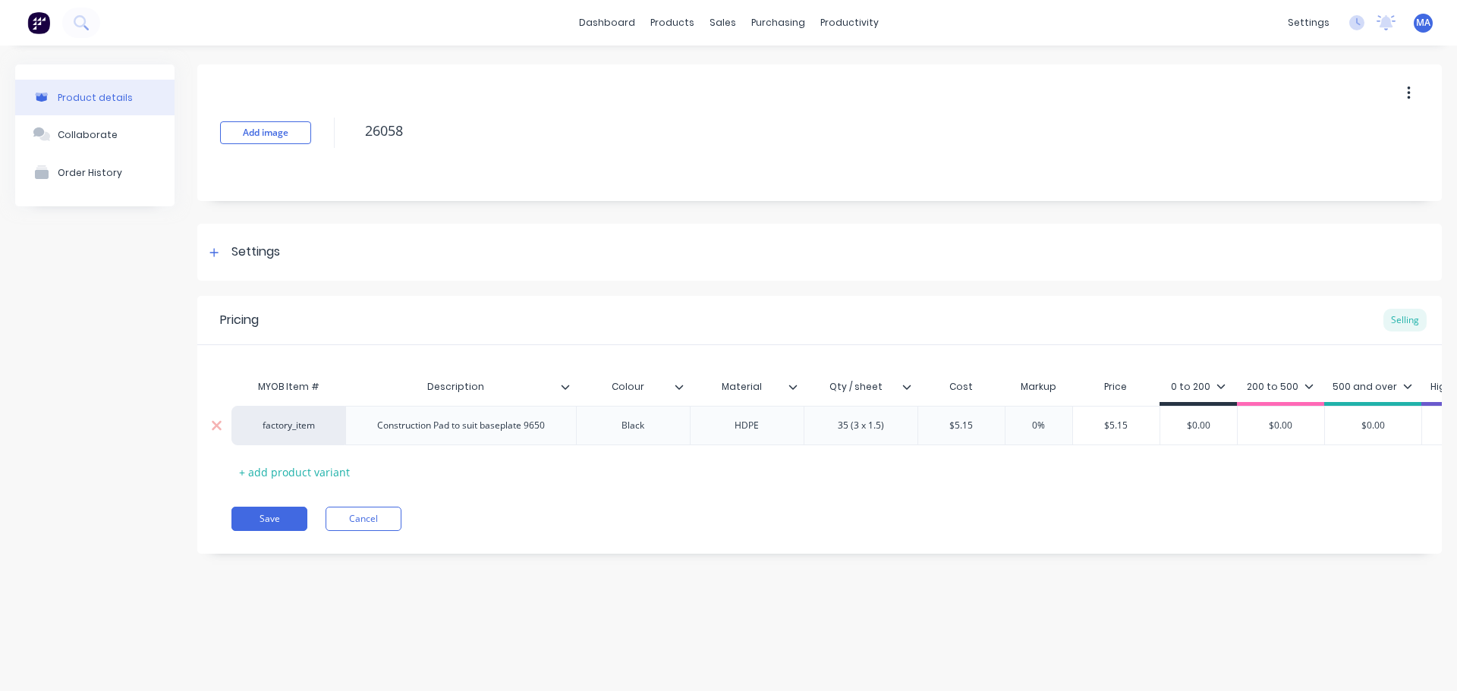
type input "0%"
click at [1040, 423] on input "0%" at bounding box center [1039, 426] width 76 height 14
type input "$5.15"
click at [1105, 421] on input "$5.15" at bounding box center [1116, 426] width 87 height 14
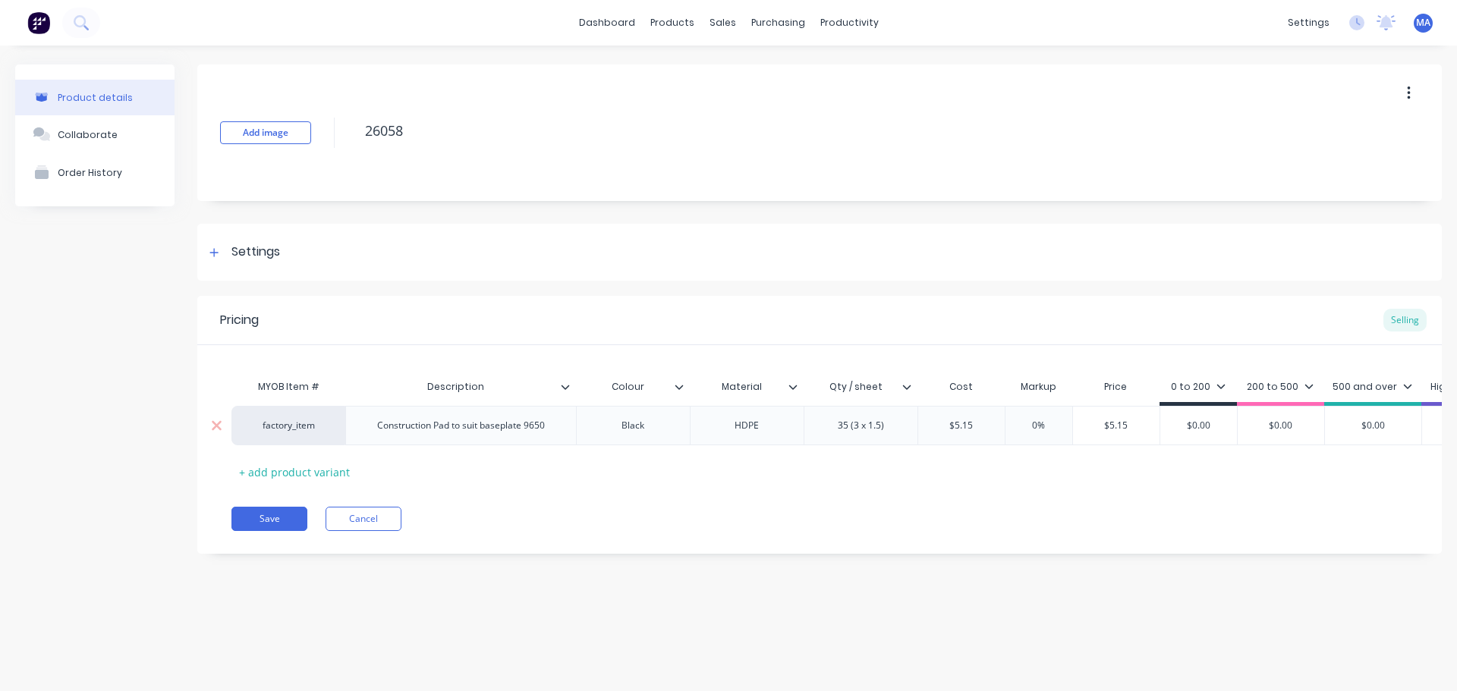
click at [1105, 421] on input "$5.15" at bounding box center [1116, 426] width 87 height 14
click at [1112, 421] on input "$5.15" at bounding box center [1116, 426] width 87 height 14
type textarea "x"
type input "$6."
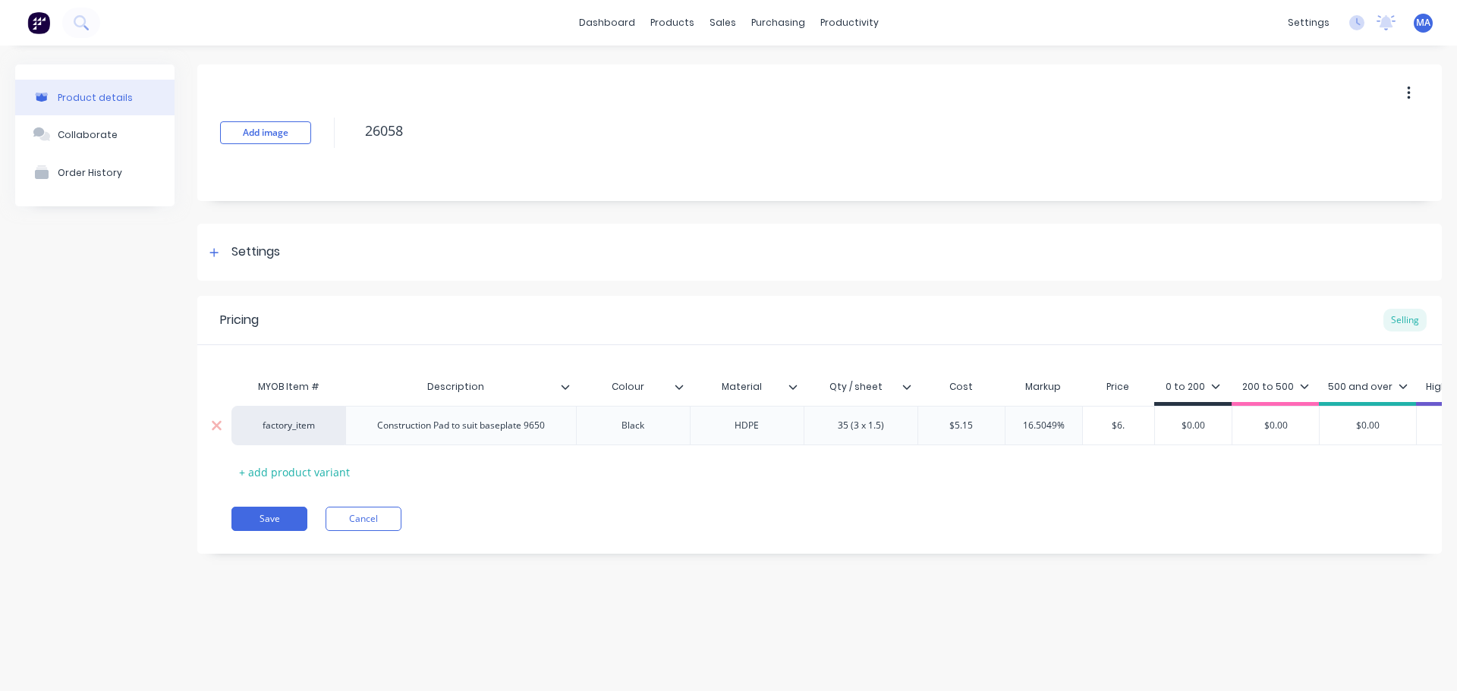
type textarea "x"
click at [1239, 414] on div "$0.00" at bounding box center [1203, 426] width 77 height 38
type input "$6.8"
type input "$0.00"
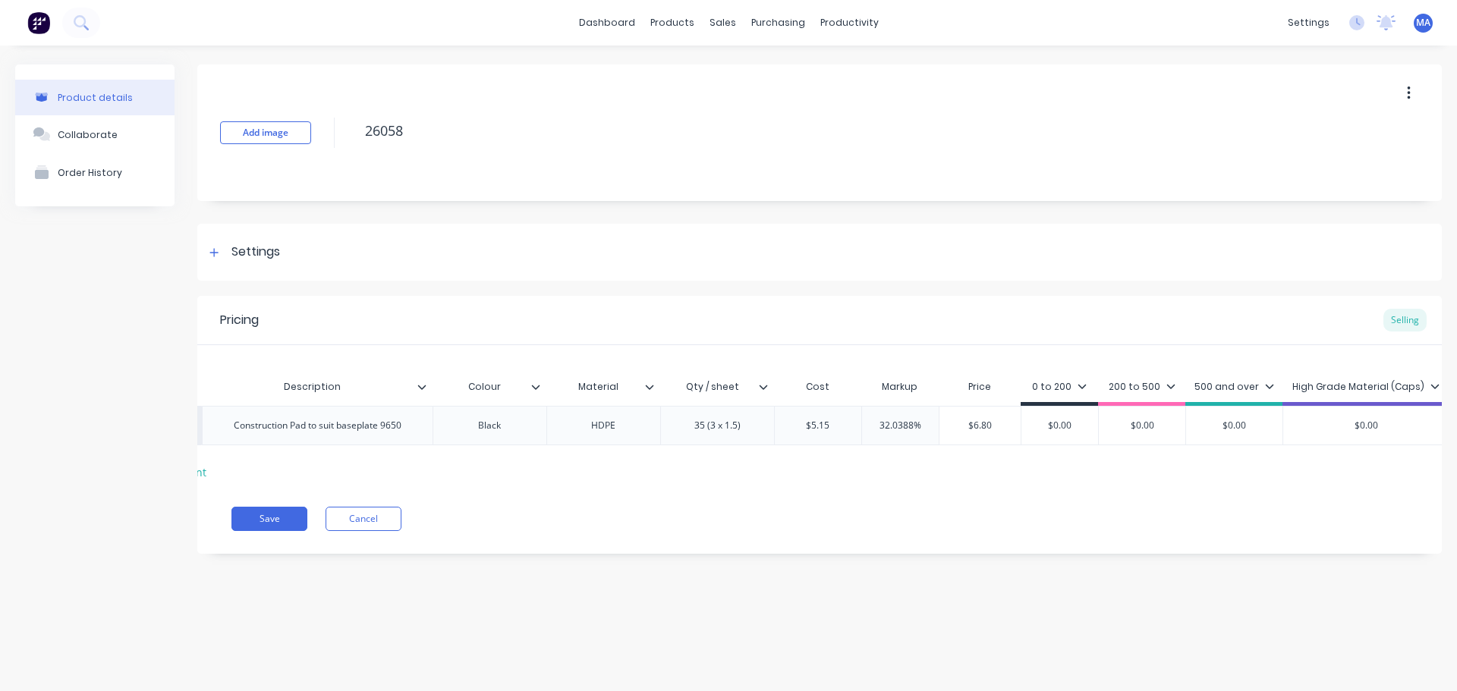
scroll to position [0, 144]
type input "$0.00"
click at [1250, 426] on input "$0.00" at bounding box center [1233, 426] width 96 height 14
type textarea "x"
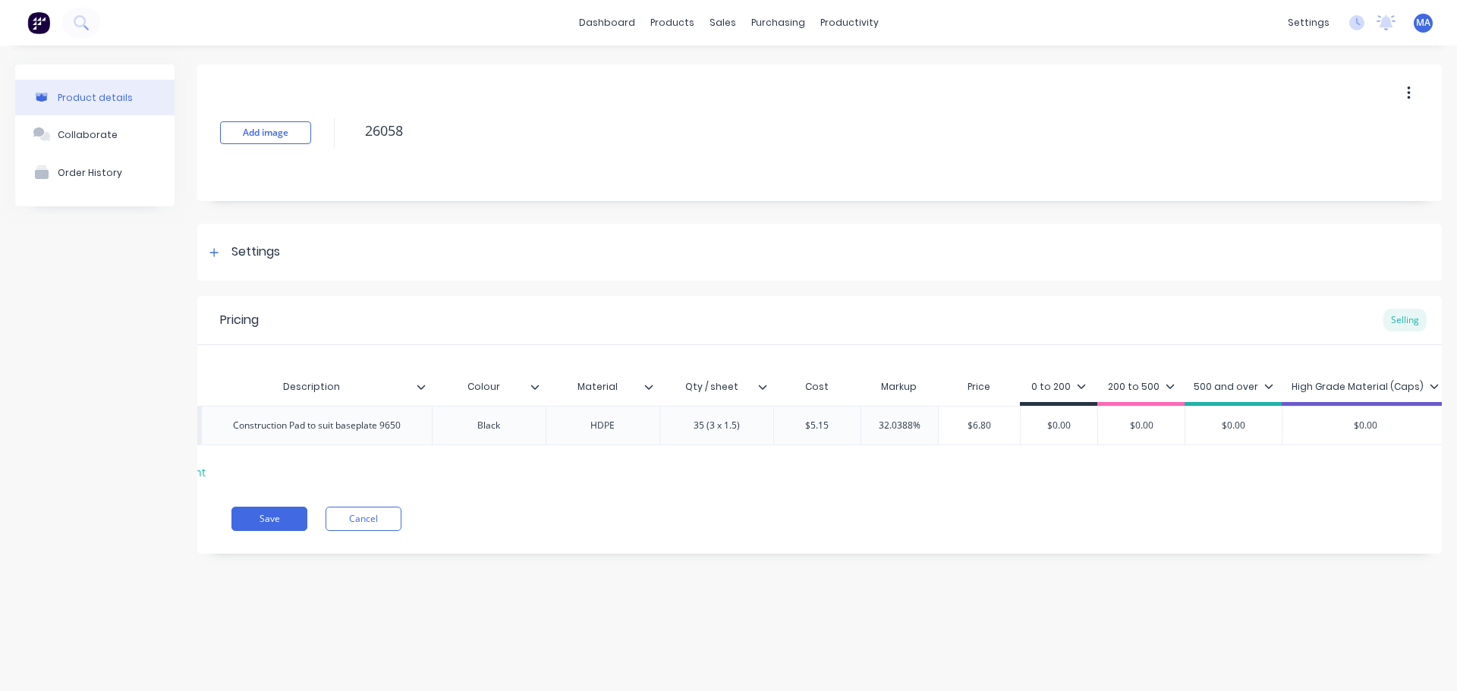
type input "$6"
type textarea "x"
type input "$6."
type textarea "x"
type input "$6.8"
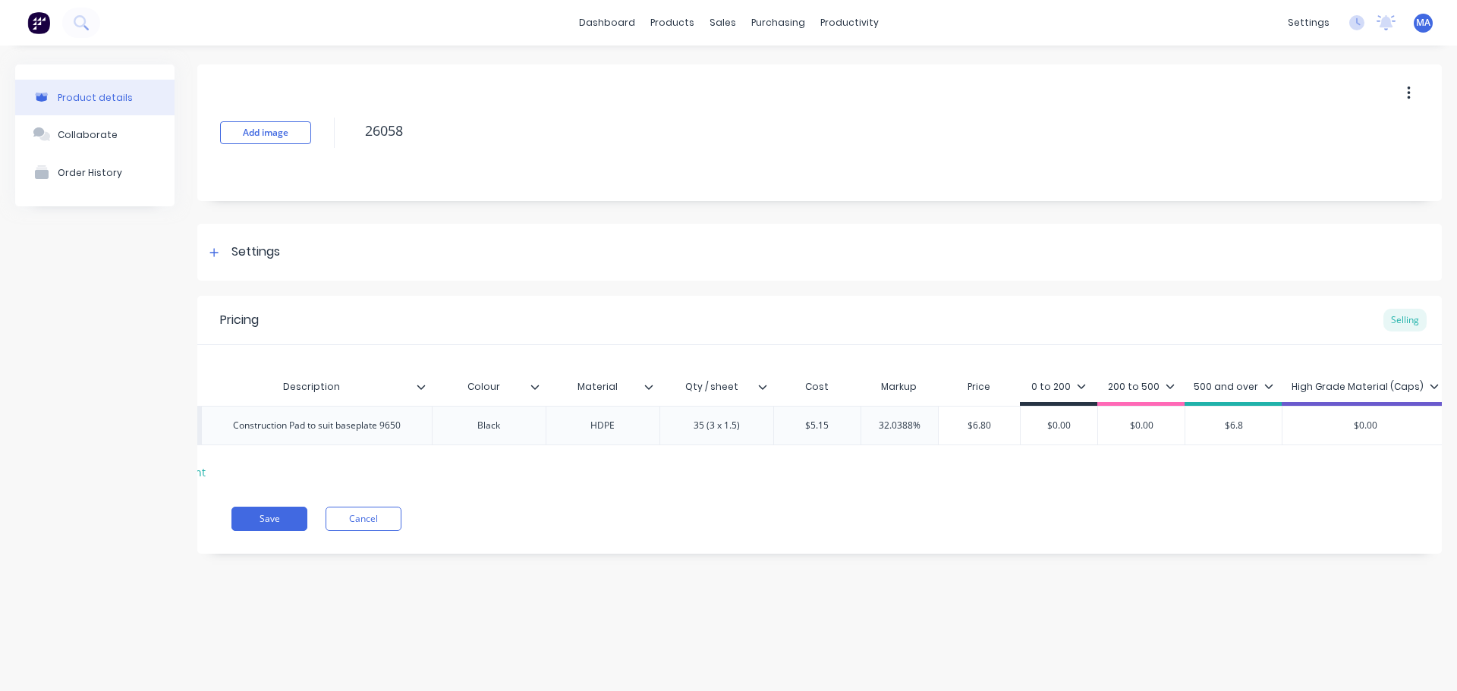
click at [1336, 383] on div "High Grade Material (Caps)" at bounding box center [1364, 387] width 147 height 14
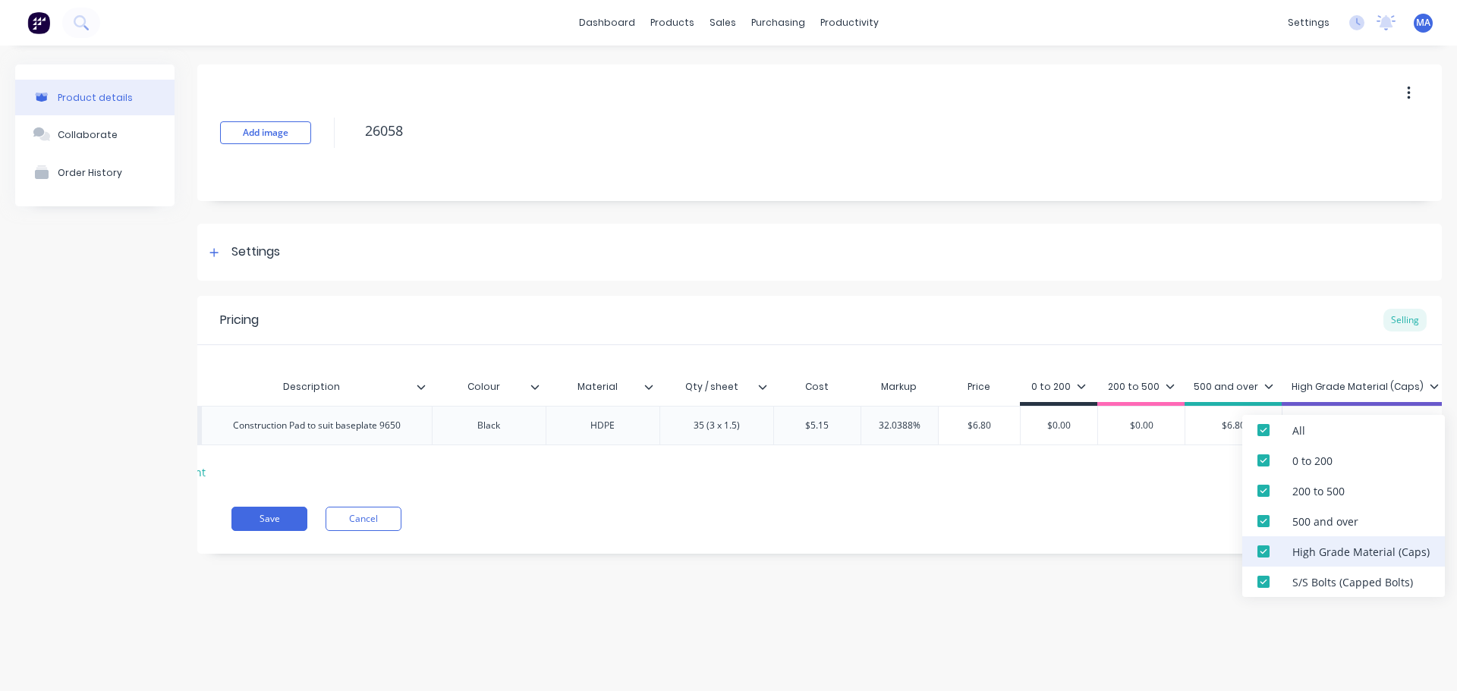
click at [1262, 554] on div at bounding box center [1263, 551] width 30 height 30
click at [1266, 578] on div at bounding box center [1263, 582] width 30 height 30
click at [1191, 272] on div "Settings" at bounding box center [819, 252] width 1244 height 57
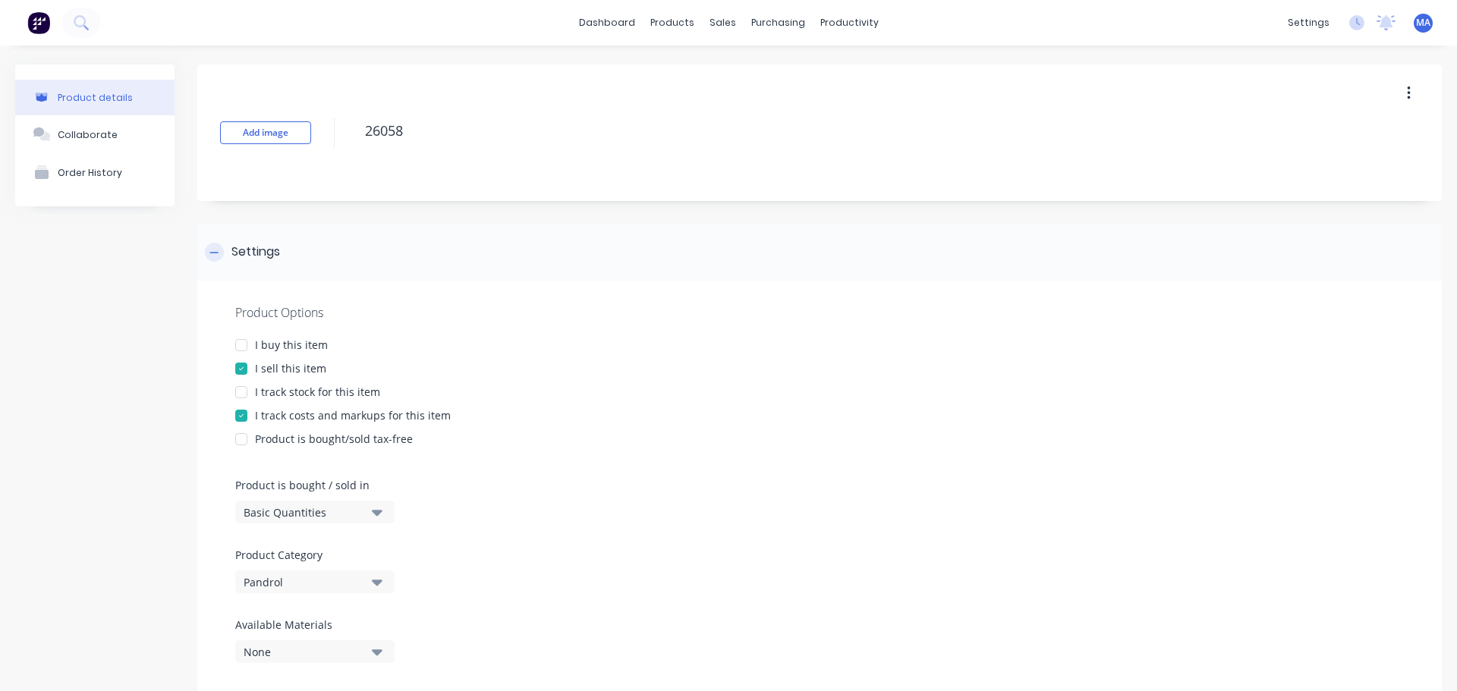
scroll to position [0, 0]
click at [633, 237] on div "Settings" at bounding box center [819, 252] width 1244 height 57
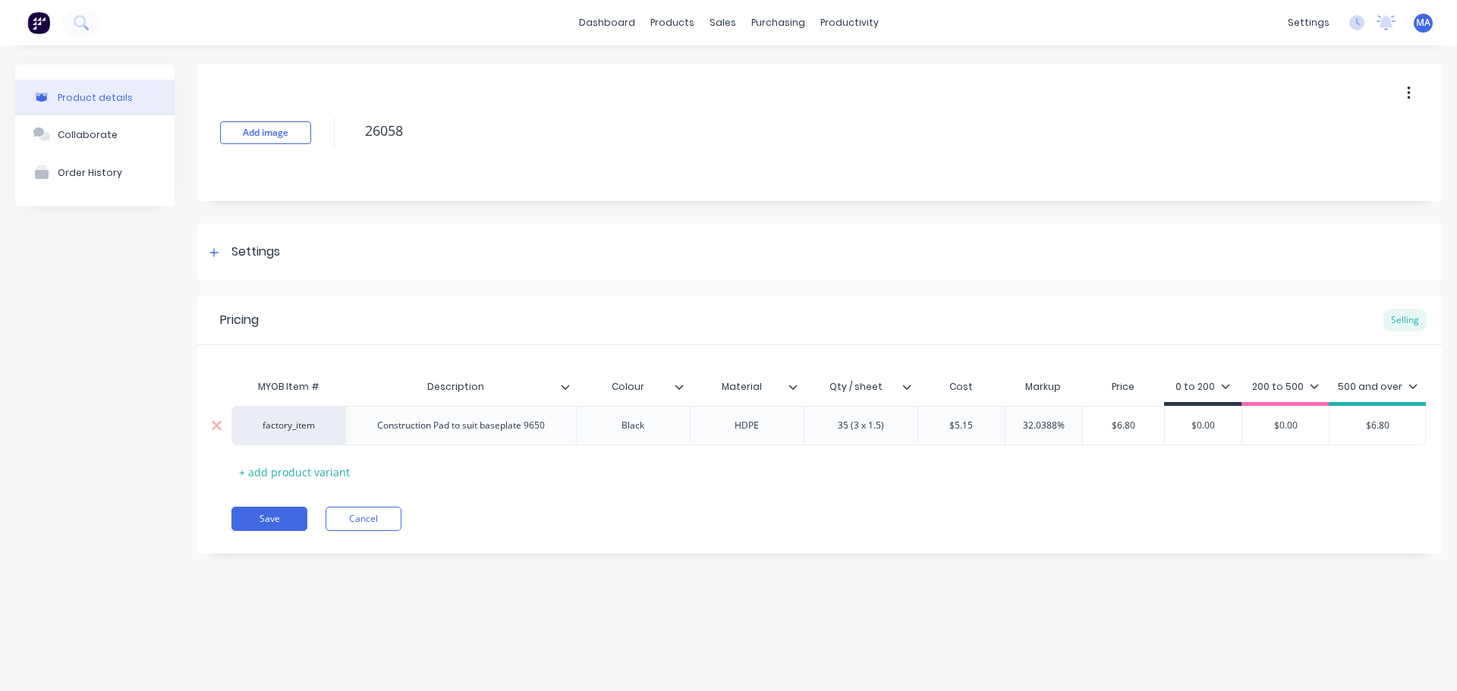
click at [1198, 430] on input "$0.00" at bounding box center [1203, 426] width 77 height 14
type textarea "x"
type input "$7"
type input "$6.80"
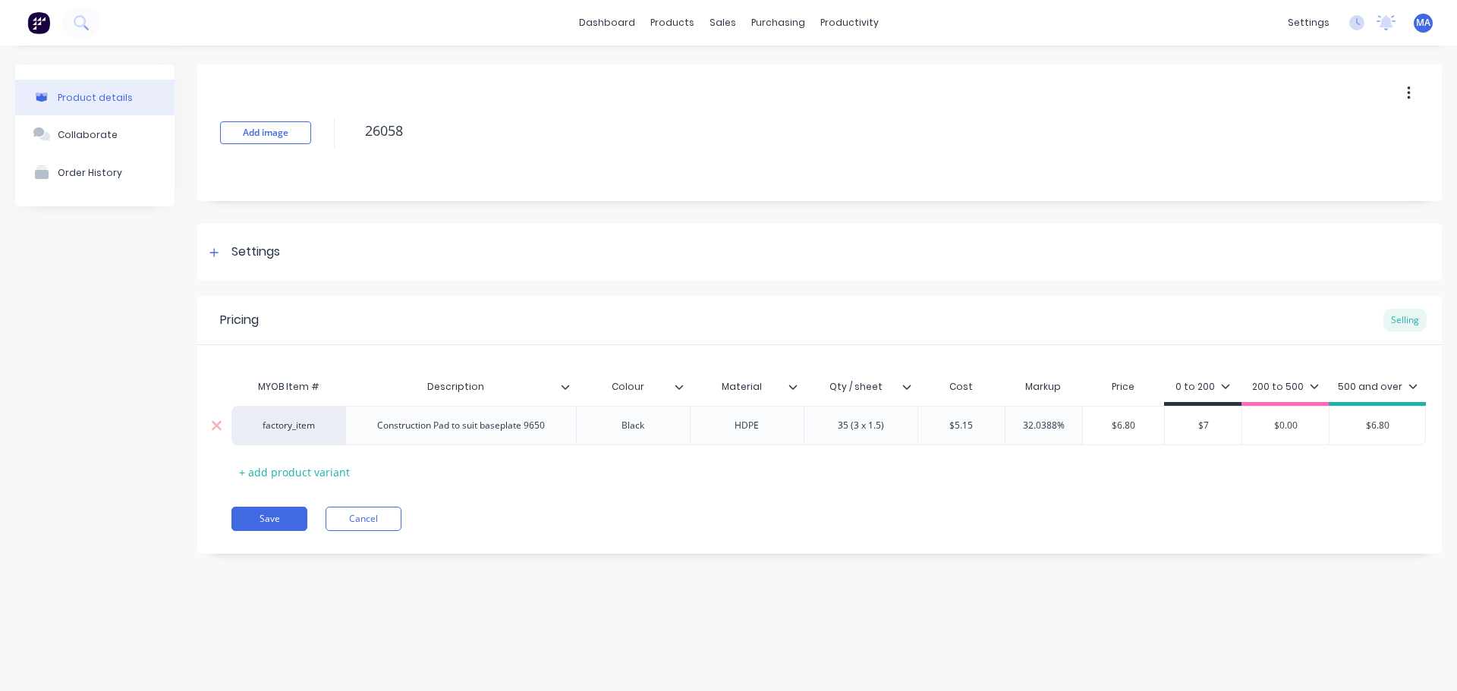
click at [1129, 429] on input "$6.80" at bounding box center [1124, 426] width 82 height 14
type input "$7.00"
click at [1222, 423] on input "$7.00" at bounding box center [1203, 426] width 77 height 14
click at [1220, 423] on input "$7.00" at bounding box center [1203, 426] width 77 height 14
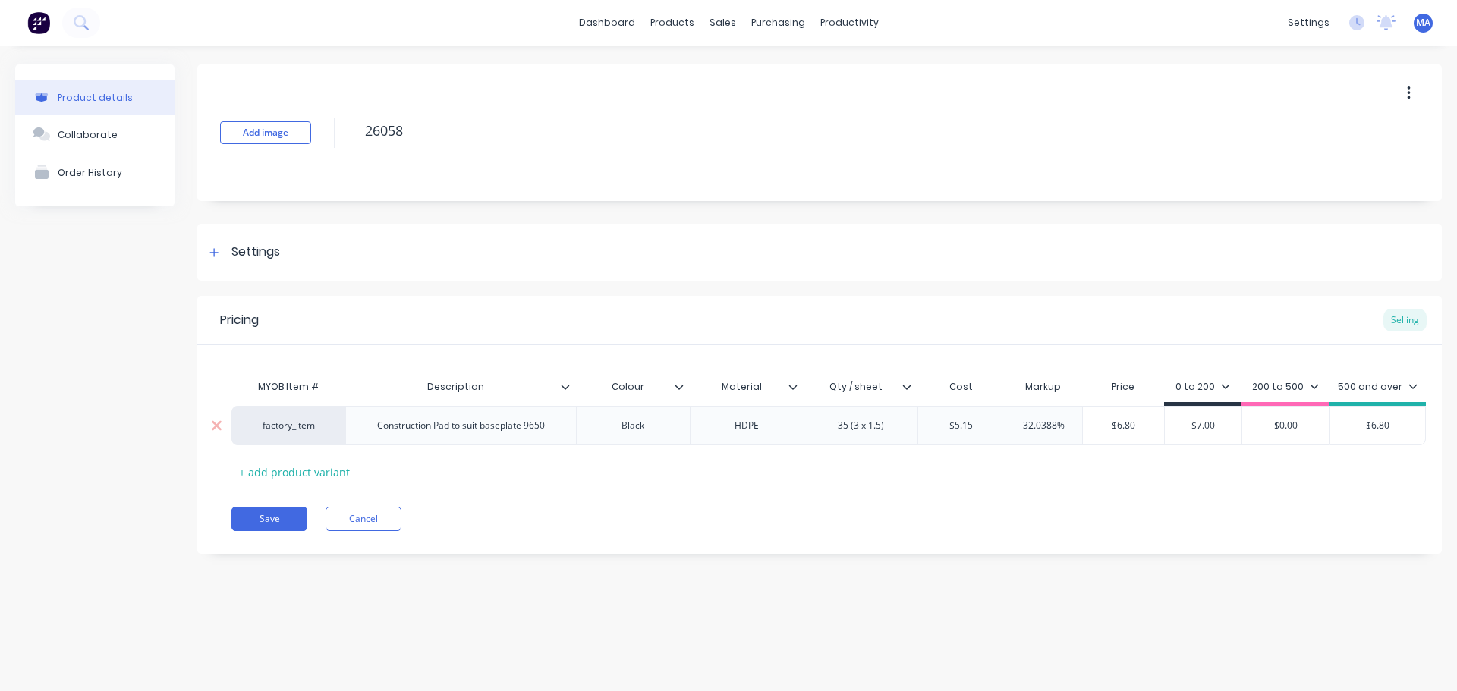
type textarea "x"
type input "$7"
type textarea "x"
type input "$7."
type textarea "x"
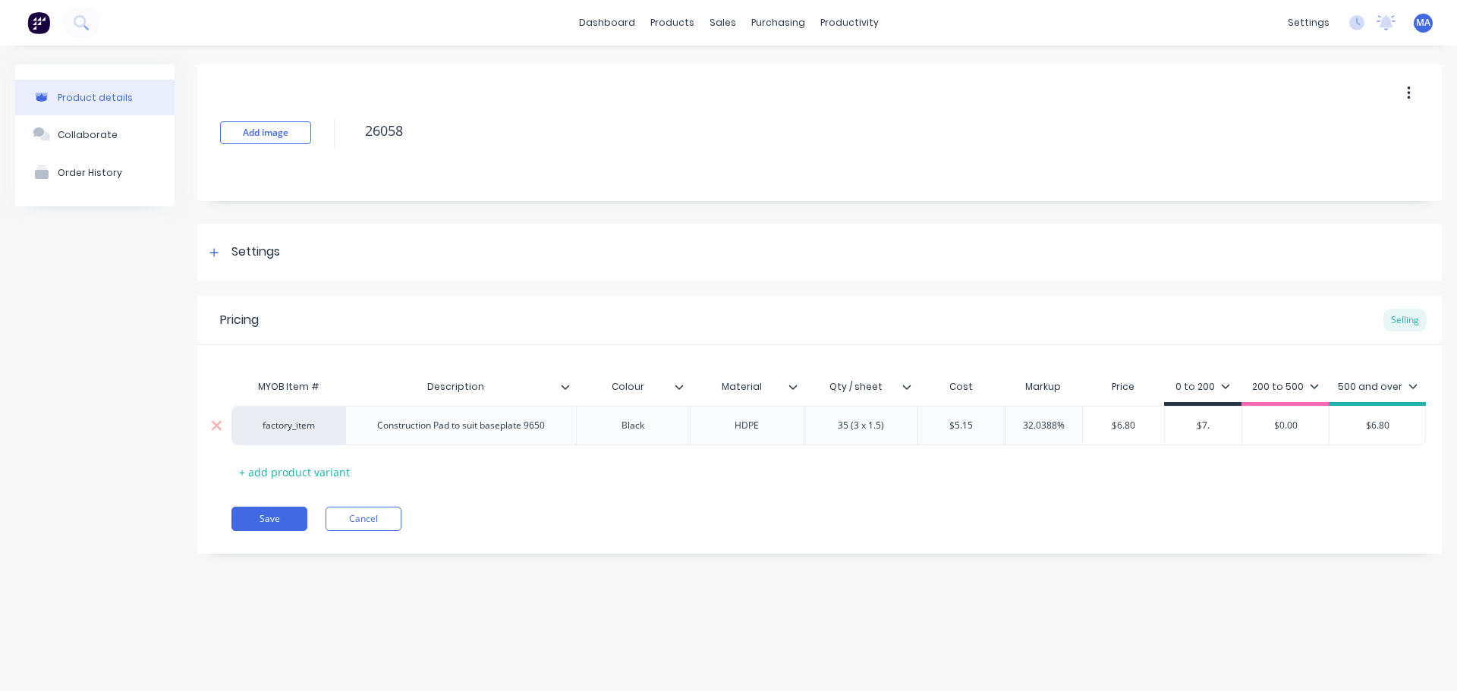
type input "$7.2"
type textarea "x"
type input "$7.20"
type input "$0.00"
click at [1286, 424] on input "$0.00" at bounding box center [1285, 426] width 87 height 14
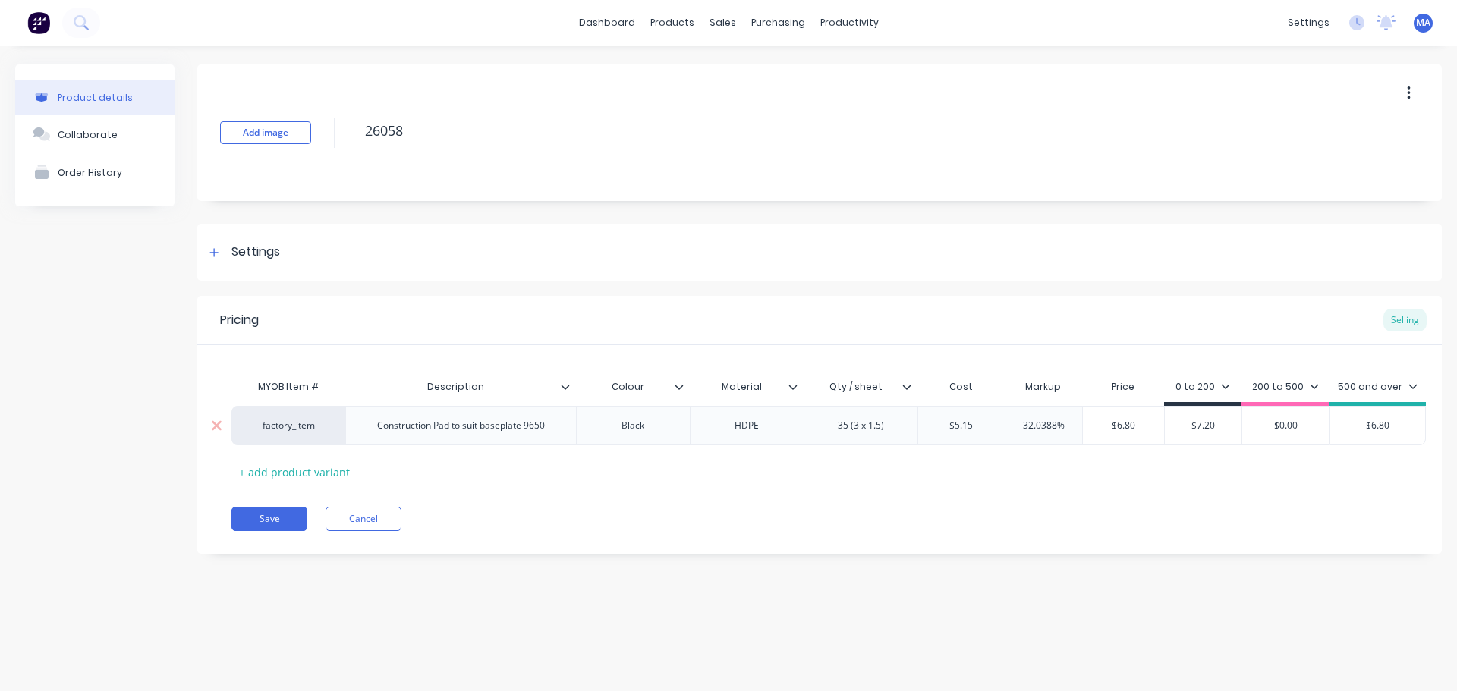
click at [1286, 424] on input "$0.00" at bounding box center [1285, 426] width 87 height 14
type textarea "x"
type input "$7"
click at [1243, 473] on div "MYOB Item # Description Colour Material Qty / sheet Cost Markup Price 0 to 200 …" at bounding box center [819, 428] width 1176 height 112
click at [67, 135] on div "Collaborate" at bounding box center [88, 134] width 60 height 11
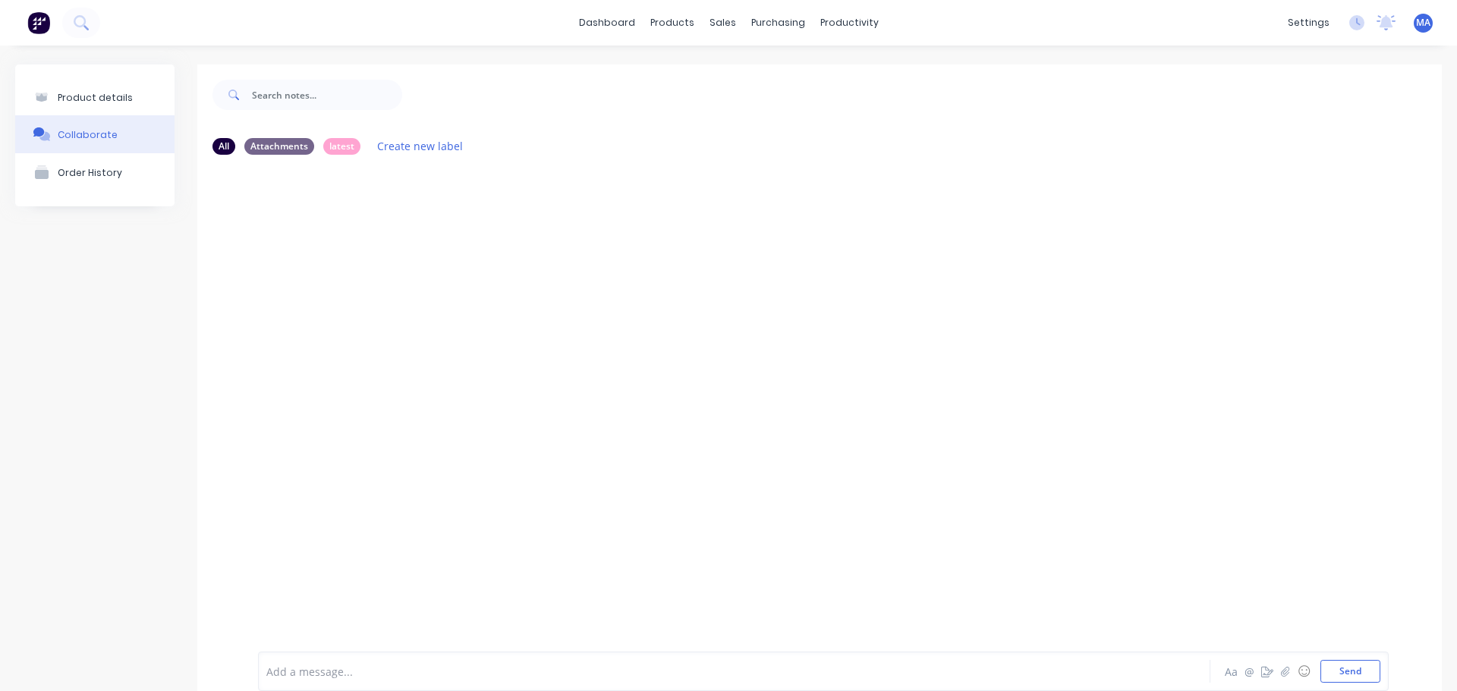
drag, startPoint x: 102, startPoint y: 103, endPoint x: 176, endPoint y: 133, distance: 79.3
click at [103, 103] on div "Product details" at bounding box center [95, 97] width 75 height 11
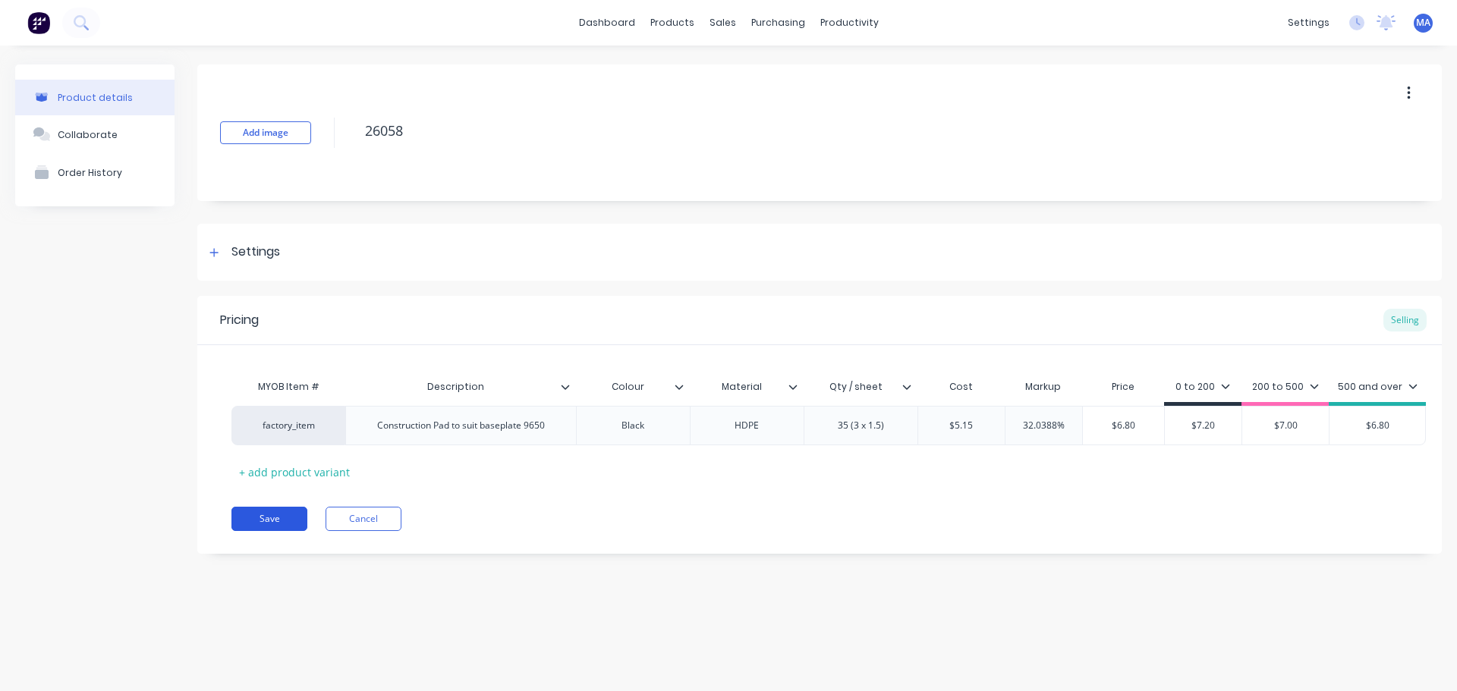
click at [288, 512] on button "Save" at bounding box center [269, 519] width 76 height 24
type textarea "x"
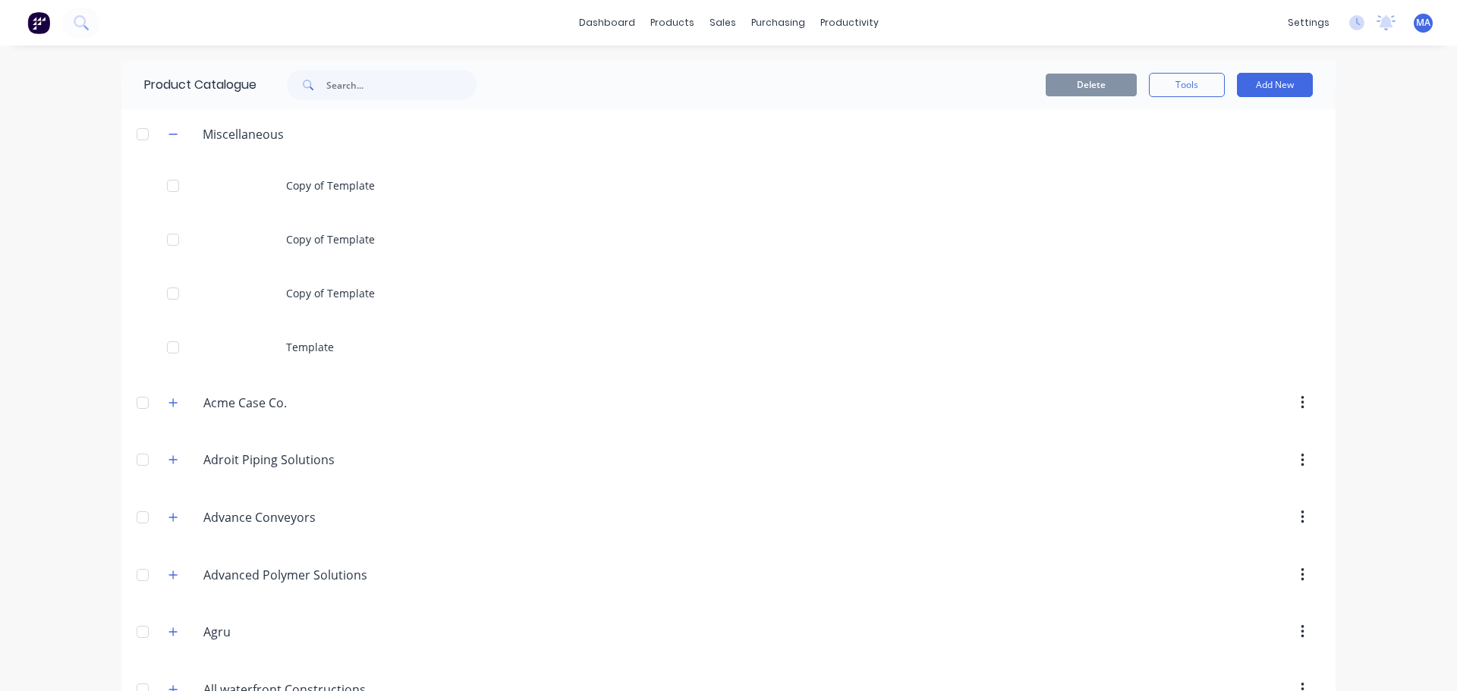
click at [584, 70] on div "Delete Tools Add New" at bounding box center [924, 85] width 821 height 49
click at [616, 27] on link "dashboard" at bounding box center [606, 22] width 71 height 23
